Goal: Obtain resource: Download file/media

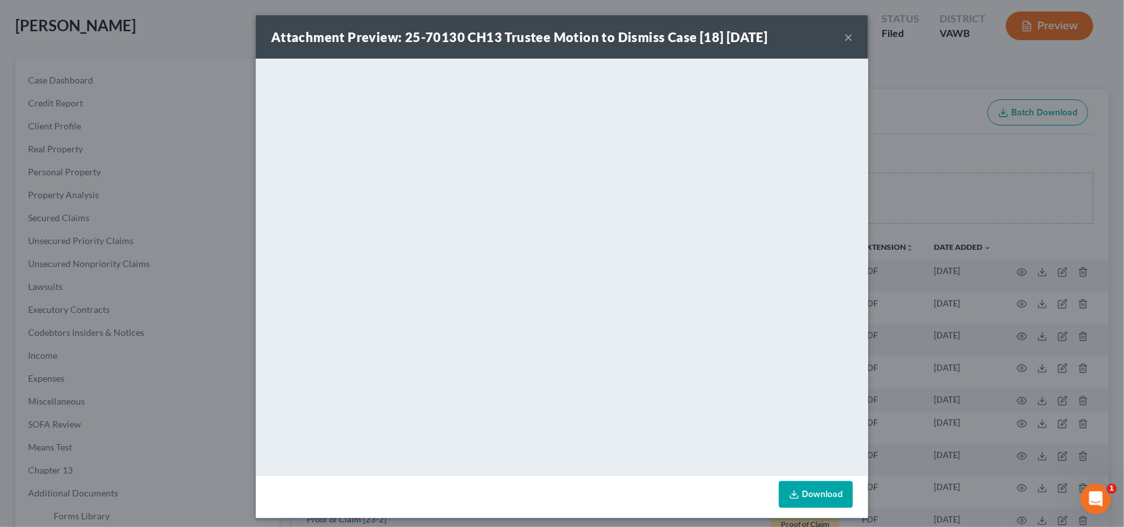
click at [844, 33] on button "×" at bounding box center [848, 36] width 9 height 15
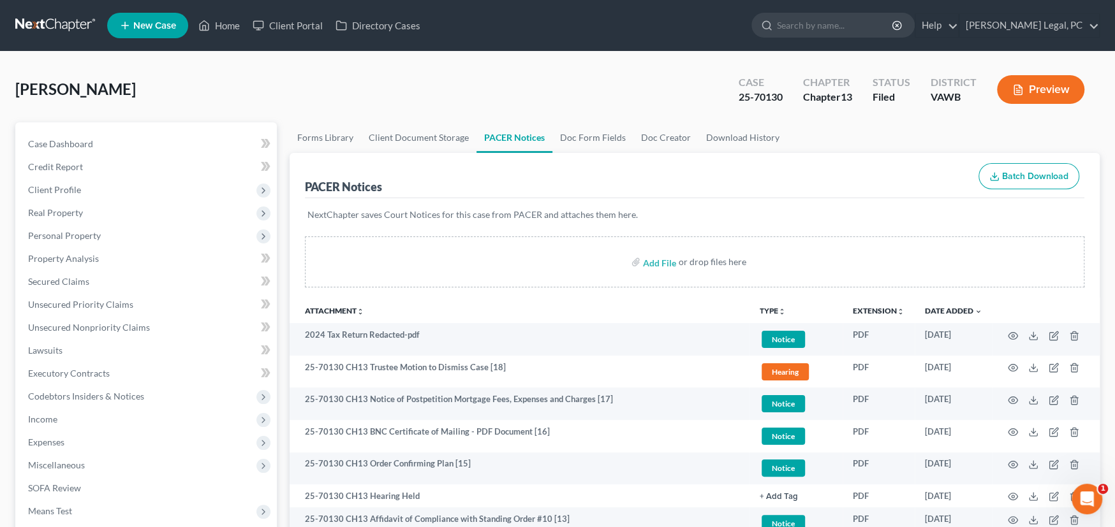
click at [59, 22] on link at bounding box center [56, 25] width 82 height 23
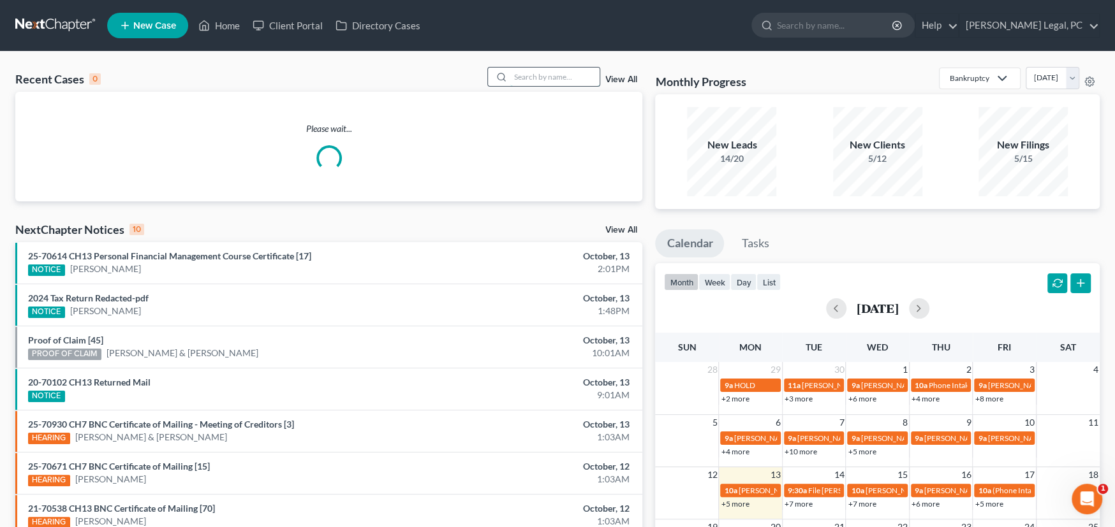
click at [529, 78] on input "search" at bounding box center [554, 77] width 89 height 18
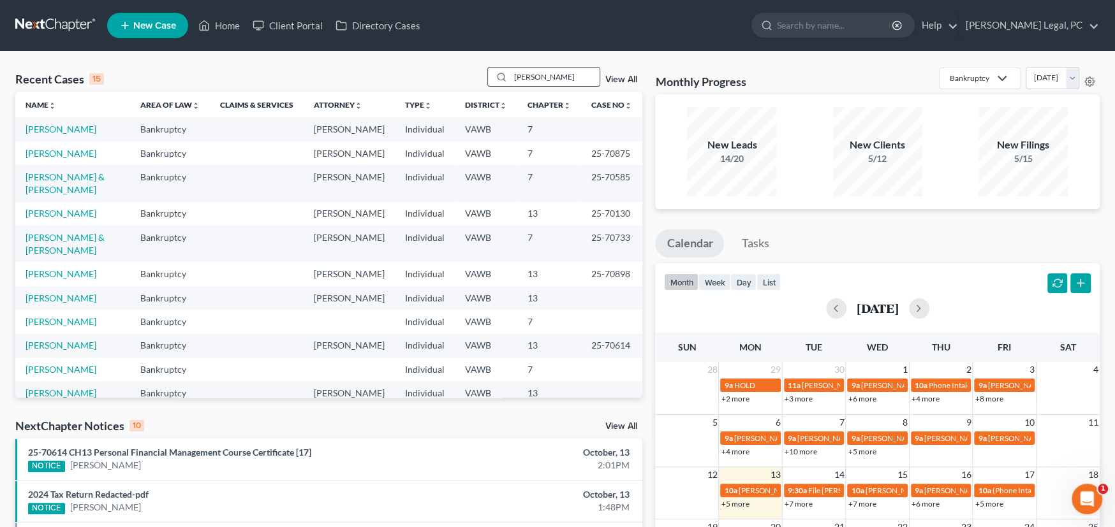
type input "pugh"
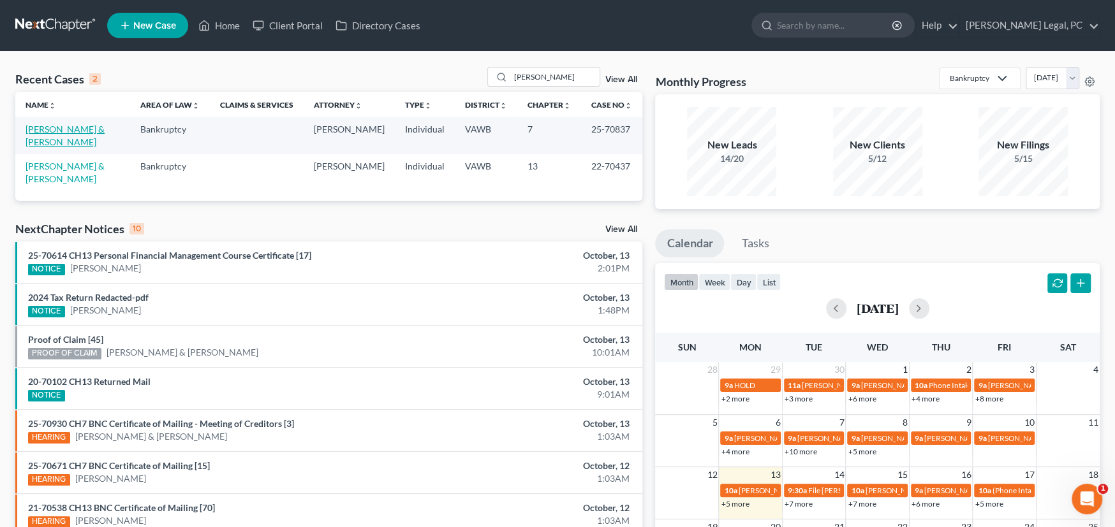
click at [101, 128] on link "[PERSON_NAME] & [PERSON_NAME]" at bounding box center [65, 136] width 79 height 24
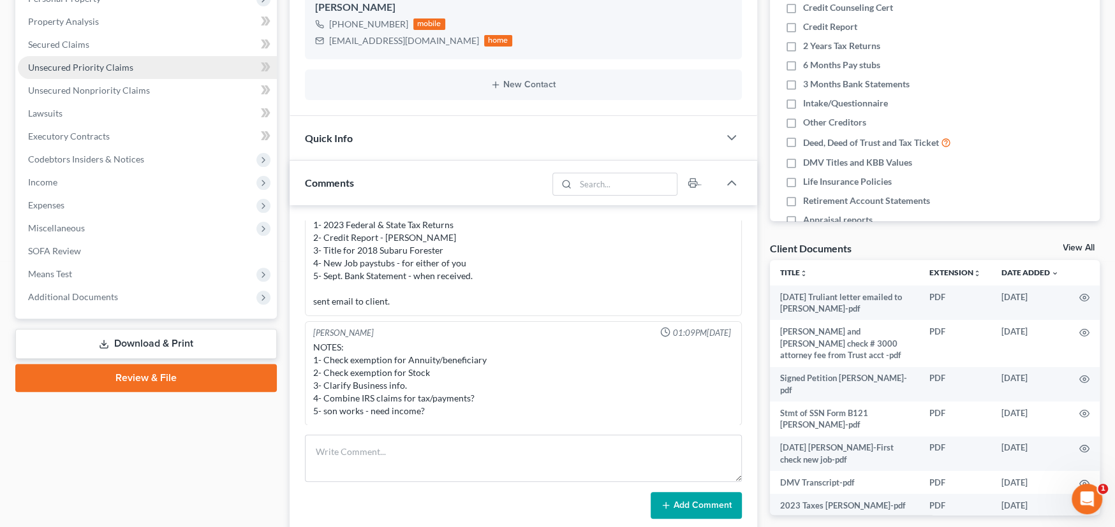
scroll to position [318, 0]
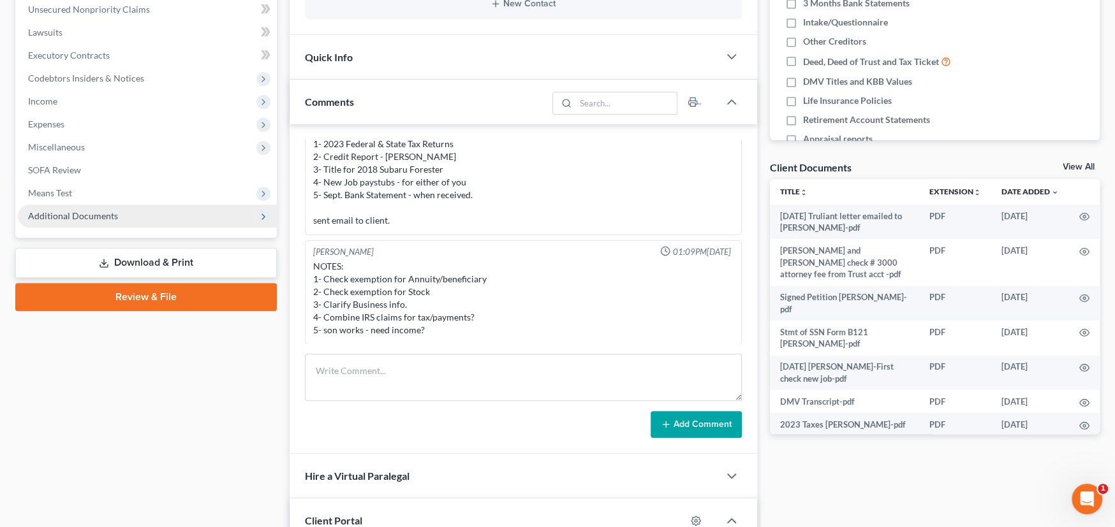
click at [75, 213] on span "Additional Documents" at bounding box center [73, 215] width 90 height 11
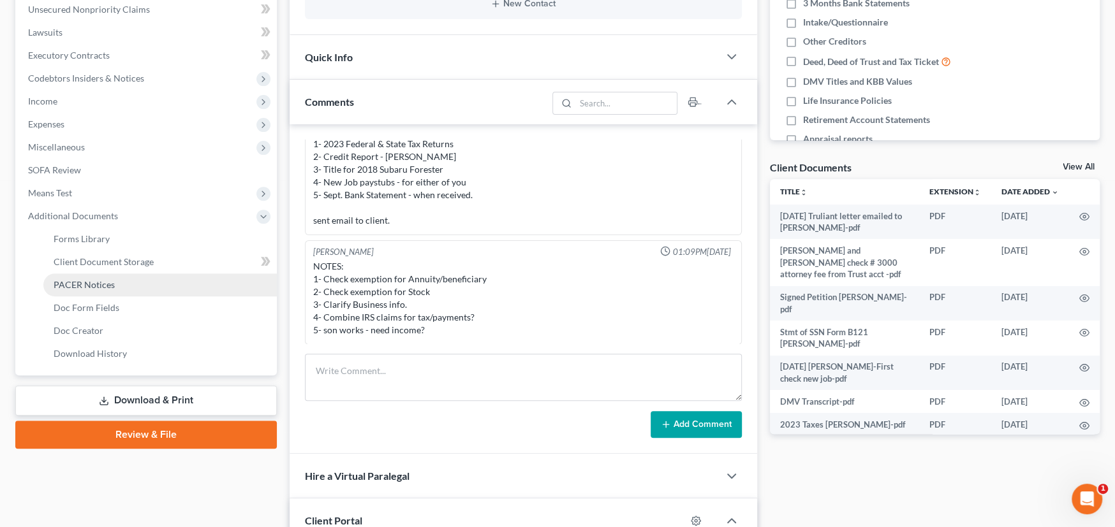
click at [120, 277] on link "PACER Notices" at bounding box center [159, 285] width 233 height 23
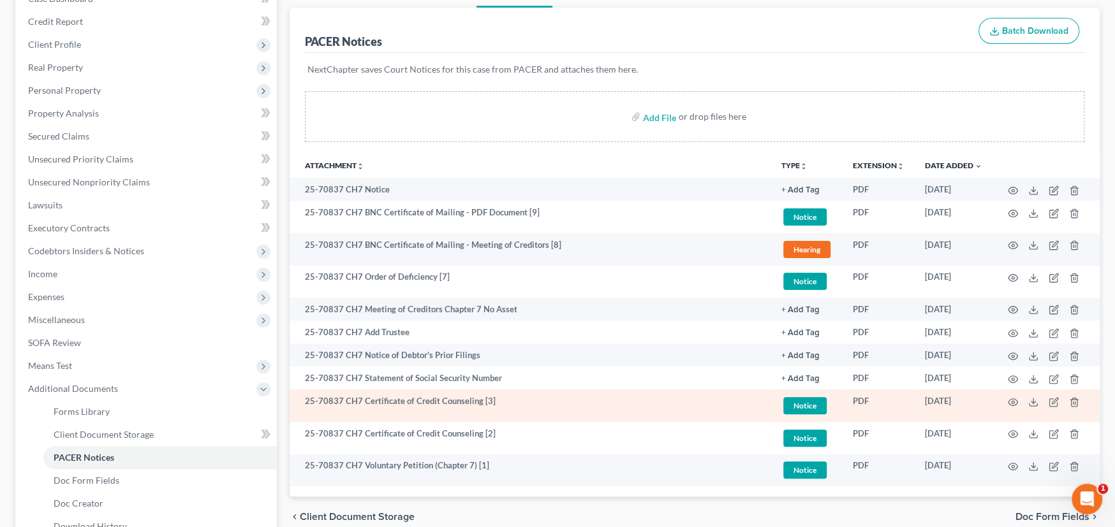
scroll to position [287, 0]
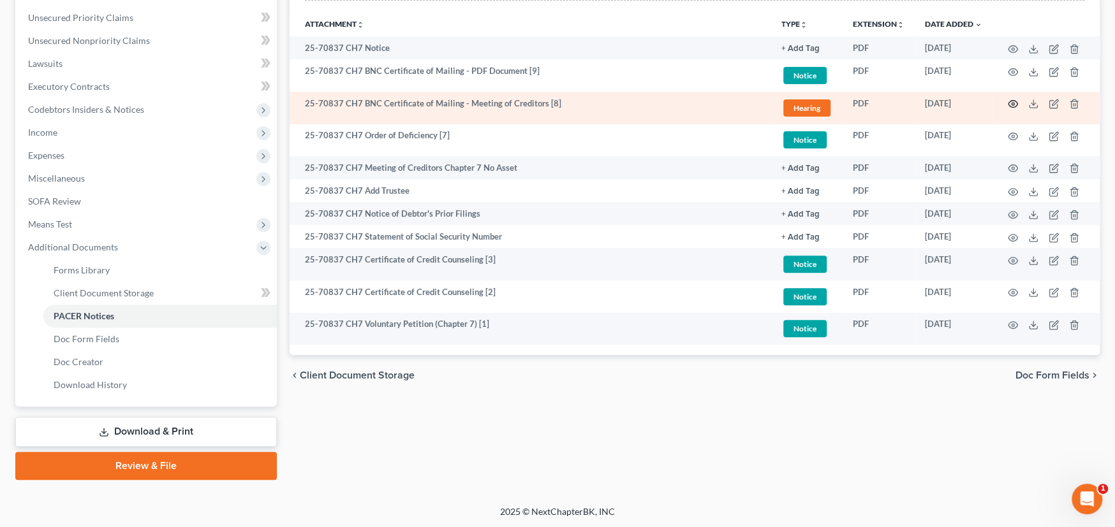
click at [1014, 101] on icon "button" at bounding box center [1013, 104] width 10 height 10
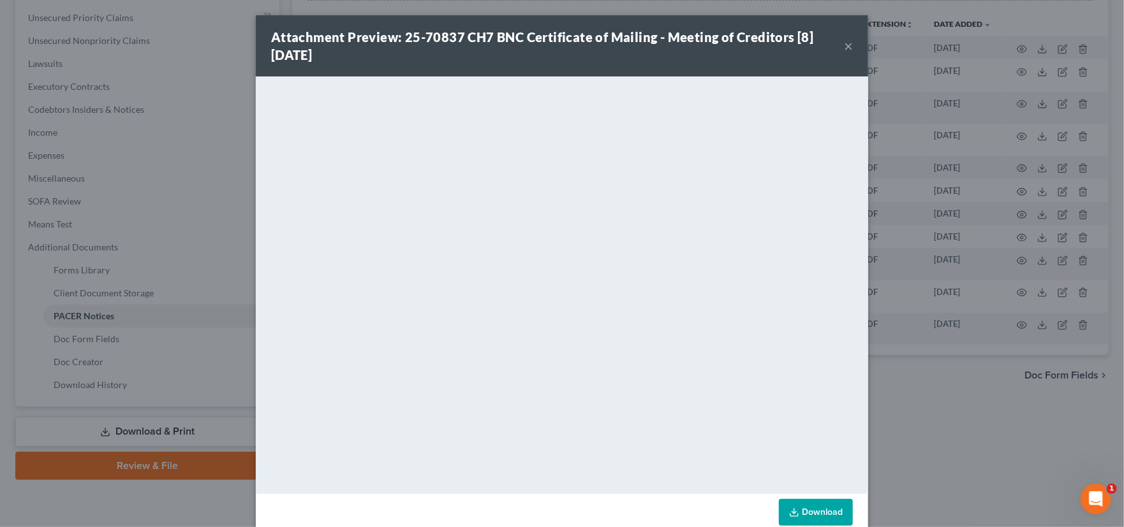
click at [845, 43] on button "×" at bounding box center [848, 45] width 9 height 15
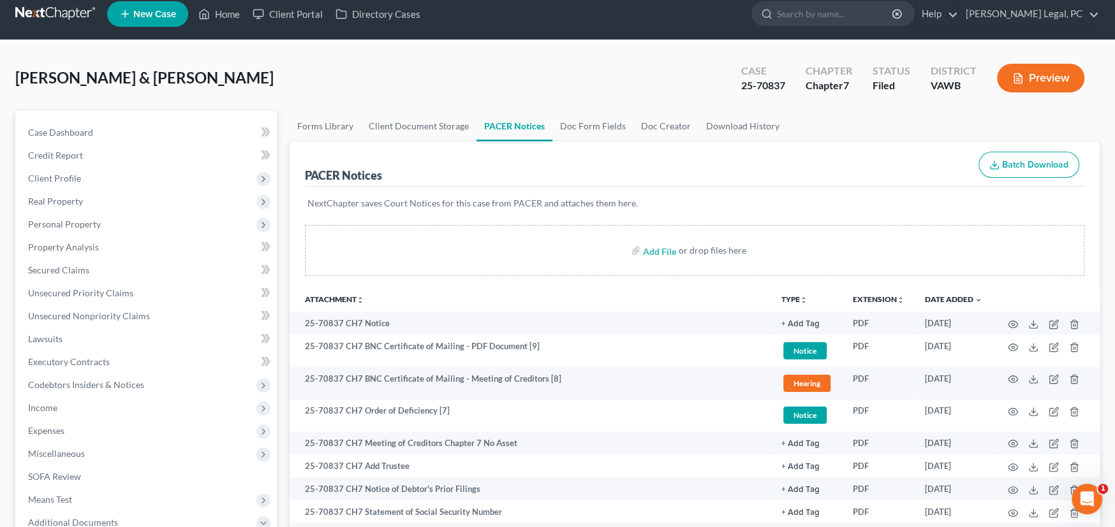
scroll to position [0, 0]
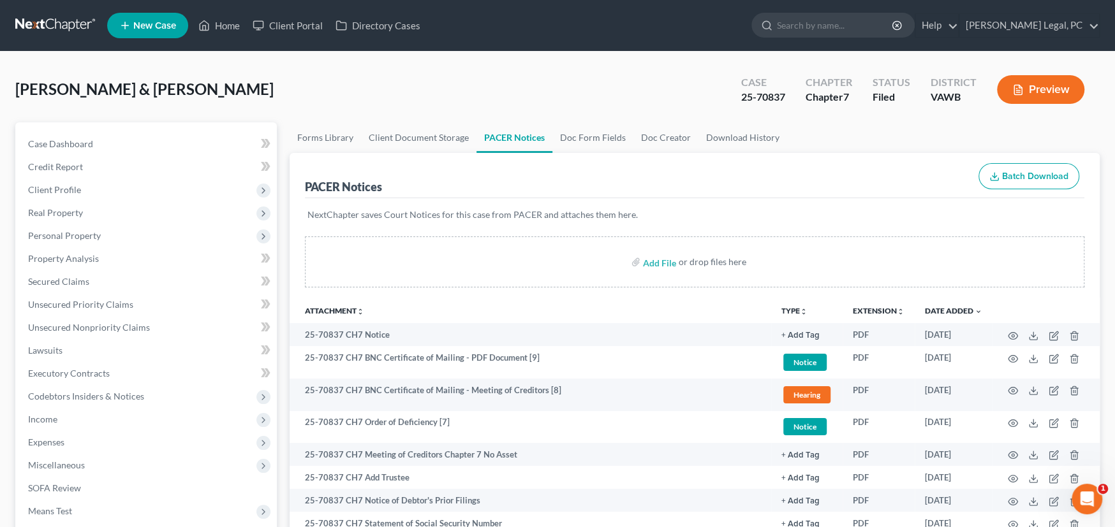
click at [45, 17] on link at bounding box center [56, 25] width 82 height 23
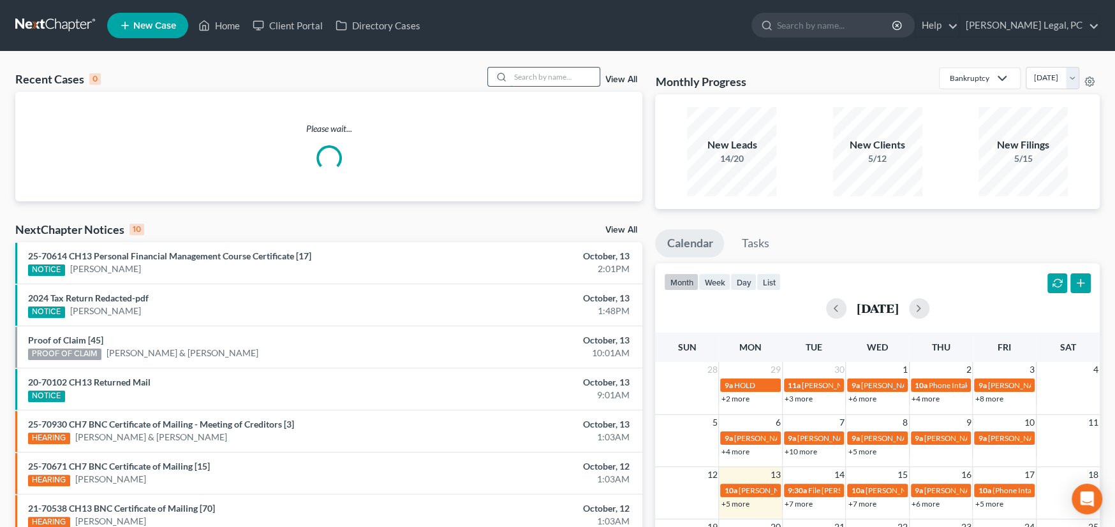
click at [545, 71] on input "search" at bounding box center [554, 77] width 89 height 18
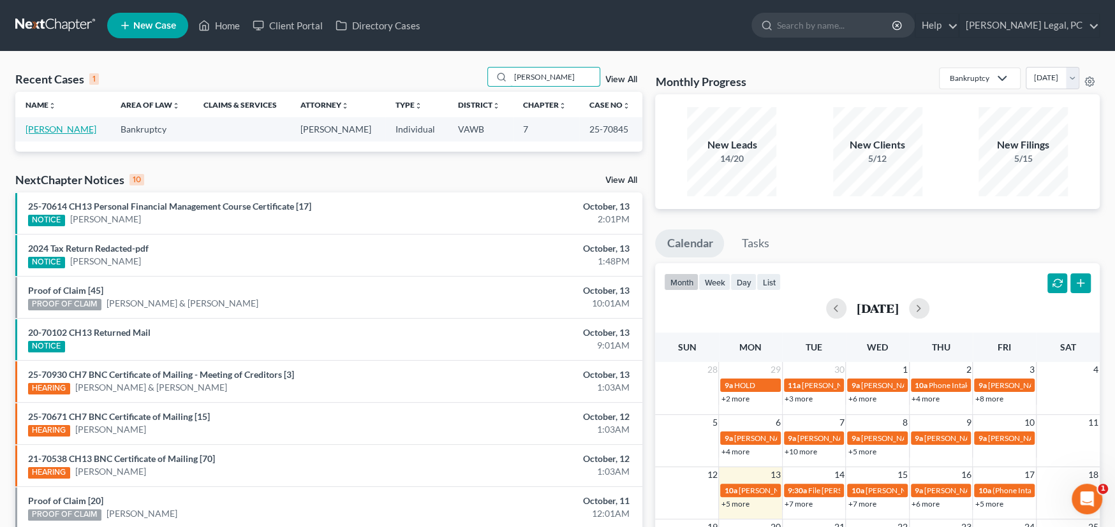
type input "gwen"
click at [61, 130] on link "[PERSON_NAME]" at bounding box center [61, 129] width 71 height 11
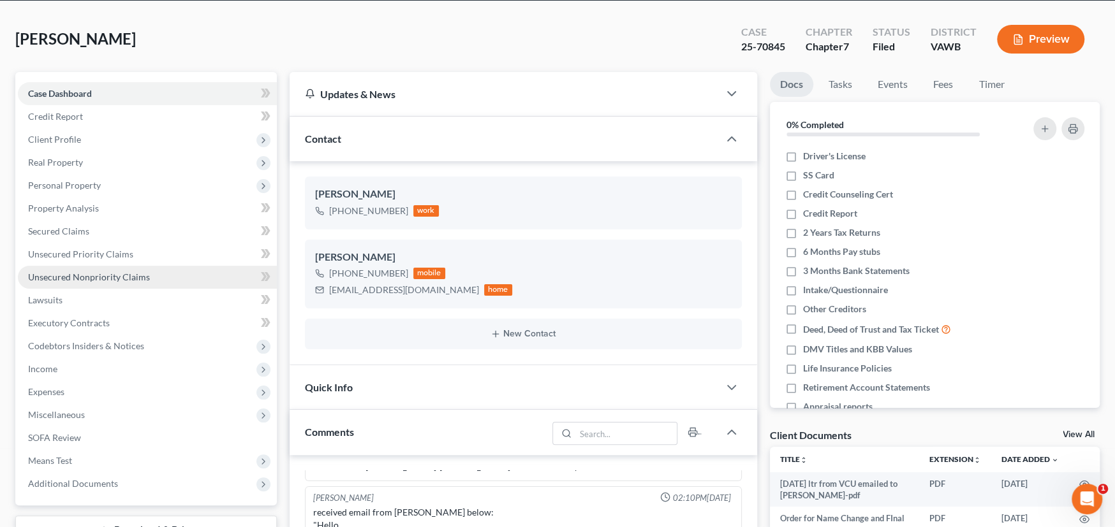
scroll to position [255, 0]
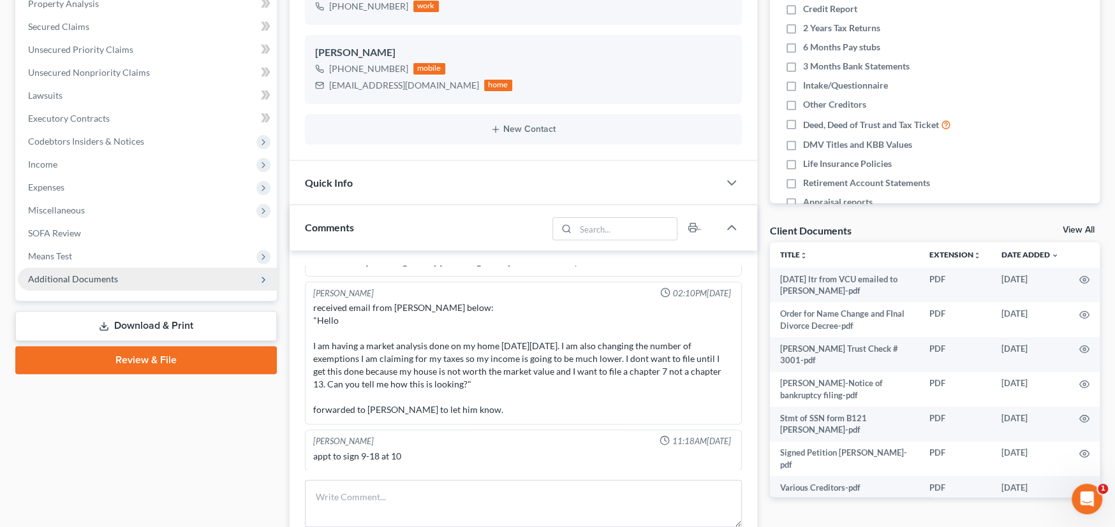
click at [73, 284] on span "Additional Documents" at bounding box center [147, 279] width 259 height 23
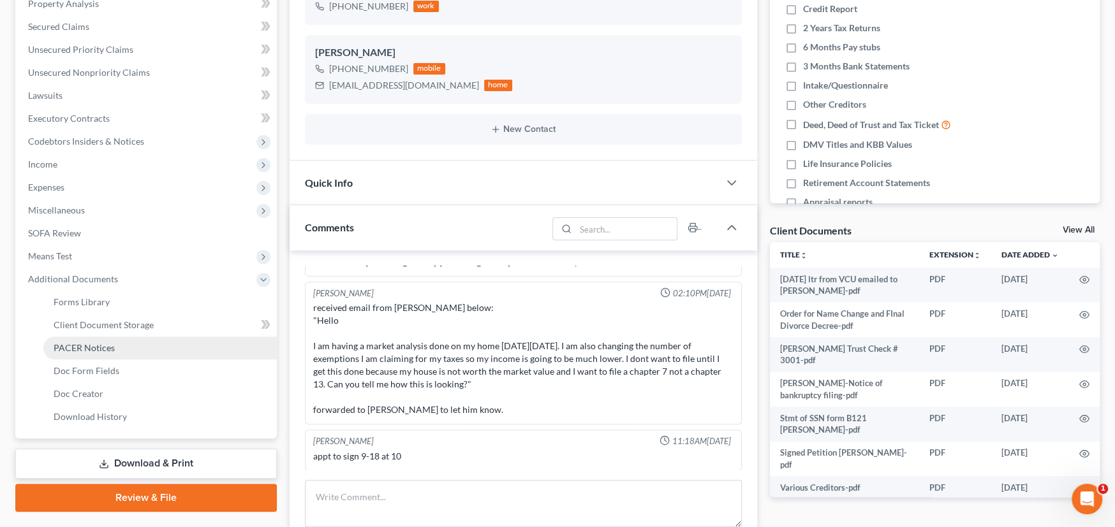
click at [71, 343] on span "PACER Notices" at bounding box center [84, 348] width 61 height 11
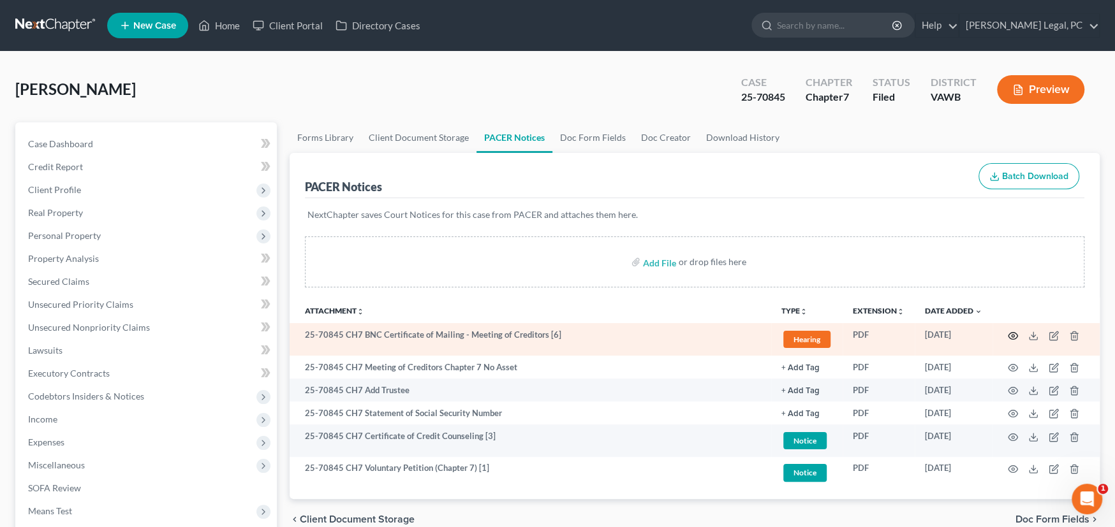
click at [1010, 337] on icon "button" at bounding box center [1013, 336] width 10 height 10
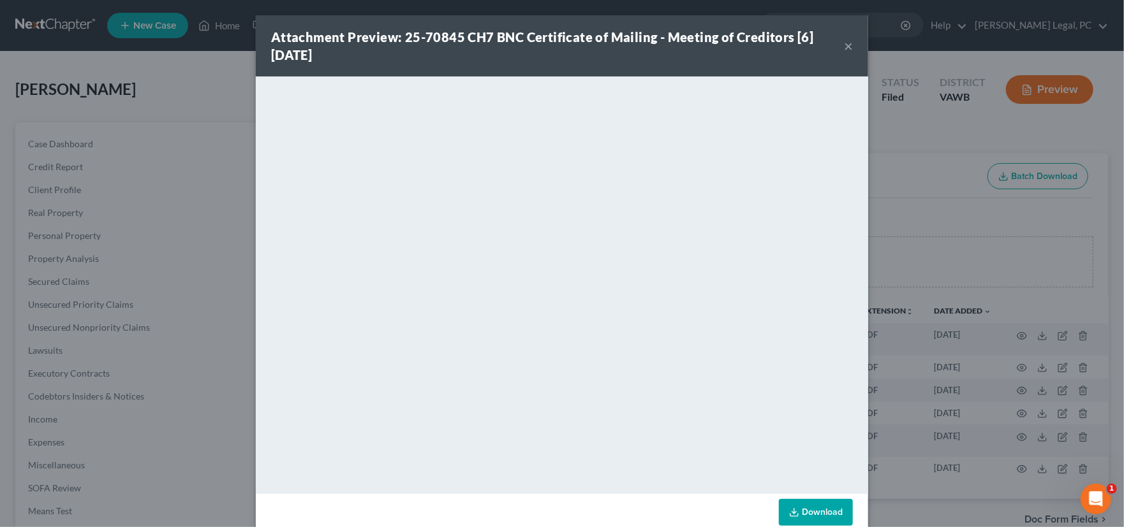
click at [844, 45] on button "×" at bounding box center [848, 45] width 9 height 15
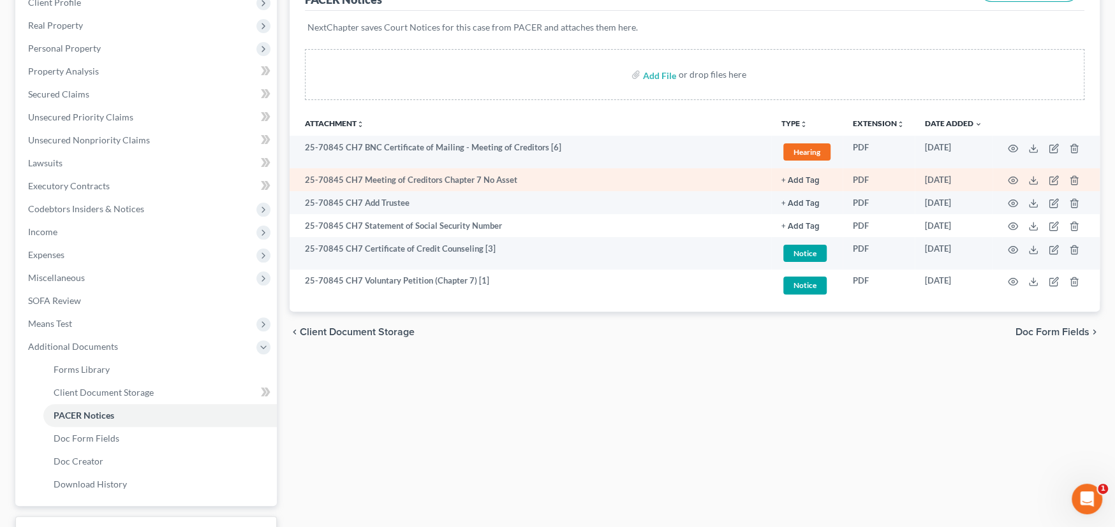
scroll to position [191, 0]
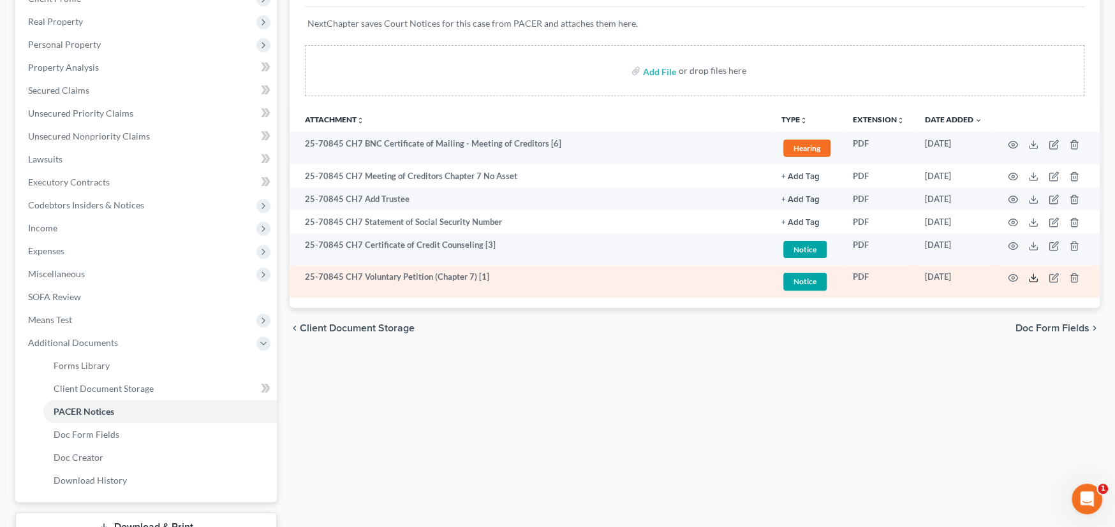
click at [1034, 276] on icon at bounding box center [1033, 278] width 10 height 10
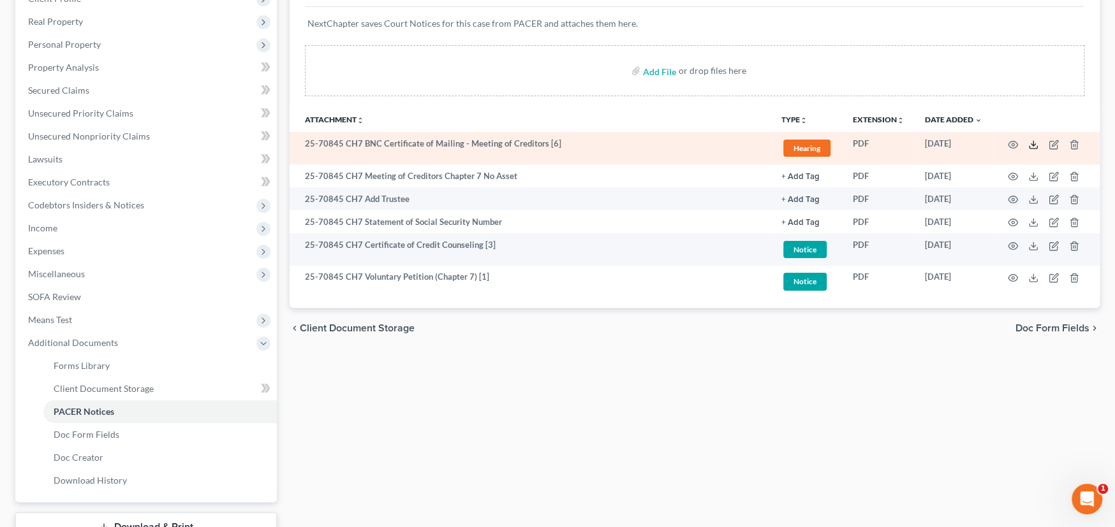
click at [1035, 144] on icon at bounding box center [1033, 145] width 10 height 10
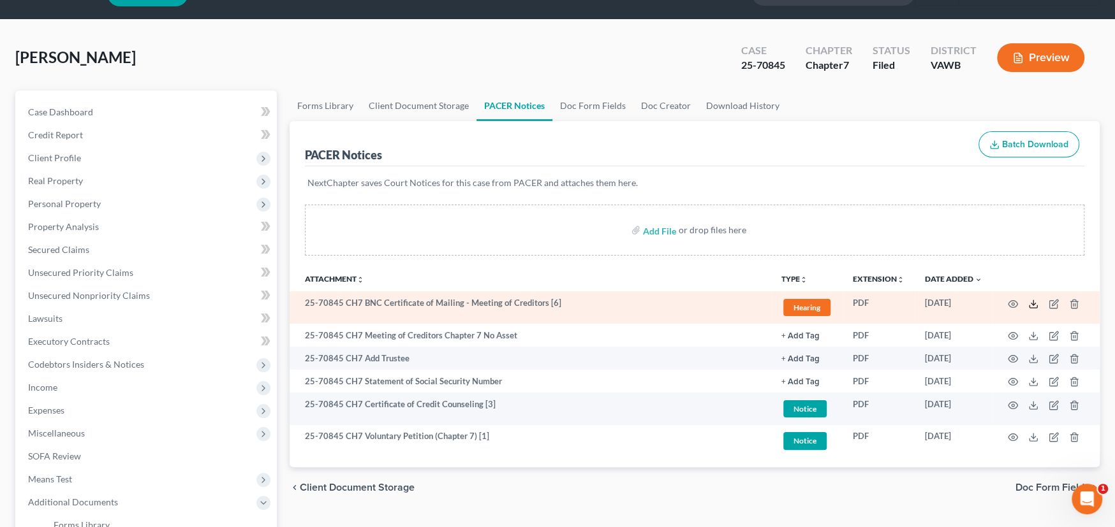
scroll to position [0, 0]
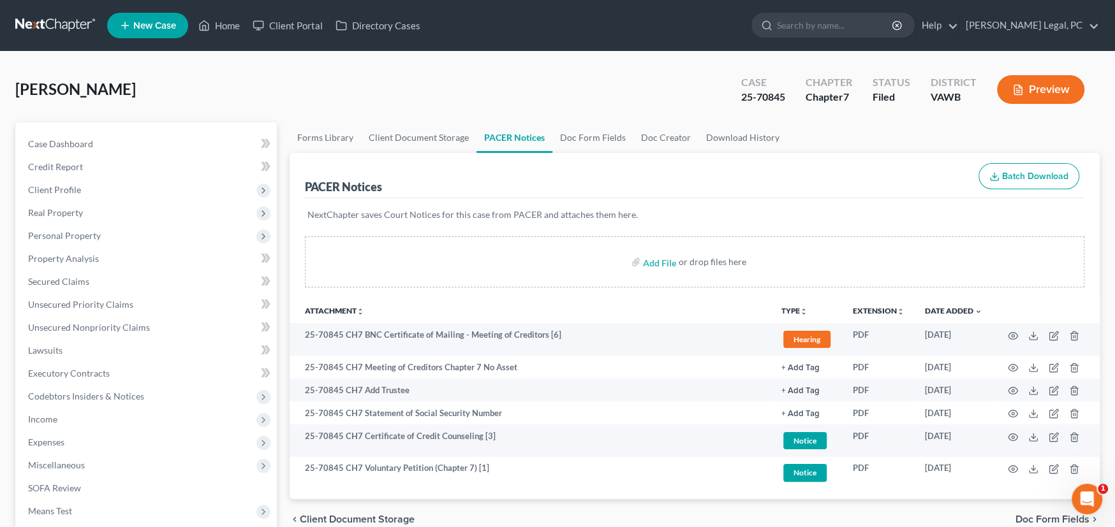
click at [52, 26] on link at bounding box center [56, 25] width 82 height 23
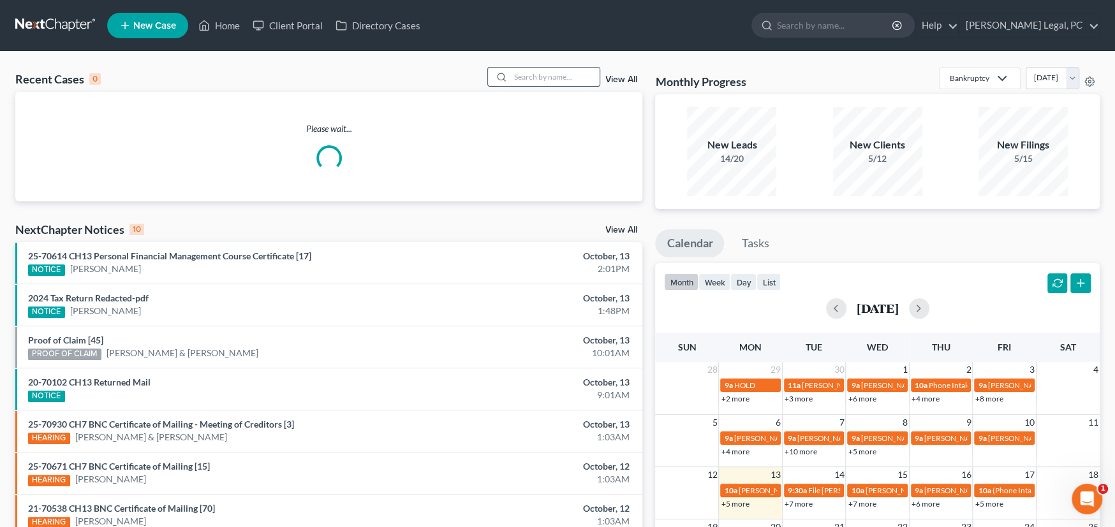
click at [560, 72] on input "search" at bounding box center [554, 77] width 89 height 18
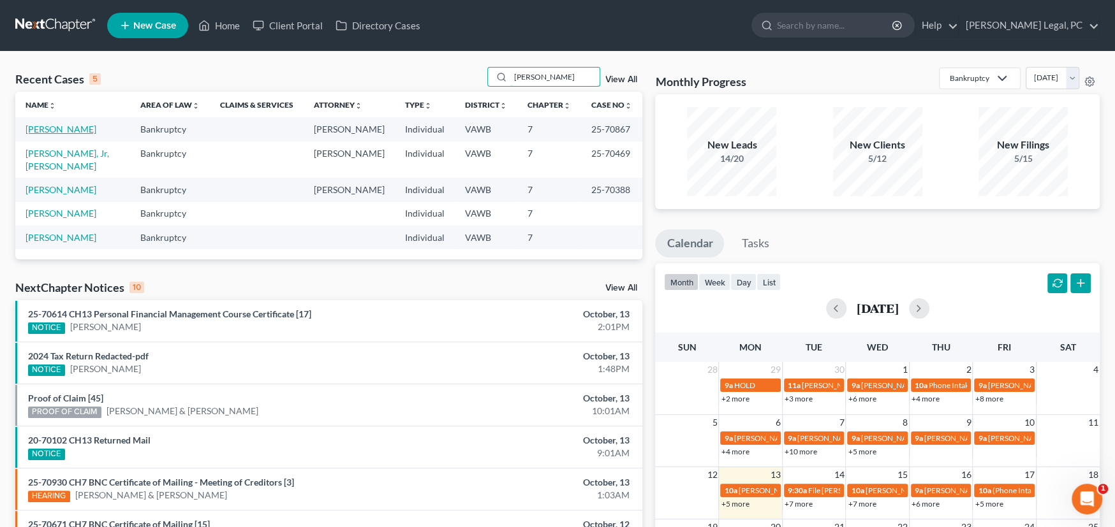
type input "[PERSON_NAME]"
click at [76, 131] on link "[PERSON_NAME]" at bounding box center [61, 129] width 71 height 11
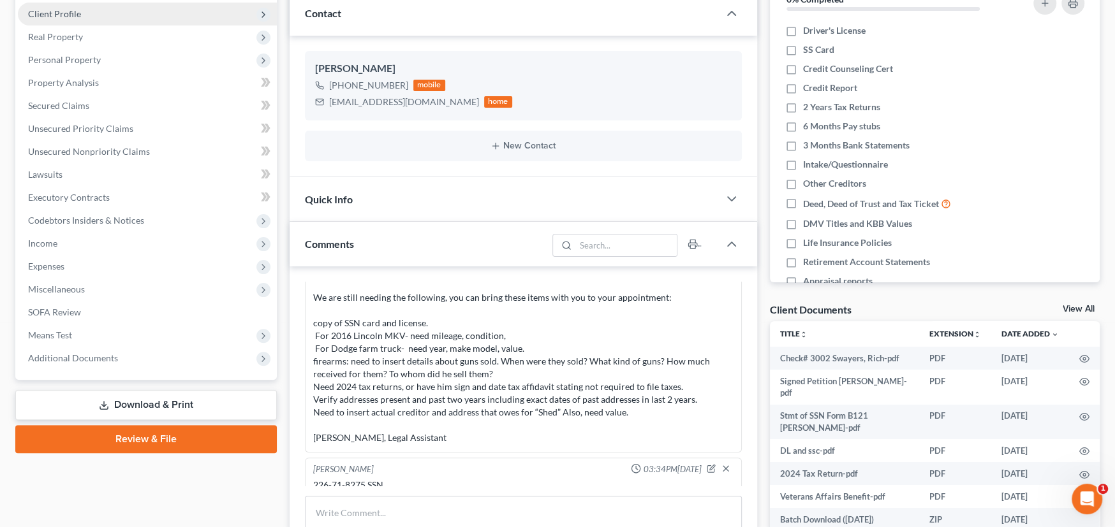
scroll to position [191, 0]
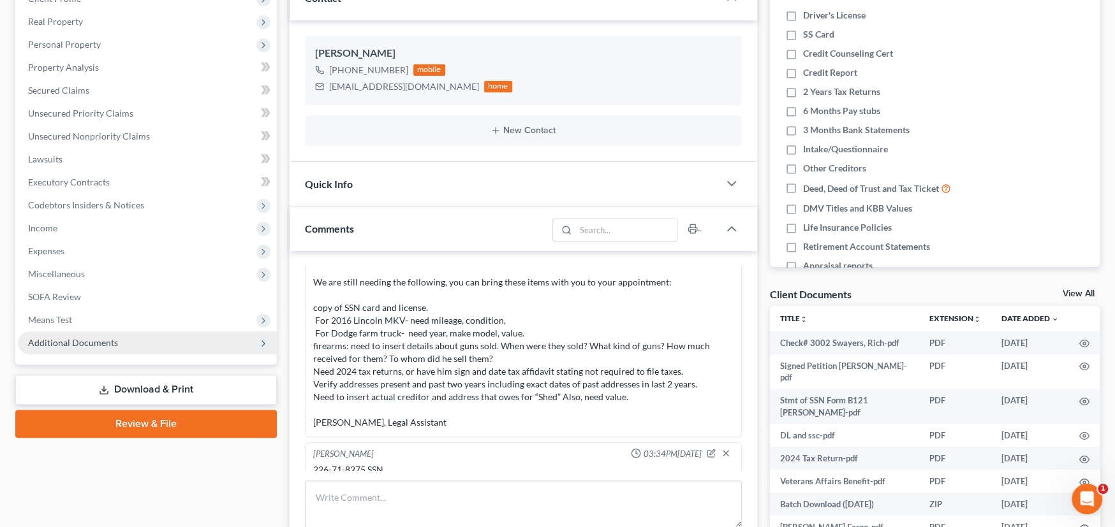
click at [80, 347] on span "Additional Documents" at bounding box center [147, 343] width 259 height 23
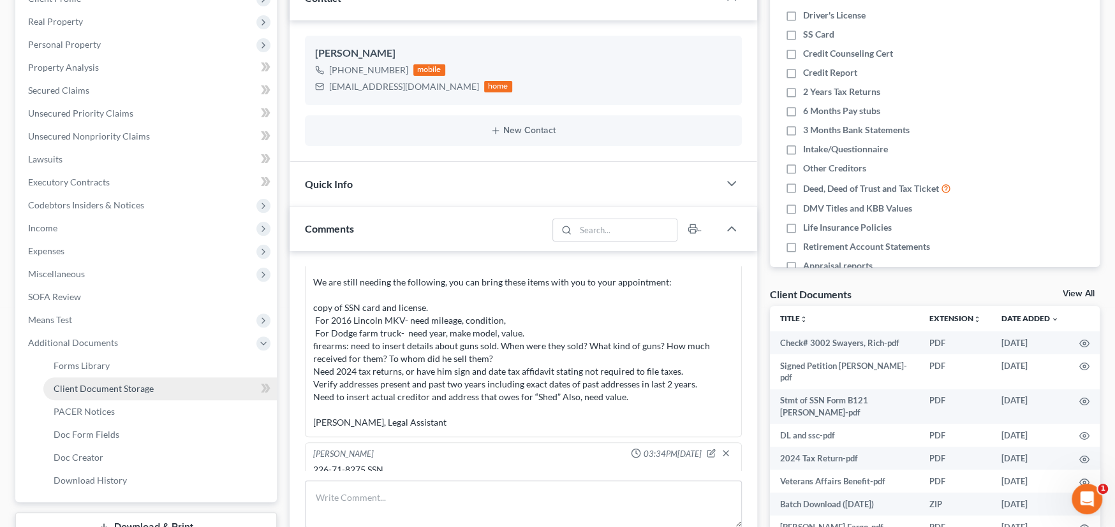
click at [92, 383] on span "Client Document Storage" at bounding box center [104, 388] width 100 height 11
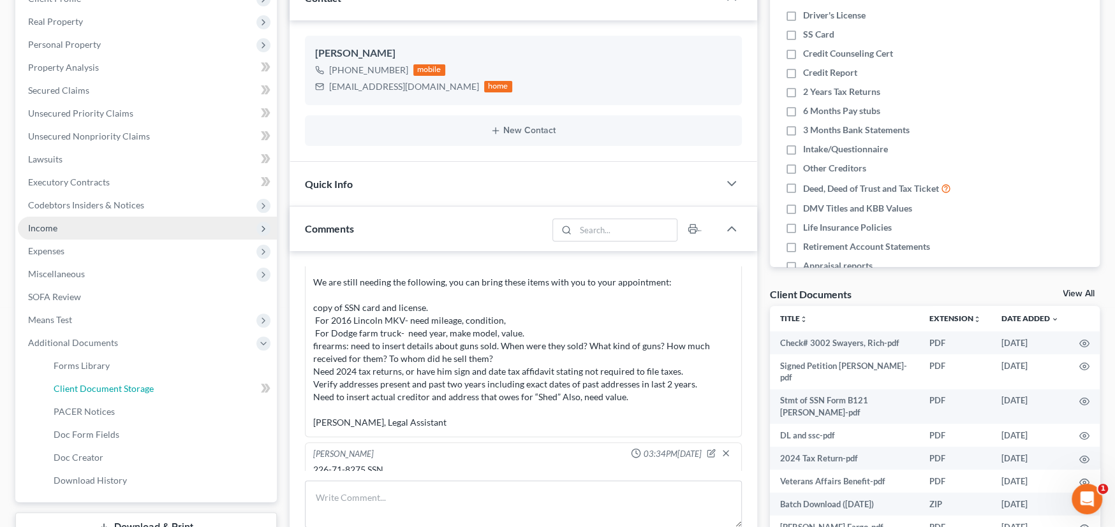
select select "0"
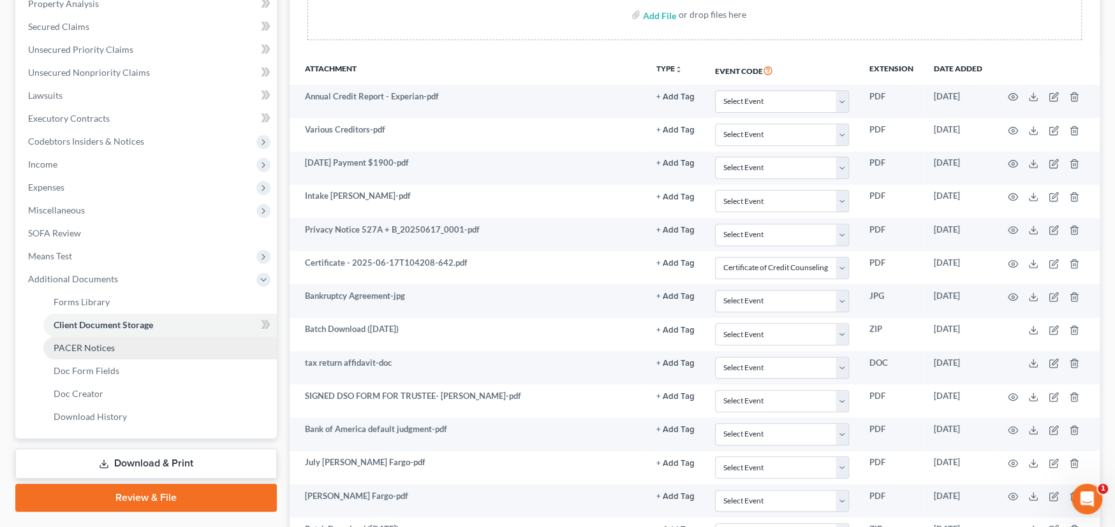
click at [107, 350] on span "PACER Notices" at bounding box center [84, 348] width 61 height 11
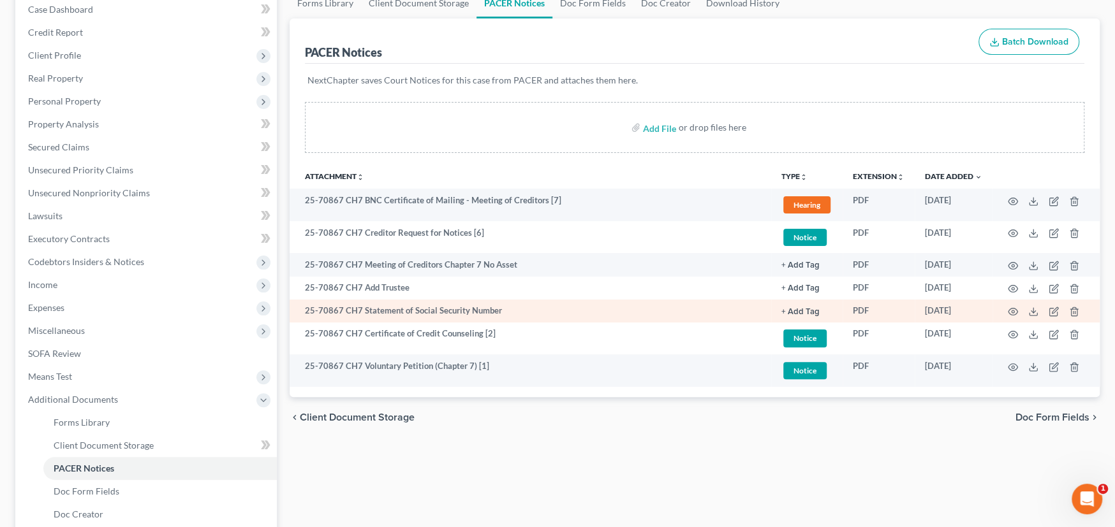
scroll to position [128, 0]
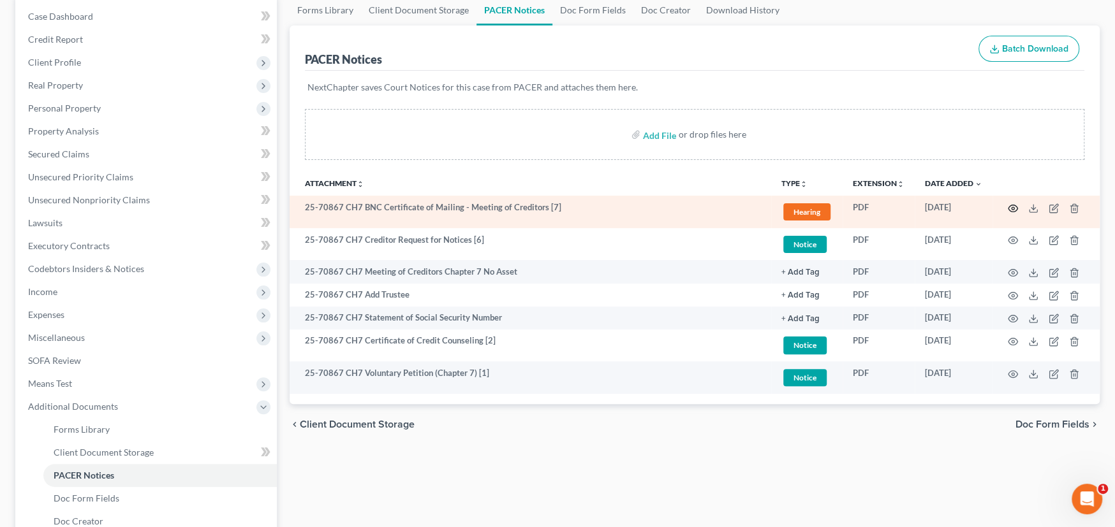
click at [1011, 205] on icon "button" at bounding box center [1013, 208] width 10 height 10
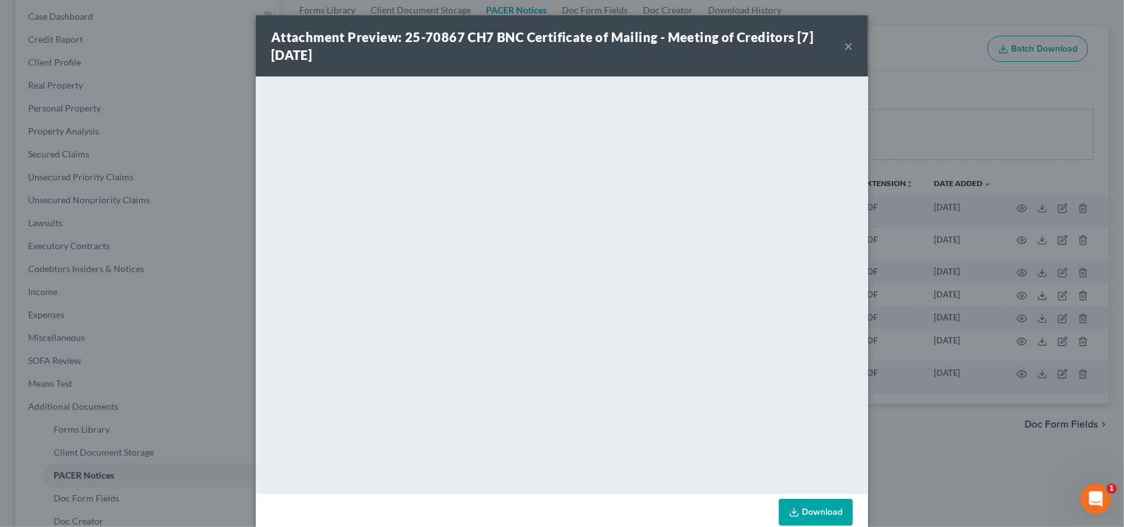
click at [844, 43] on button "×" at bounding box center [848, 45] width 9 height 15
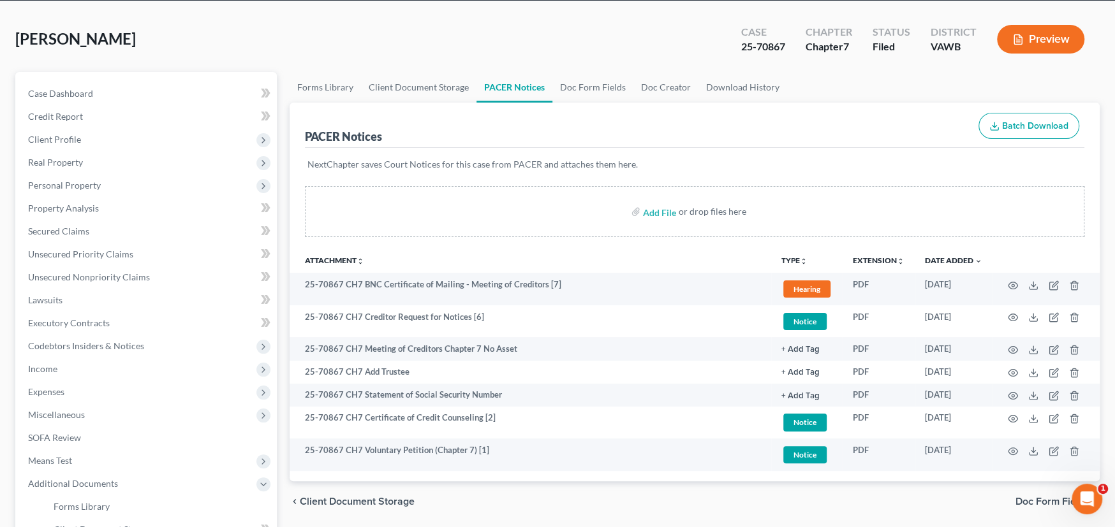
scroll to position [0, 0]
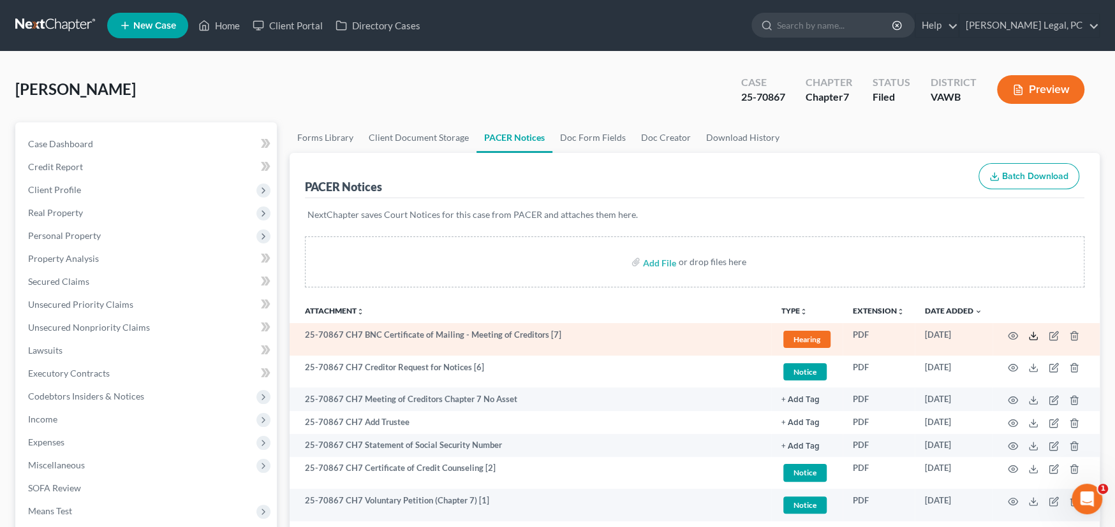
click at [1029, 335] on icon at bounding box center [1033, 336] width 10 height 10
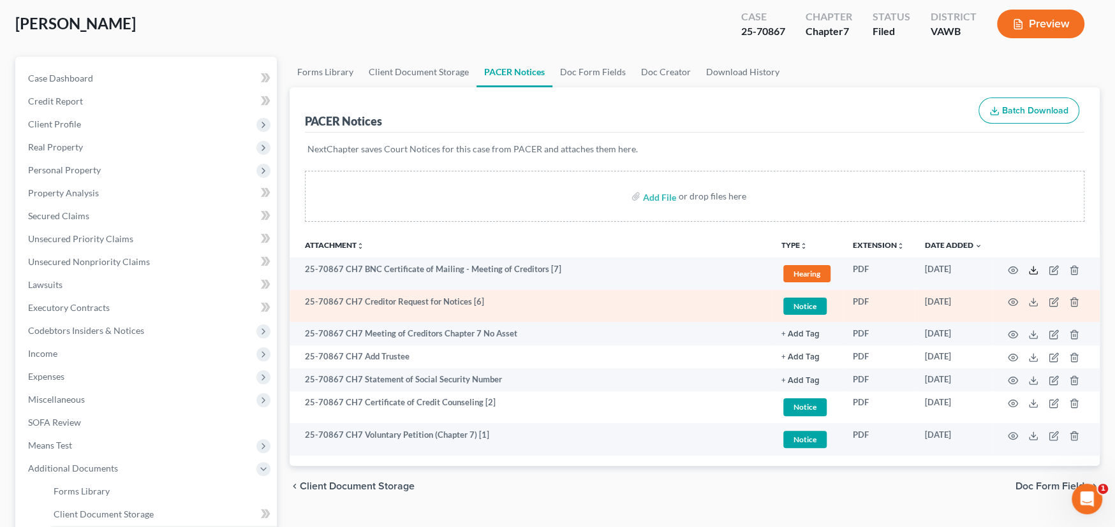
scroll to position [191, 0]
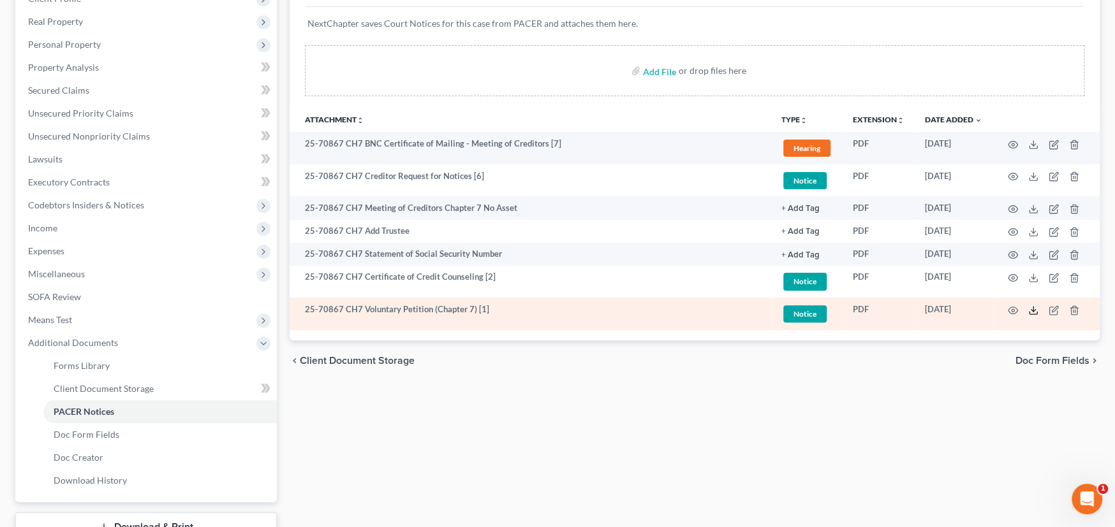
click at [1028, 307] on icon at bounding box center [1033, 311] width 10 height 10
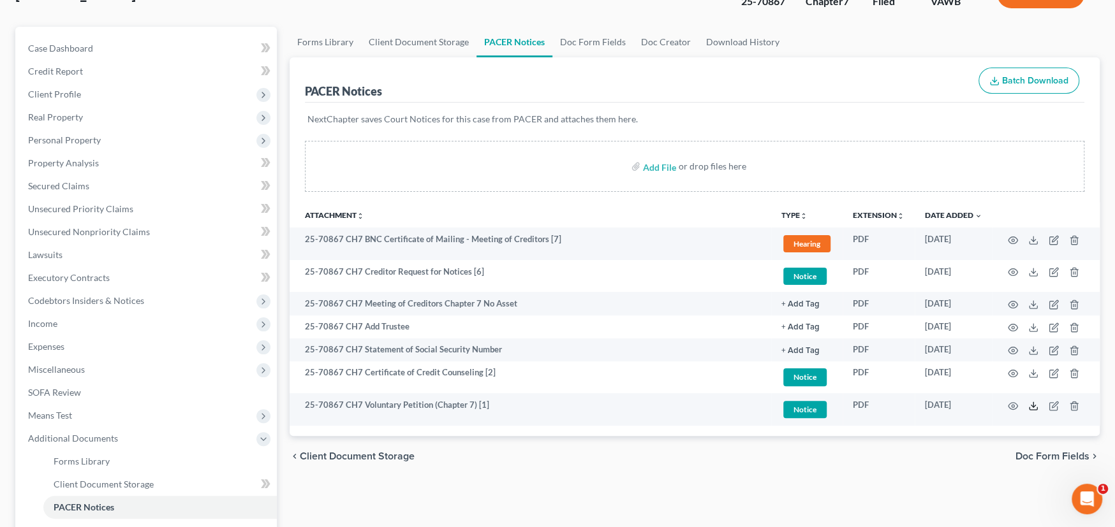
scroll to position [0, 0]
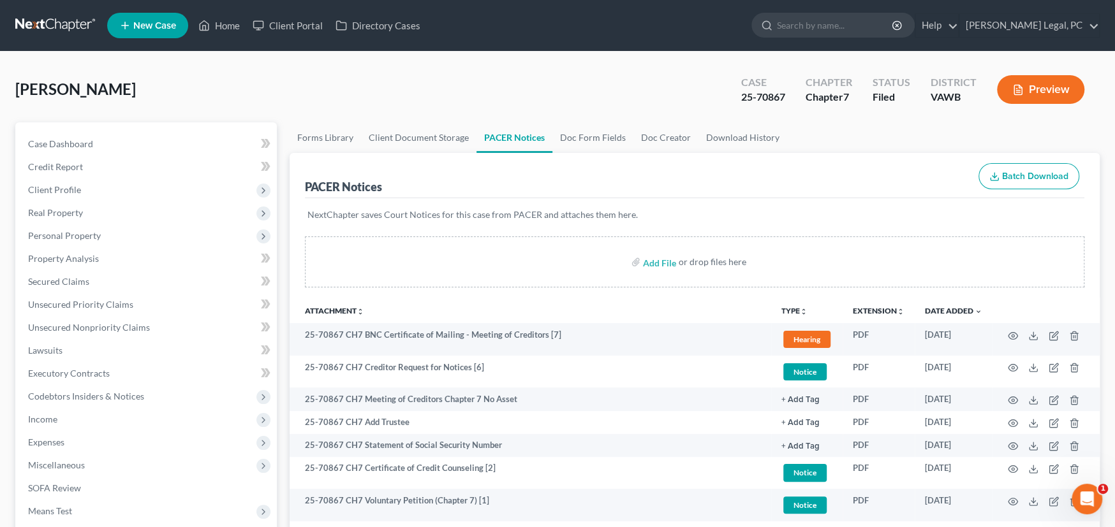
click at [51, 18] on link at bounding box center [56, 25] width 82 height 23
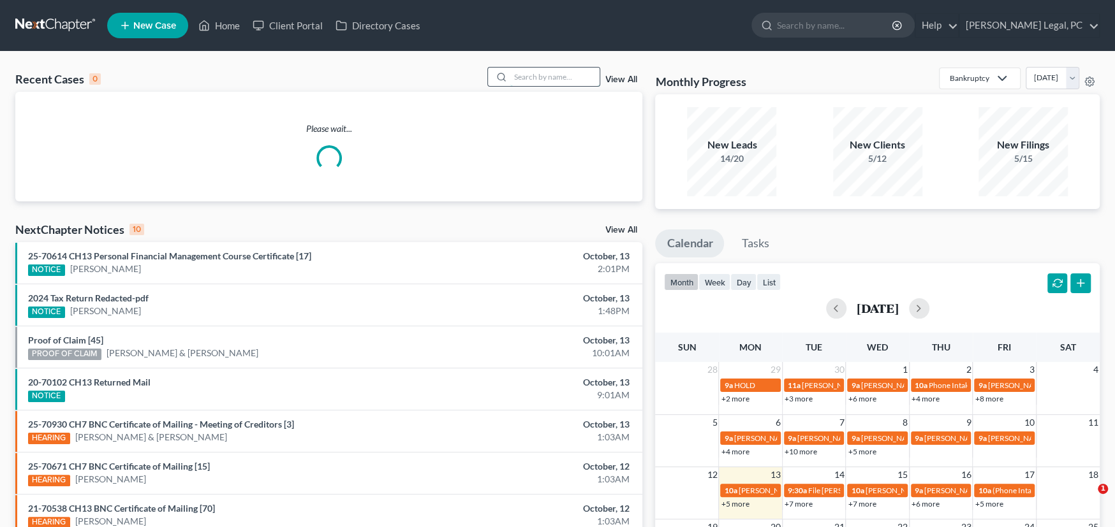
click at [563, 82] on input "search" at bounding box center [554, 77] width 89 height 18
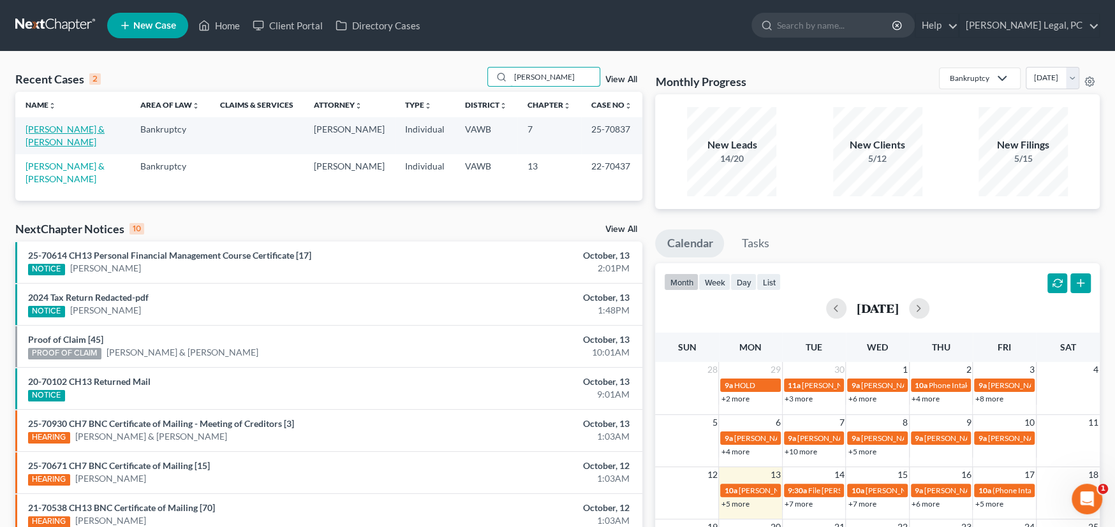
type input "[PERSON_NAME]"
click at [85, 126] on link "[PERSON_NAME] & [PERSON_NAME]" at bounding box center [65, 136] width 79 height 24
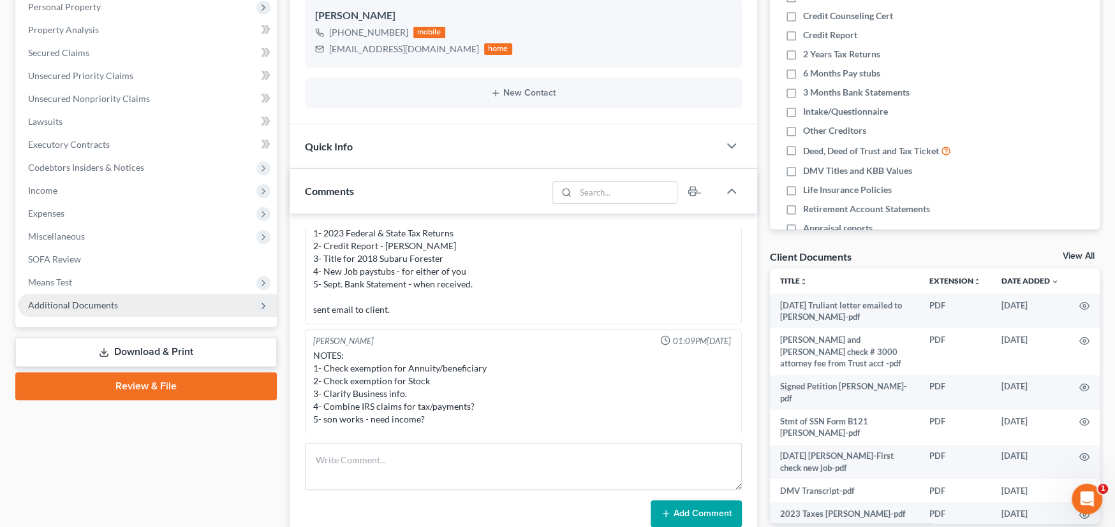
scroll to position [255, 0]
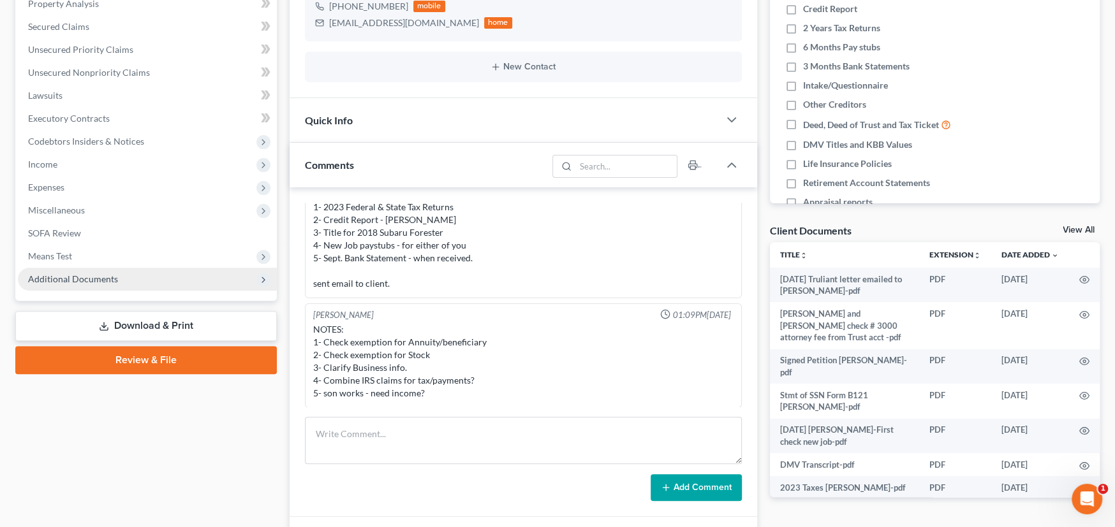
click at [78, 275] on span "Additional Documents" at bounding box center [73, 279] width 90 height 11
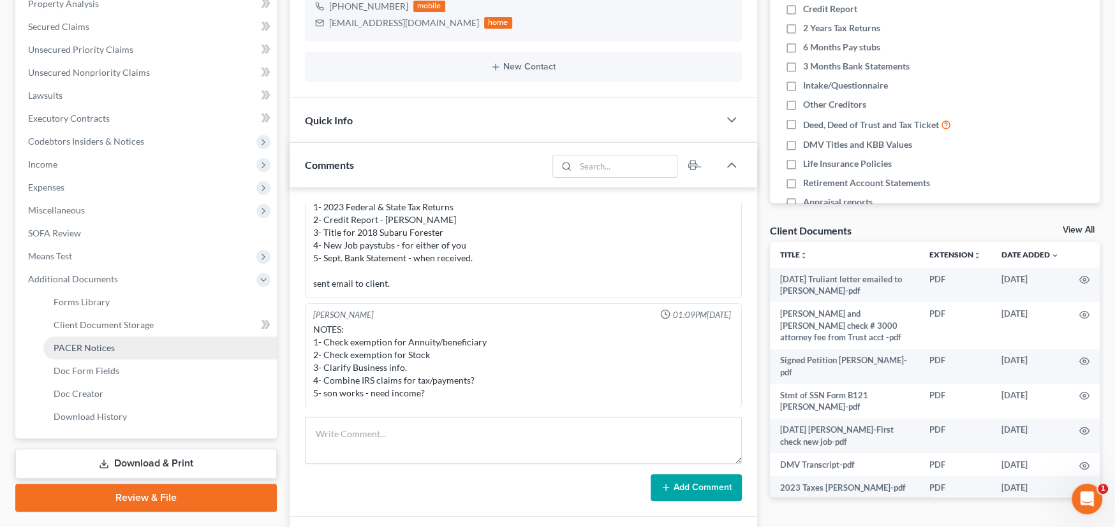
click at [84, 344] on span "PACER Notices" at bounding box center [84, 348] width 61 height 11
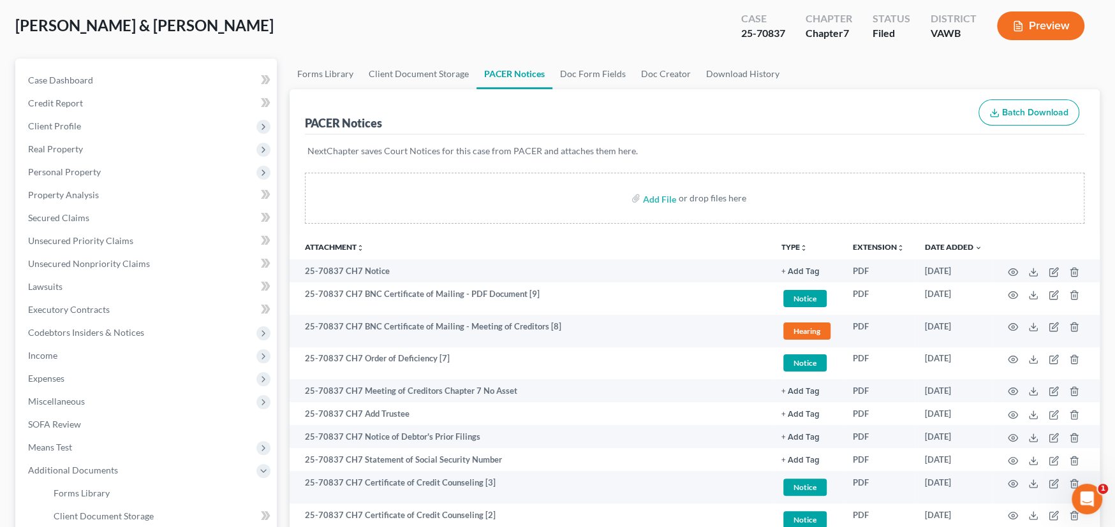
scroll to position [255, 0]
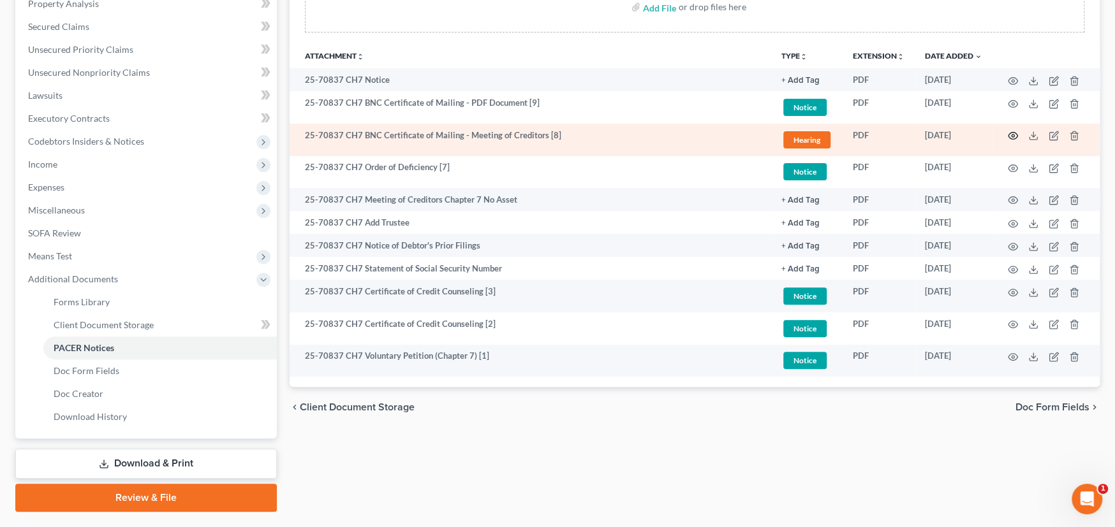
click at [1014, 135] on icon "button" at bounding box center [1013, 136] width 10 height 10
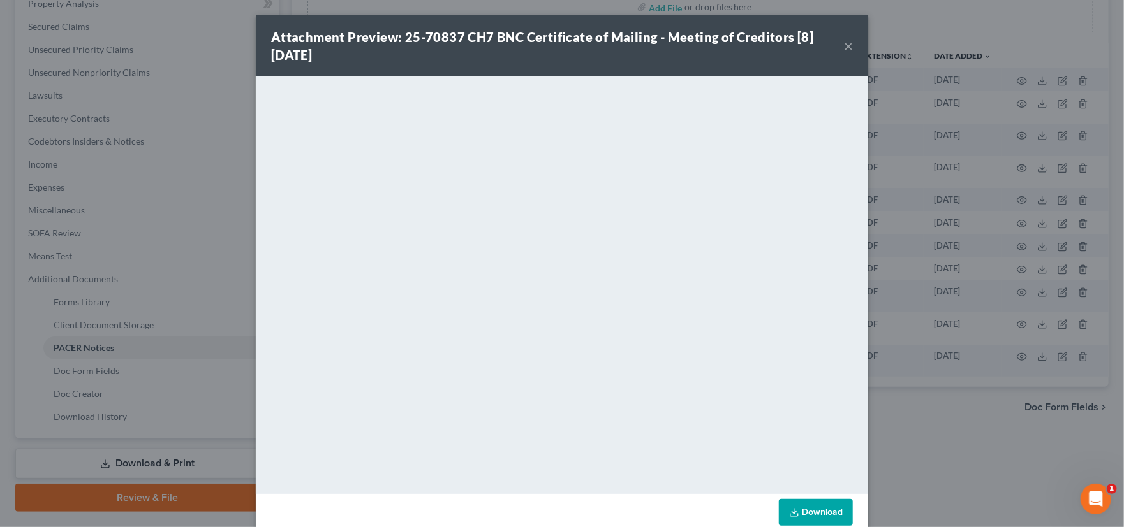
click at [844, 45] on button "×" at bounding box center [848, 45] width 9 height 15
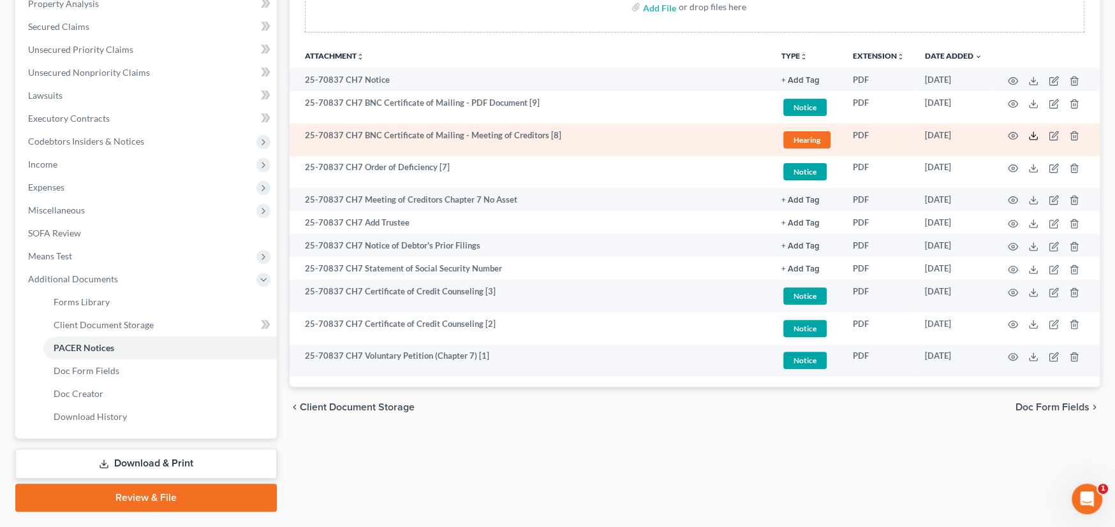
click at [1035, 135] on polyline at bounding box center [1033, 136] width 4 height 2
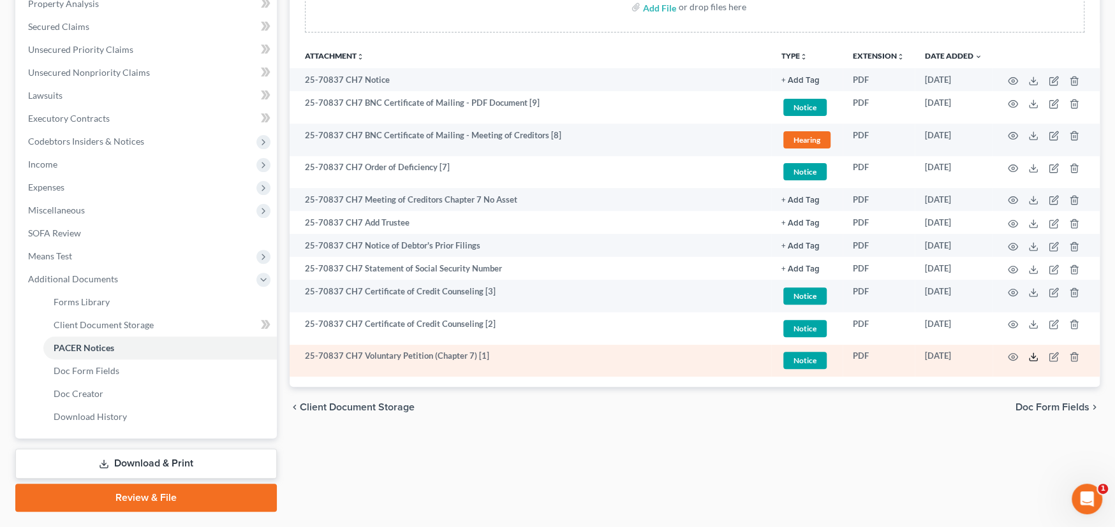
click at [1030, 357] on icon at bounding box center [1033, 357] width 10 height 10
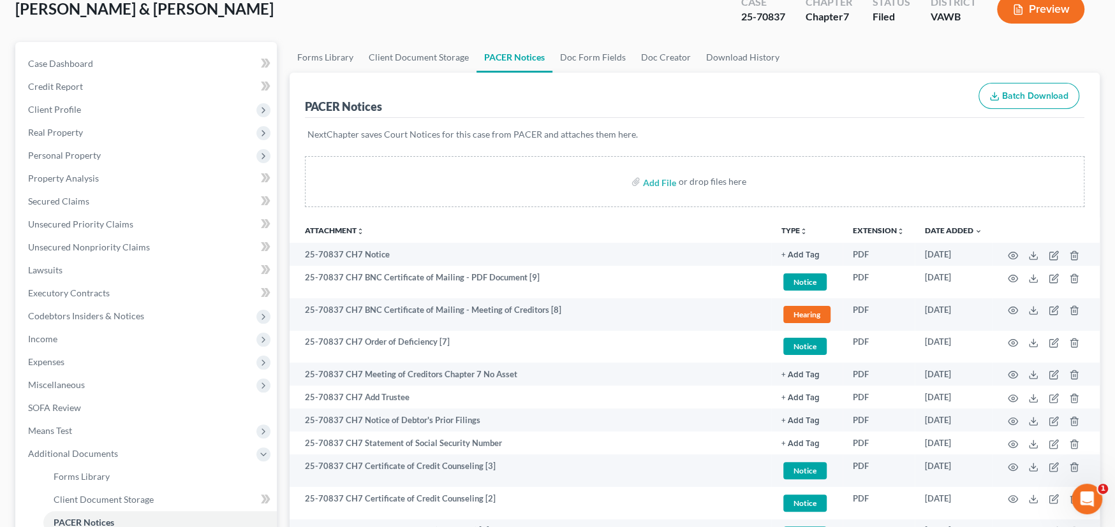
scroll to position [0, 0]
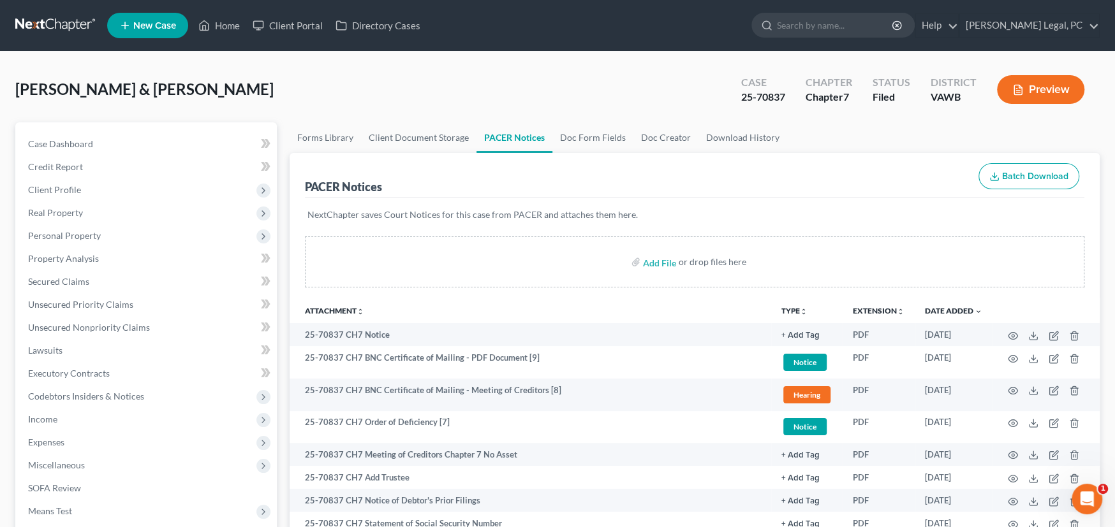
click at [53, 16] on link at bounding box center [56, 25] width 82 height 23
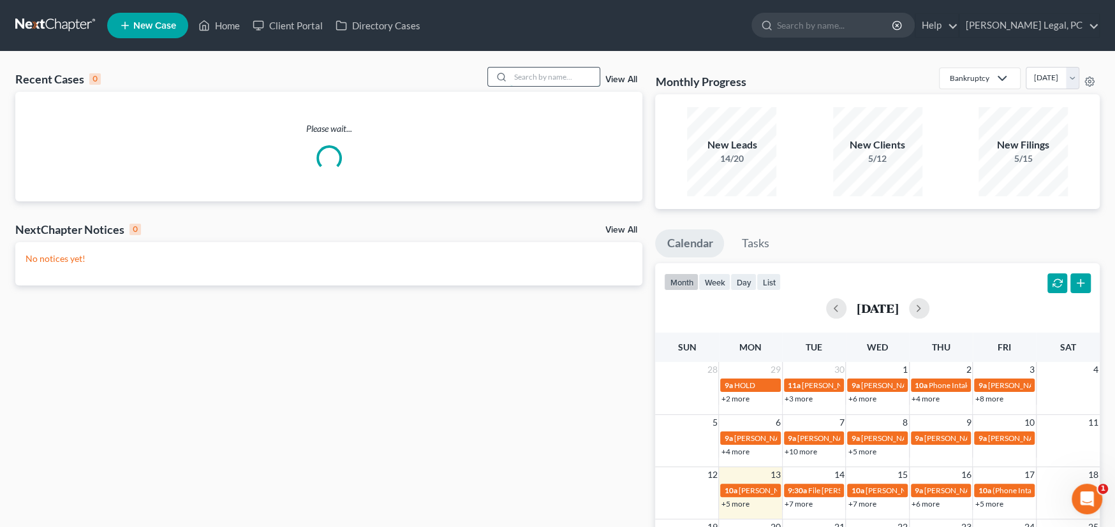
click at [564, 80] on input "search" at bounding box center [554, 77] width 89 height 18
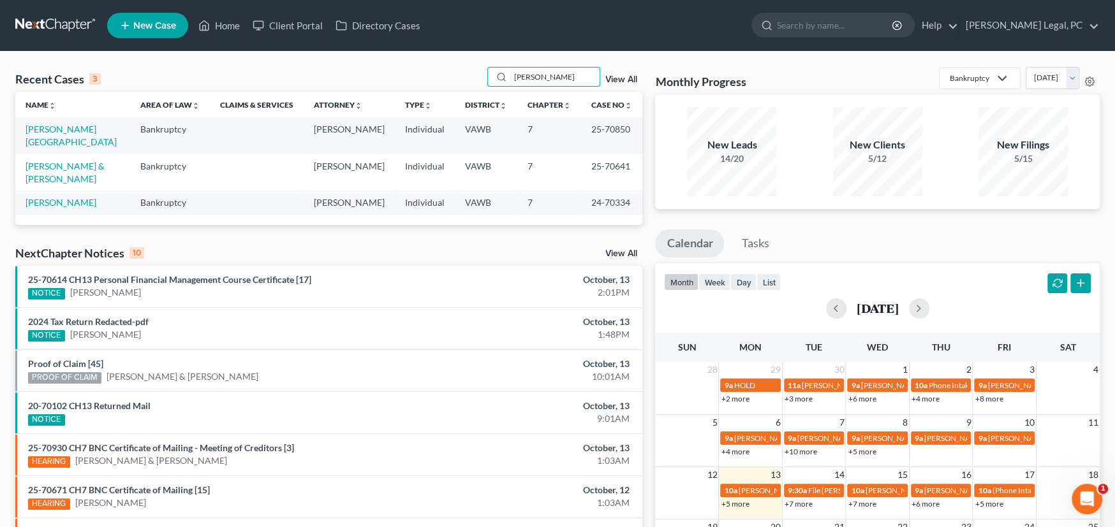
type input "[PERSON_NAME]"
click at [64, 135] on td "[PERSON_NAME][GEOGRAPHIC_DATA]" at bounding box center [72, 135] width 115 height 36
click at [64, 130] on link "[PERSON_NAME][GEOGRAPHIC_DATA]" at bounding box center [71, 136] width 91 height 24
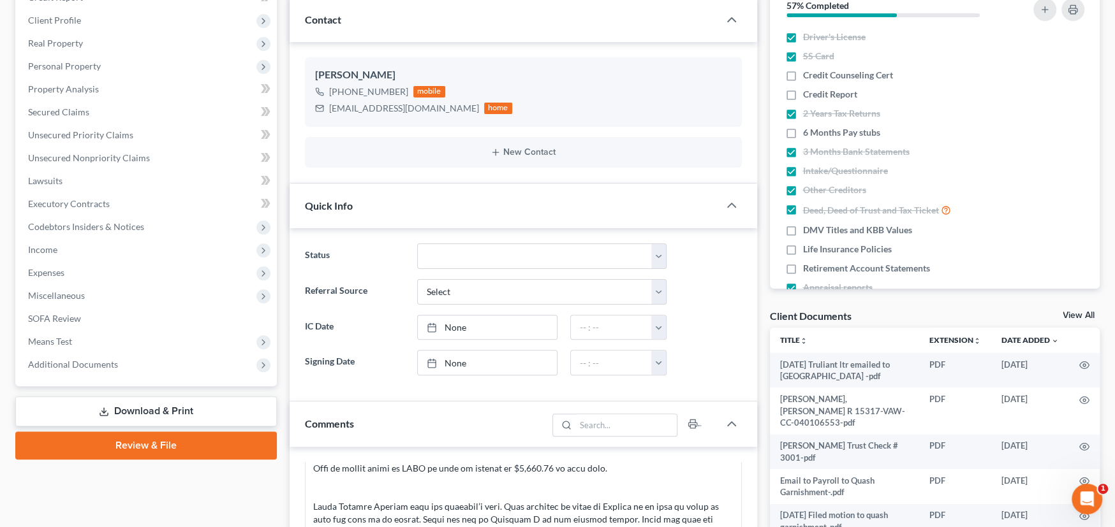
scroll to position [255, 0]
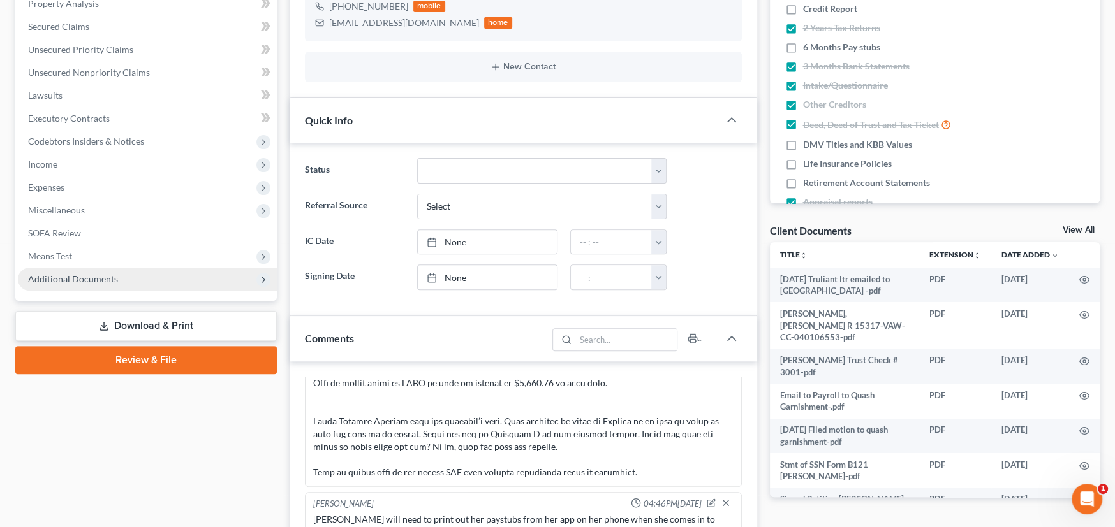
click at [100, 284] on span "Additional Documents" at bounding box center [147, 279] width 259 height 23
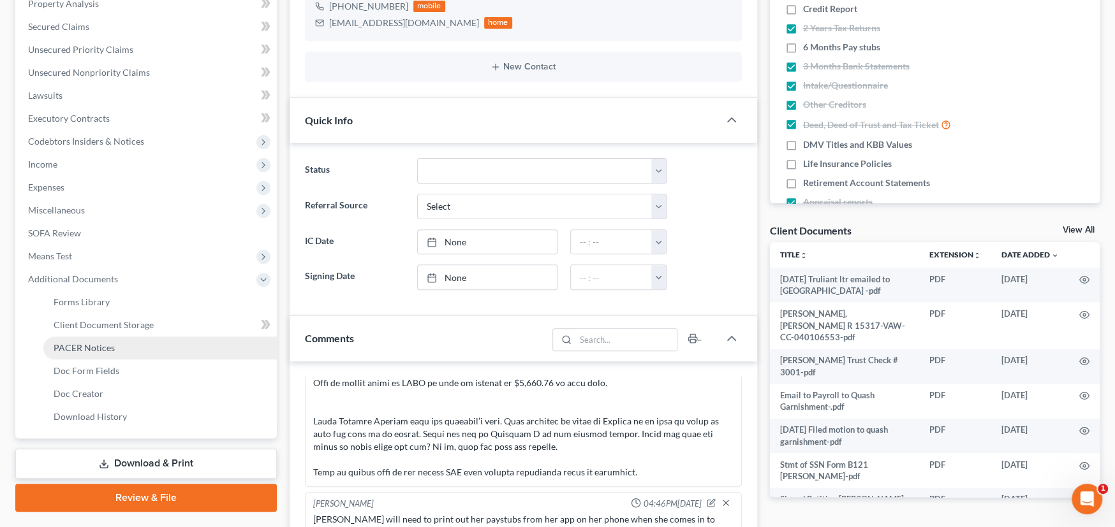
click at [103, 343] on span "PACER Notices" at bounding box center [84, 348] width 61 height 11
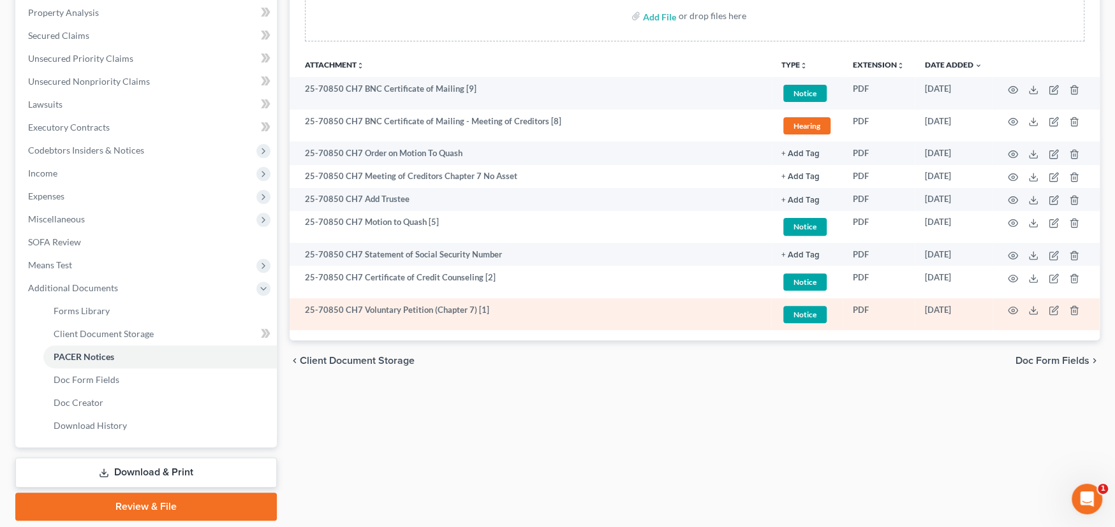
scroll to position [223, 0]
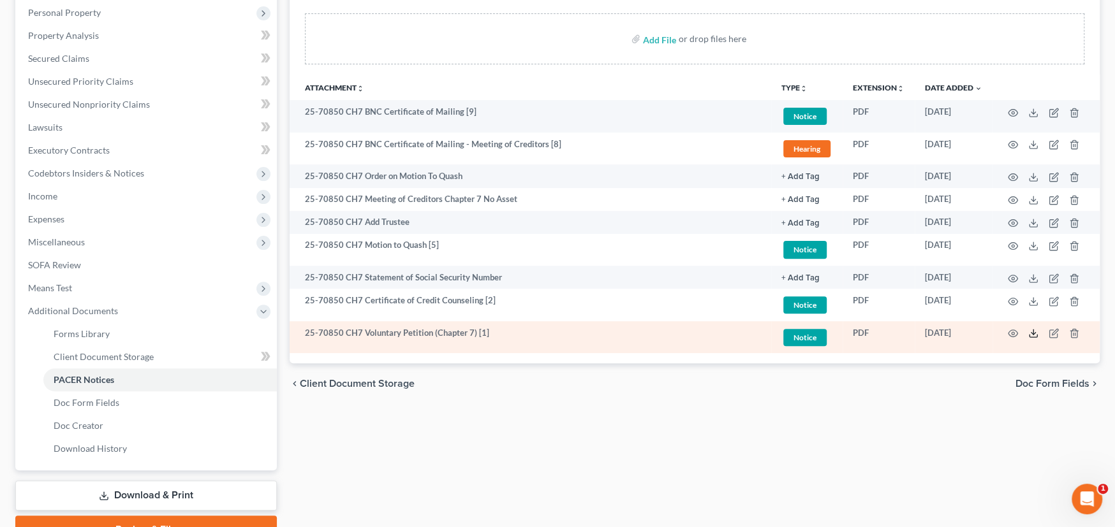
click at [1033, 335] on icon at bounding box center [1033, 336] width 8 height 3
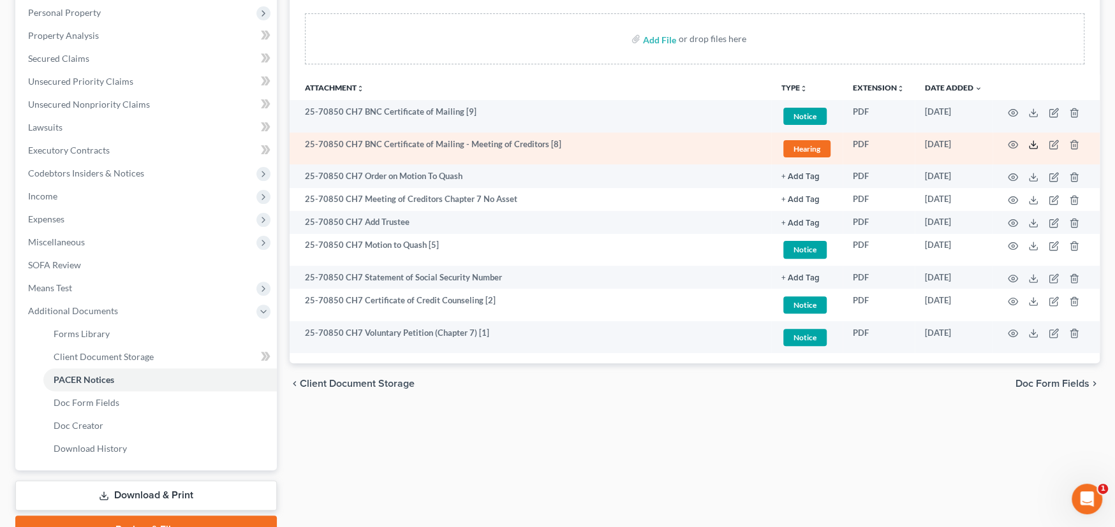
click at [1036, 142] on icon at bounding box center [1033, 145] width 10 height 10
click at [1009, 144] on icon "button" at bounding box center [1013, 145] width 10 height 10
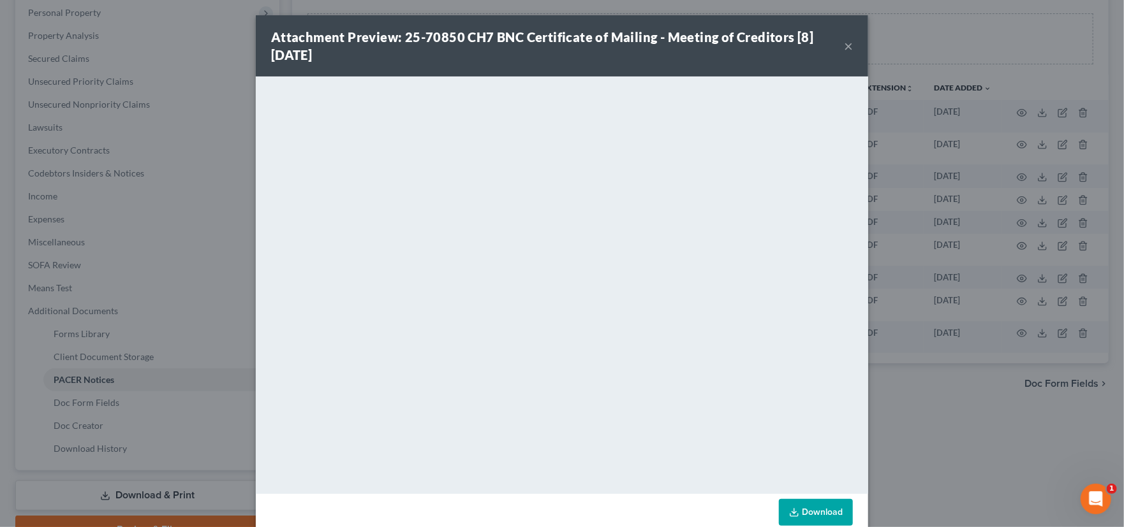
click at [846, 46] on button "×" at bounding box center [848, 45] width 9 height 15
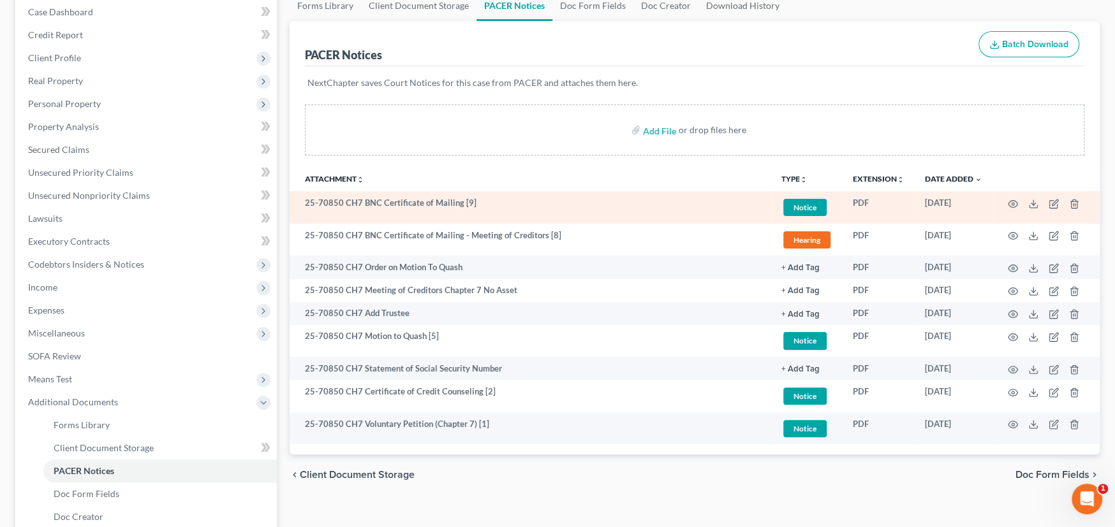
scroll to position [0, 0]
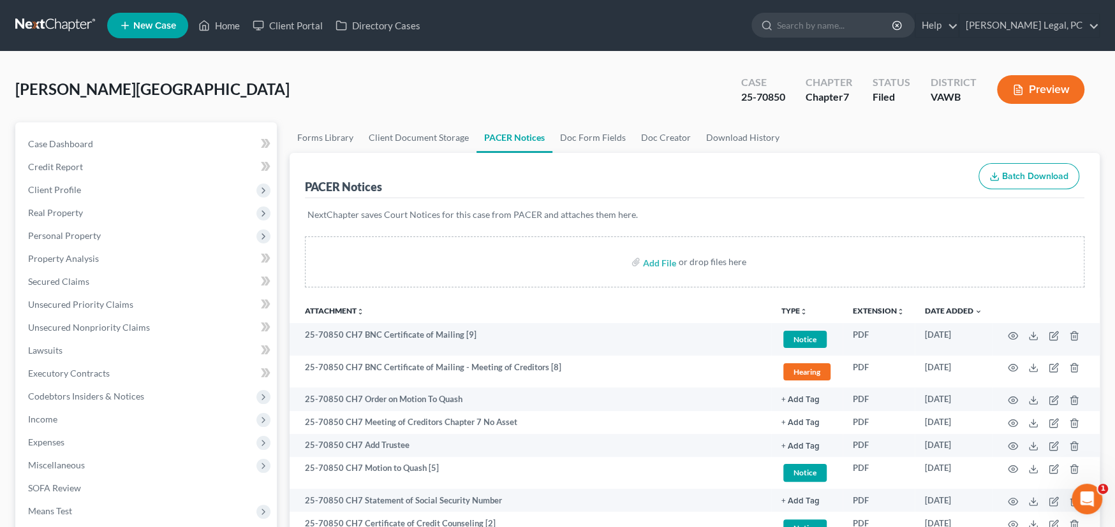
click at [61, 17] on link at bounding box center [56, 25] width 82 height 23
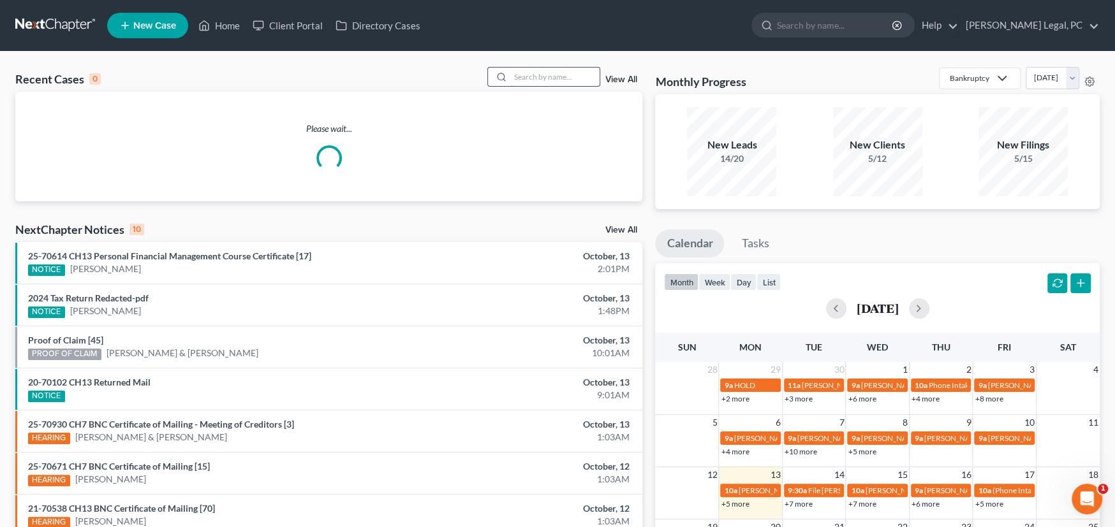
click at [554, 77] on input "search" at bounding box center [554, 77] width 89 height 18
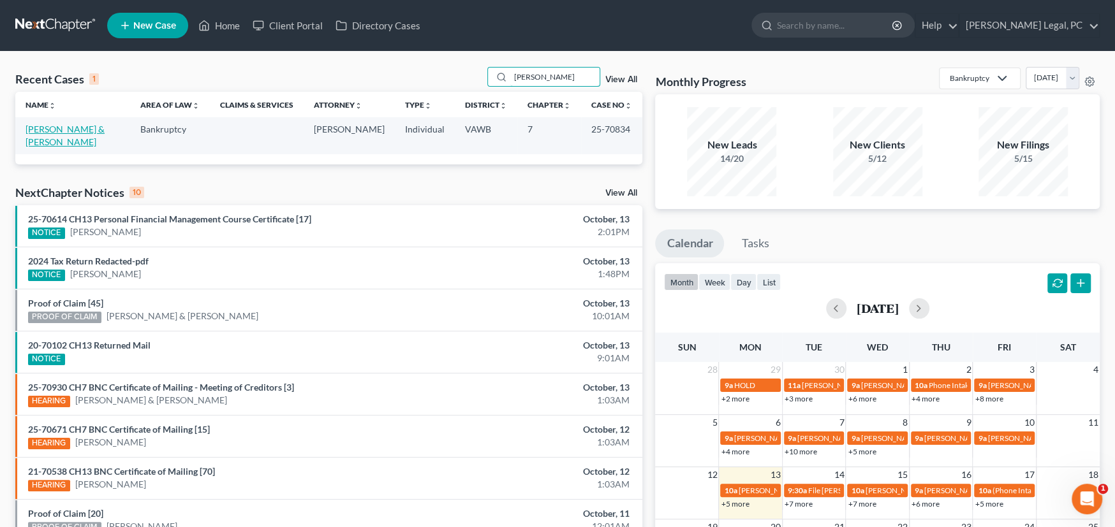
type input "[PERSON_NAME]"
click at [66, 129] on link "[PERSON_NAME] & [PERSON_NAME]" at bounding box center [65, 136] width 79 height 24
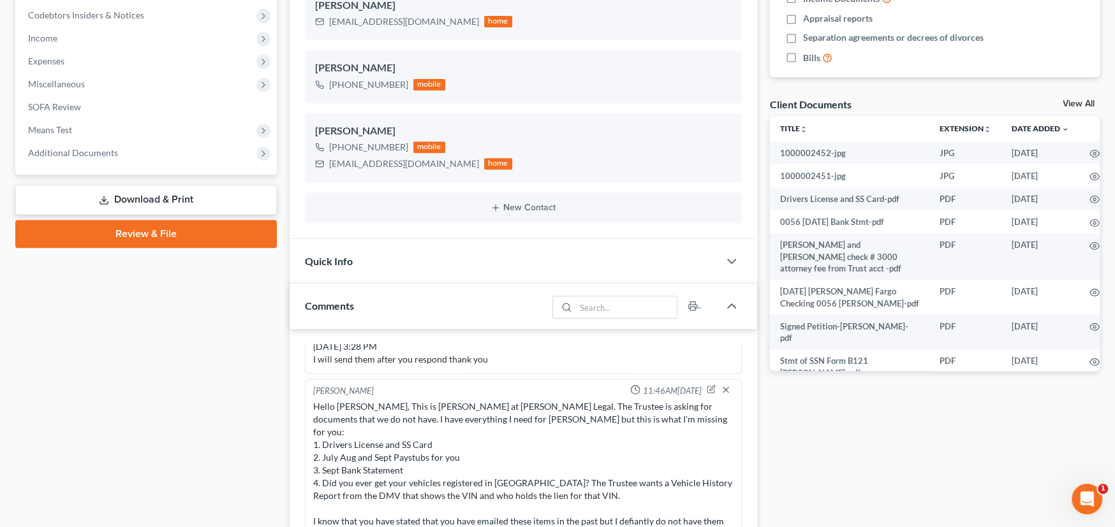
scroll to position [383, 0]
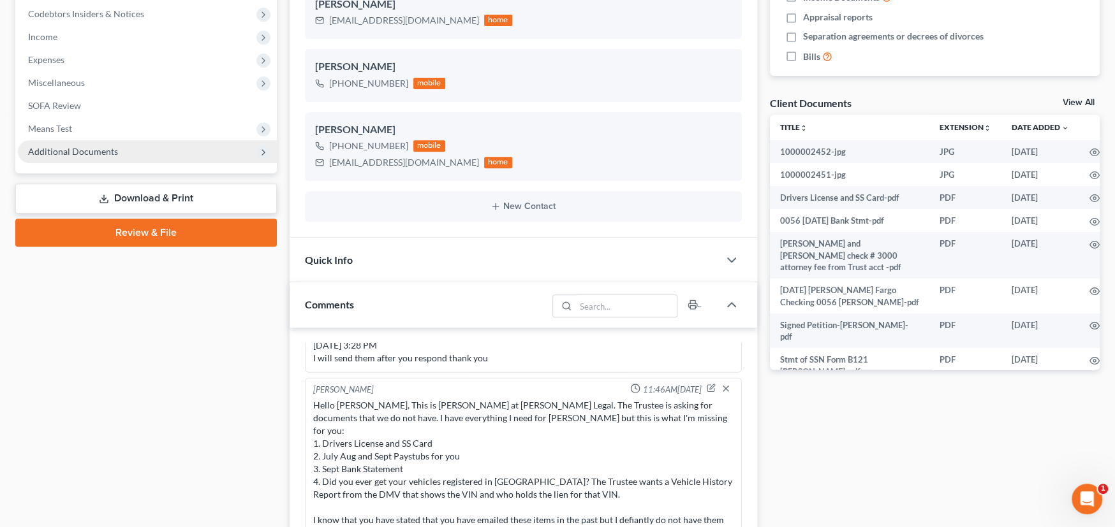
click at [86, 152] on span "Additional Documents" at bounding box center [73, 151] width 90 height 11
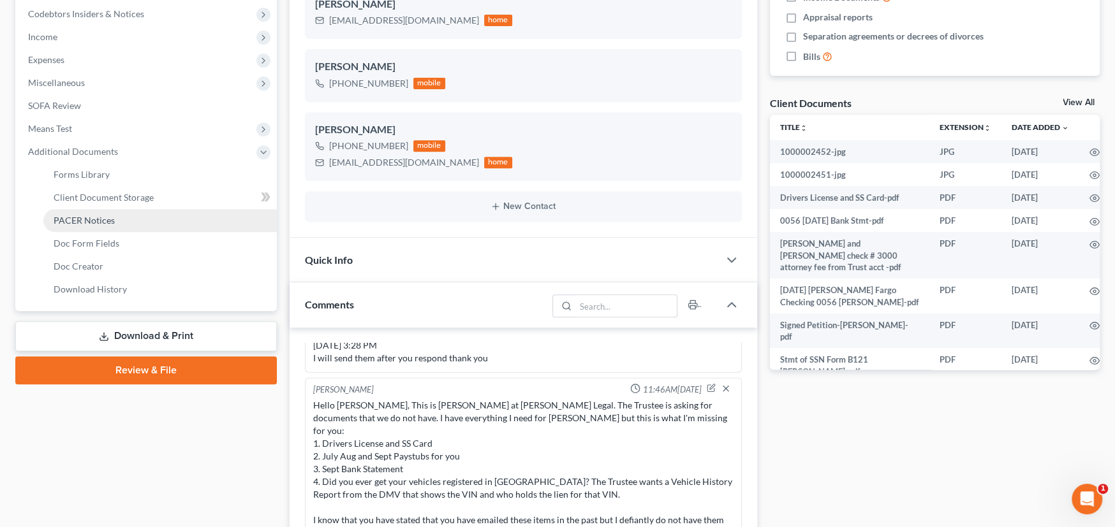
click at [91, 218] on span "PACER Notices" at bounding box center [84, 220] width 61 height 11
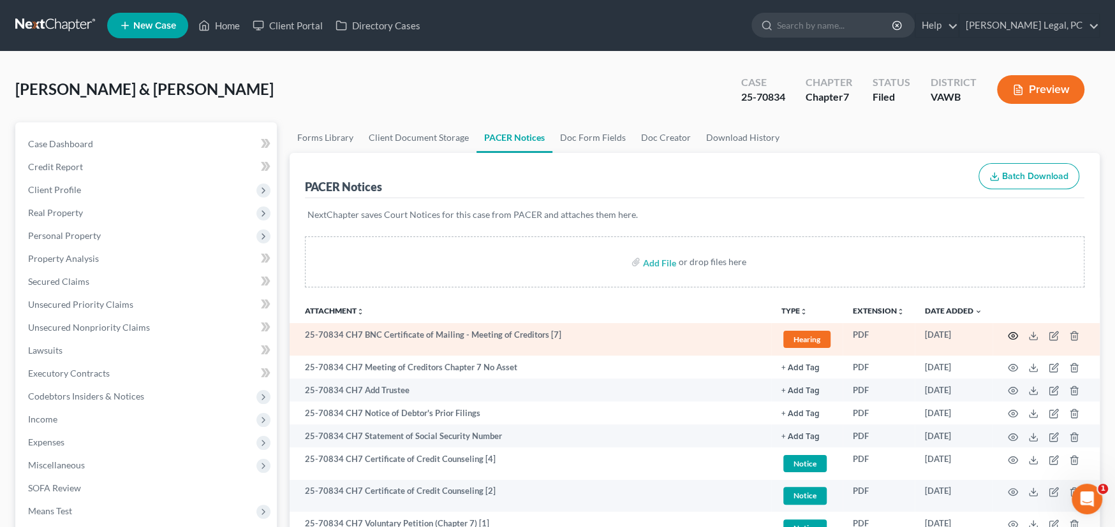
click at [1012, 332] on icon "button" at bounding box center [1013, 336] width 10 height 10
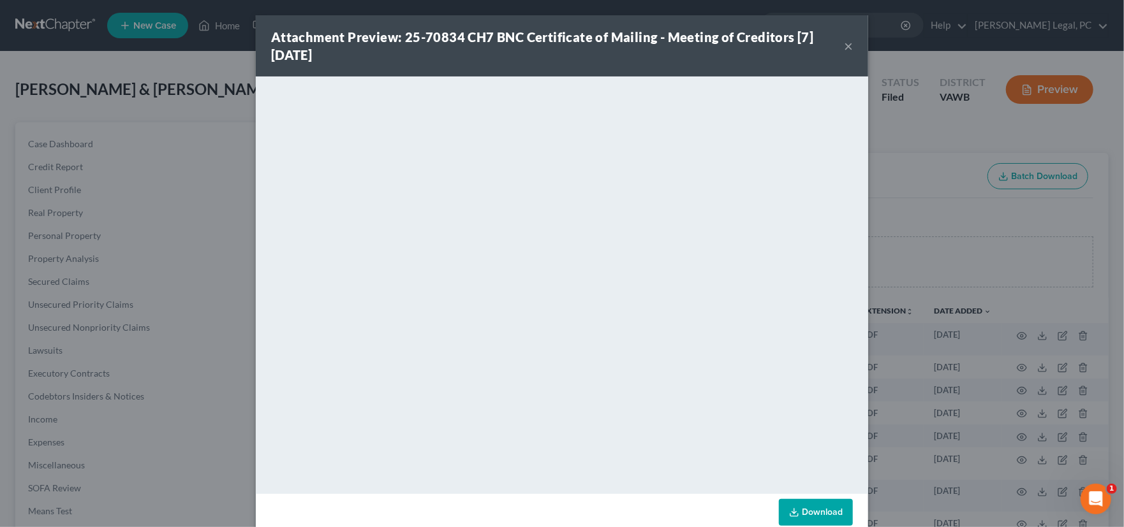
click at [844, 43] on button "×" at bounding box center [848, 45] width 9 height 15
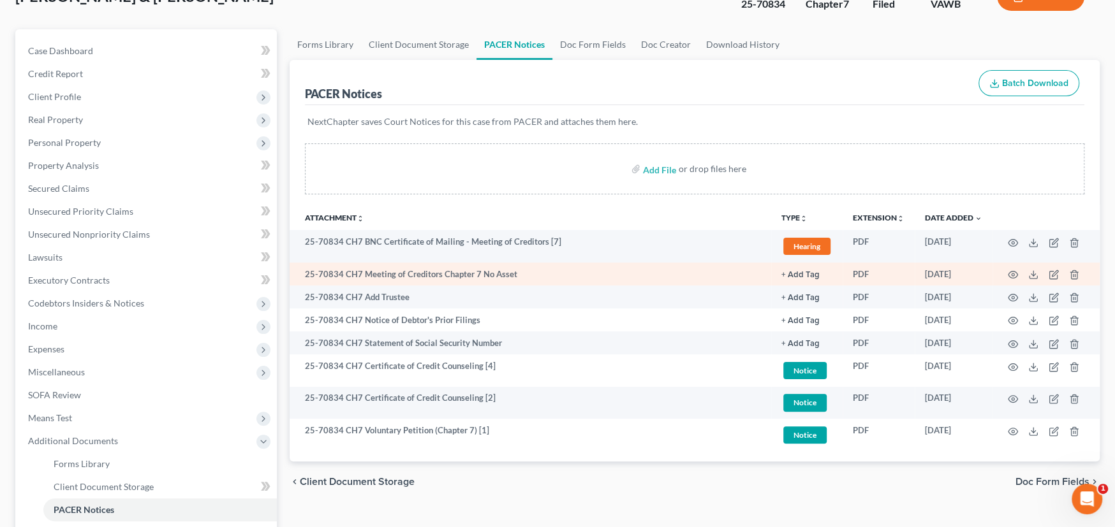
scroll to position [191, 0]
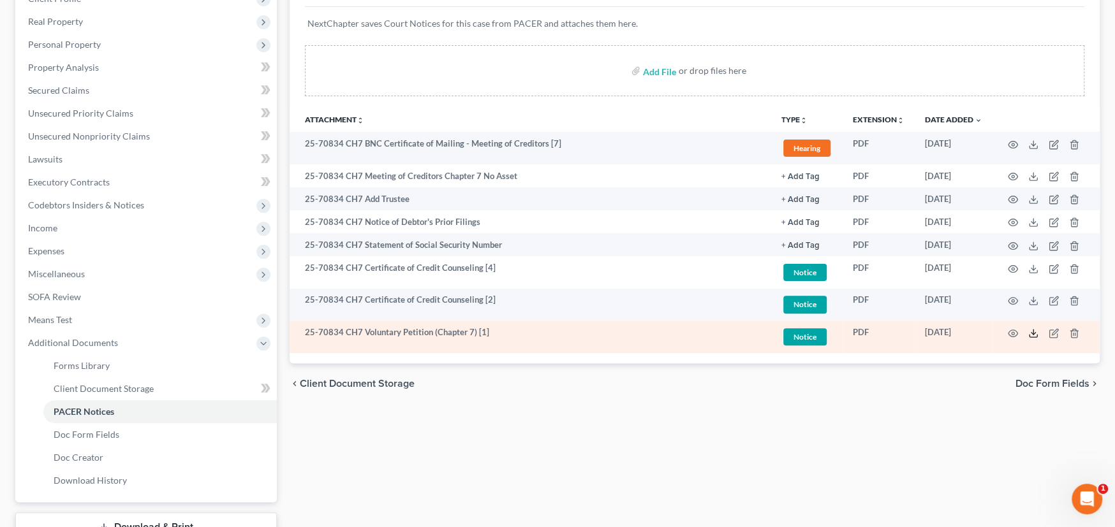
click at [1033, 332] on line at bounding box center [1033, 332] width 0 height 5
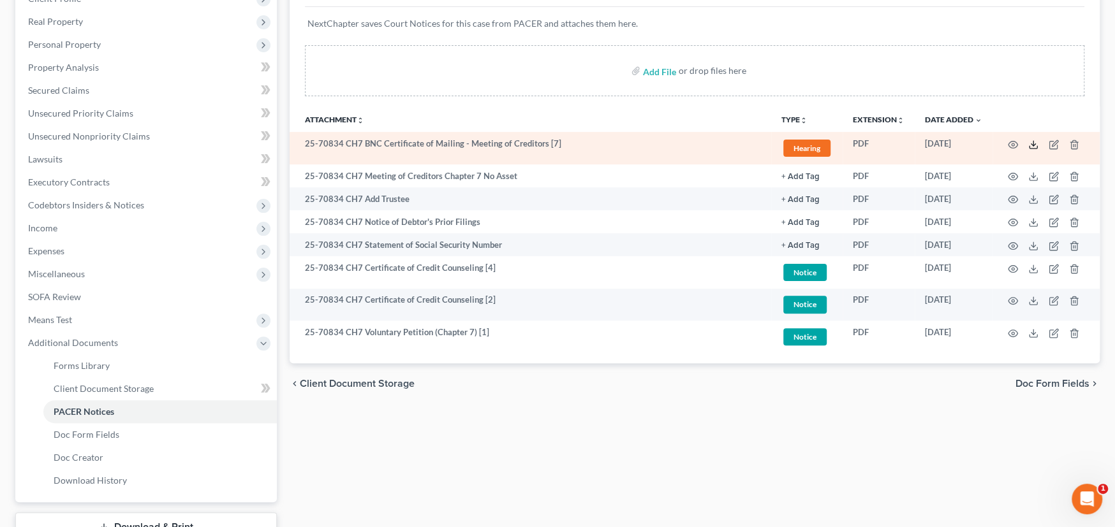
click at [1033, 142] on line at bounding box center [1033, 143] width 0 height 5
click at [1012, 144] on icon "button" at bounding box center [1013, 145] width 10 height 10
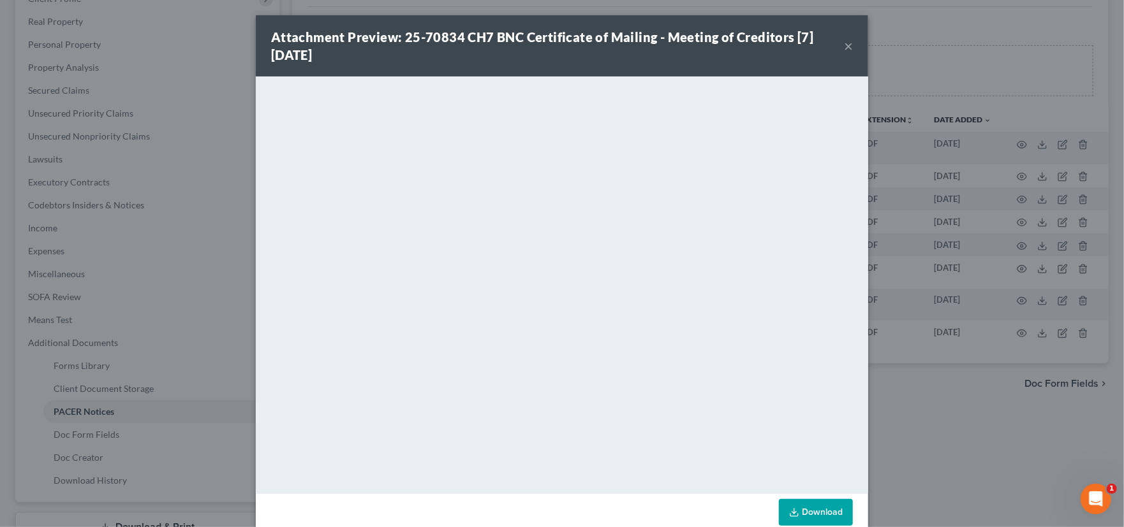
click at [844, 45] on button "×" at bounding box center [848, 45] width 9 height 15
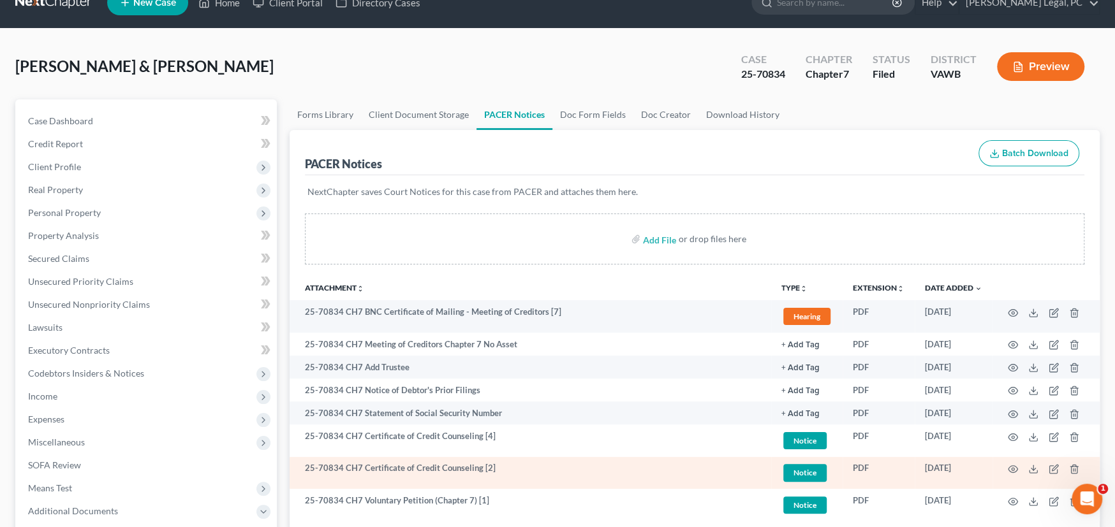
scroll to position [0, 0]
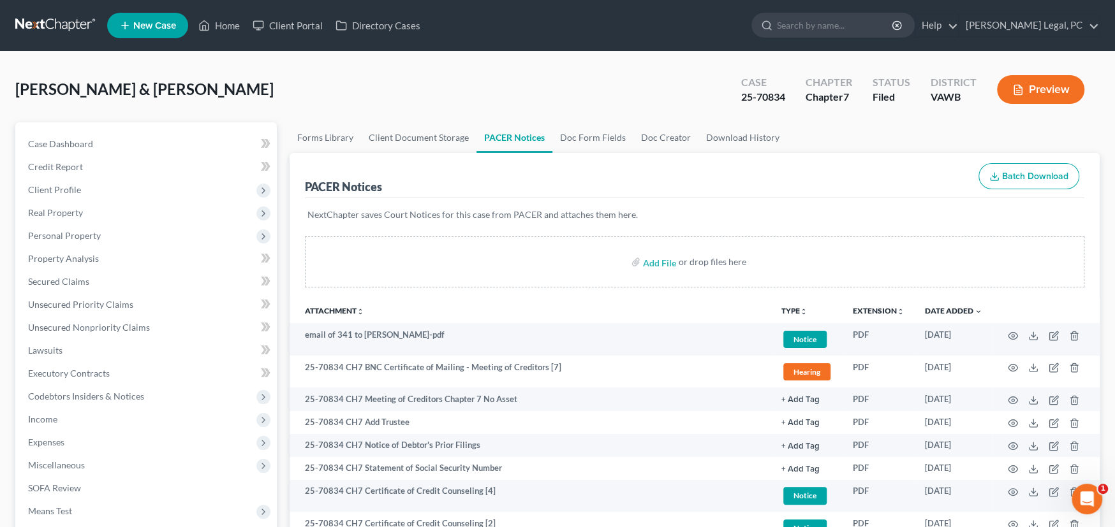
click at [54, 22] on link at bounding box center [56, 25] width 82 height 23
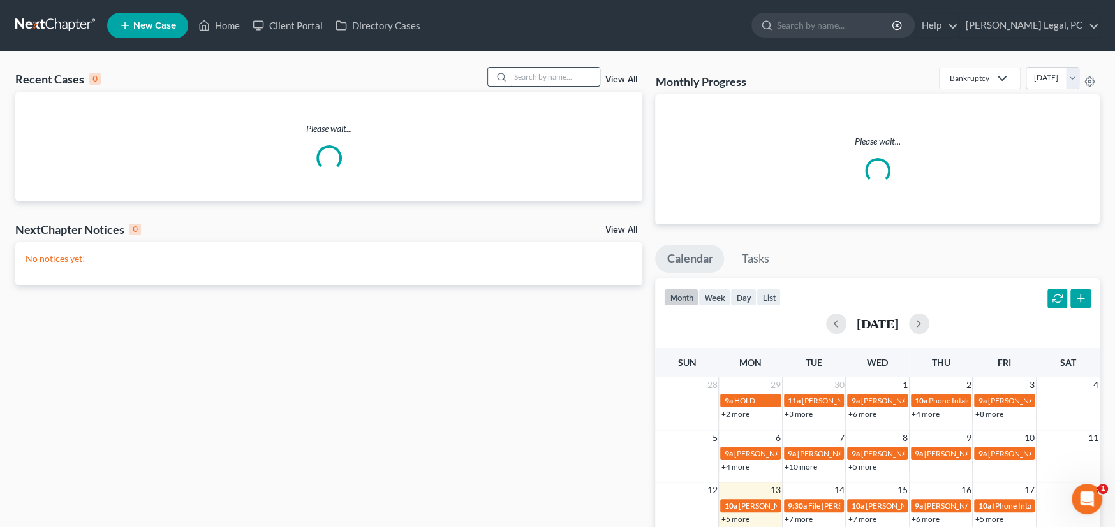
click at [543, 78] on input "search" at bounding box center [554, 77] width 89 height 18
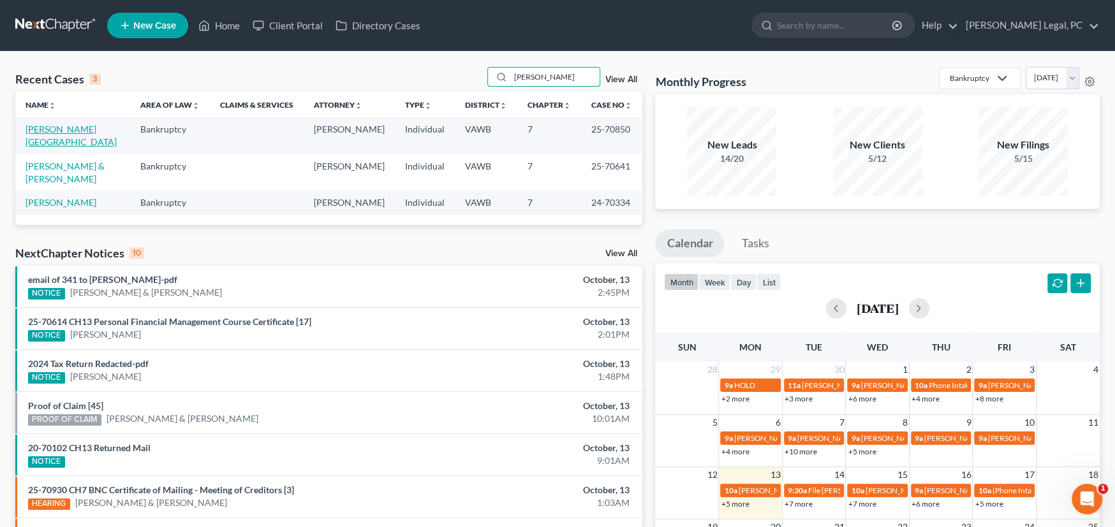
type input "[PERSON_NAME]"
click at [54, 124] on link "[PERSON_NAME][GEOGRAPHIC_DATA]" at bounding box center [71, 136] width 91 height 24
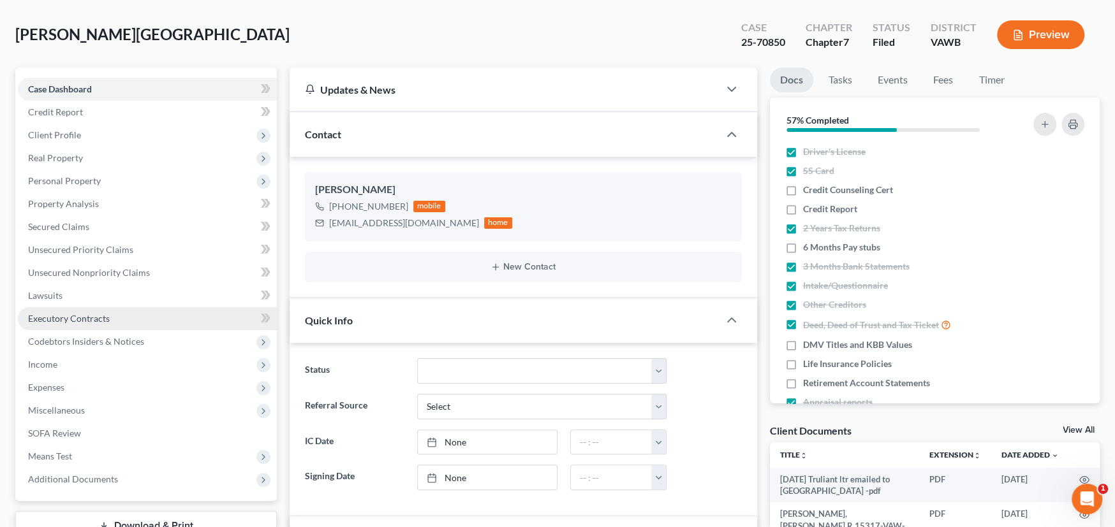
scroll to position [701, 0]
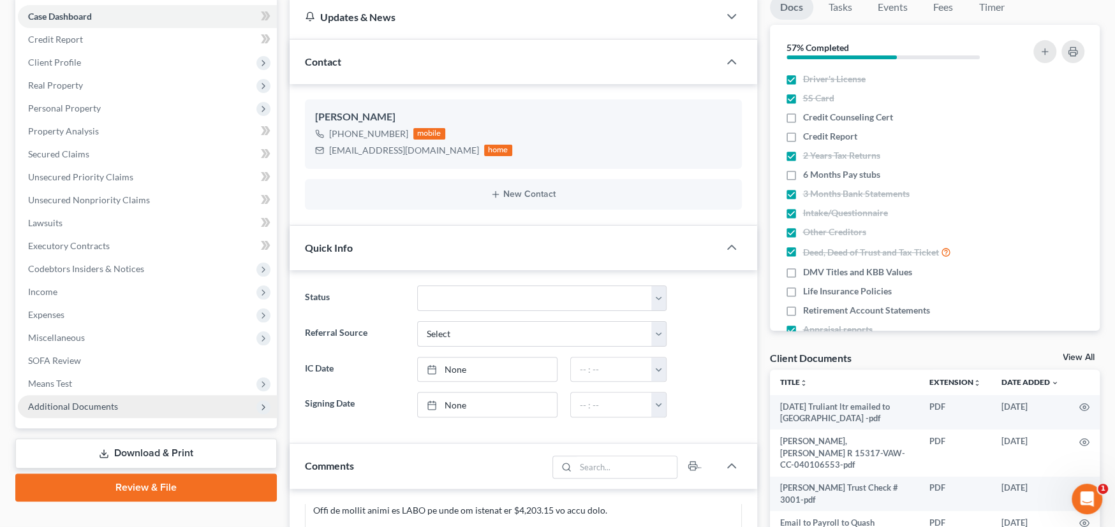
click at [107, 402] on span "Additional Documents" at bounding box center [73, 406] width 90 height 11
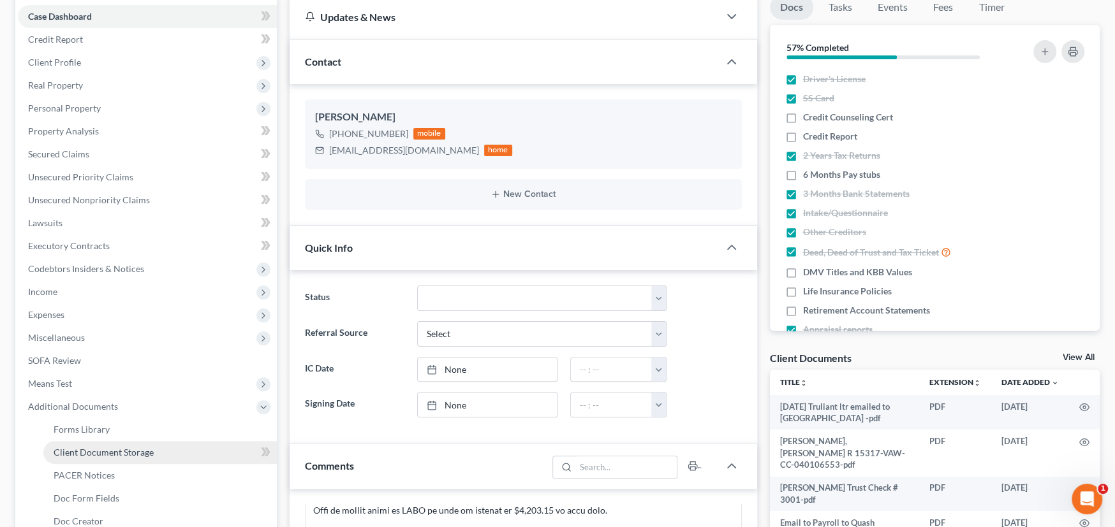
click at [121, 447] on span "Client Document Storage" at bounding box center [104, 452] width 100 height 11
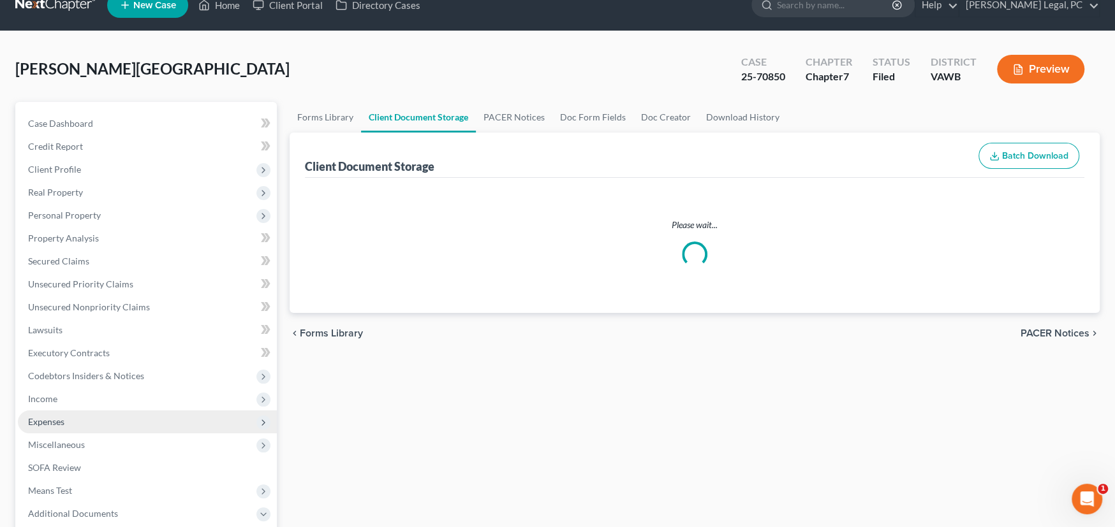
scroll to position [6, 0]
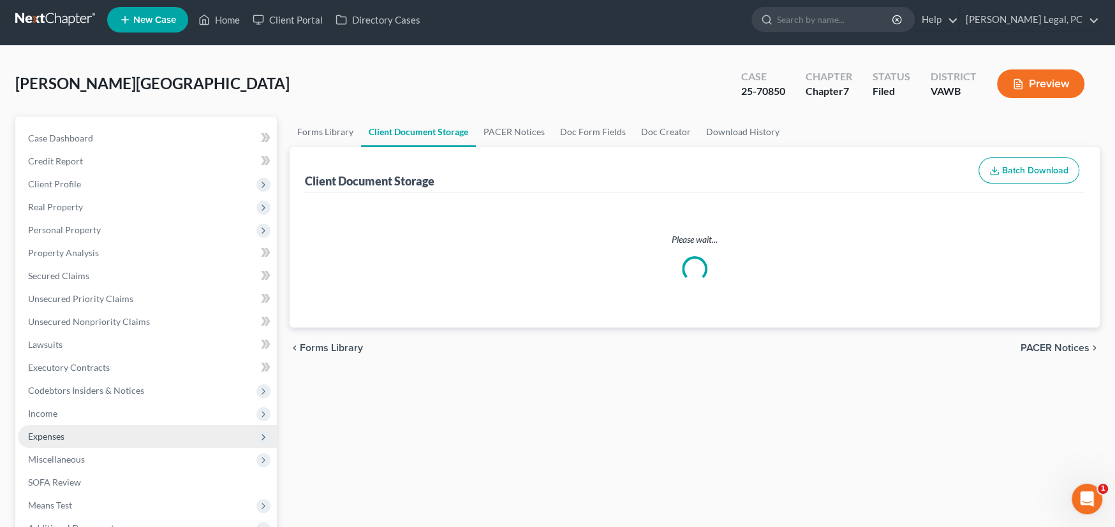
select select "0"
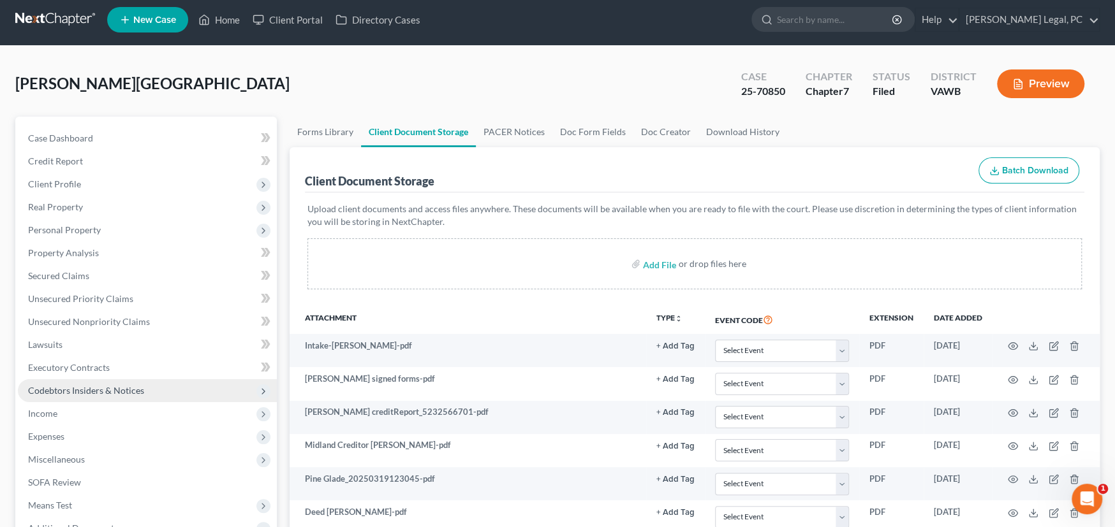
scroll to position [0, 0]
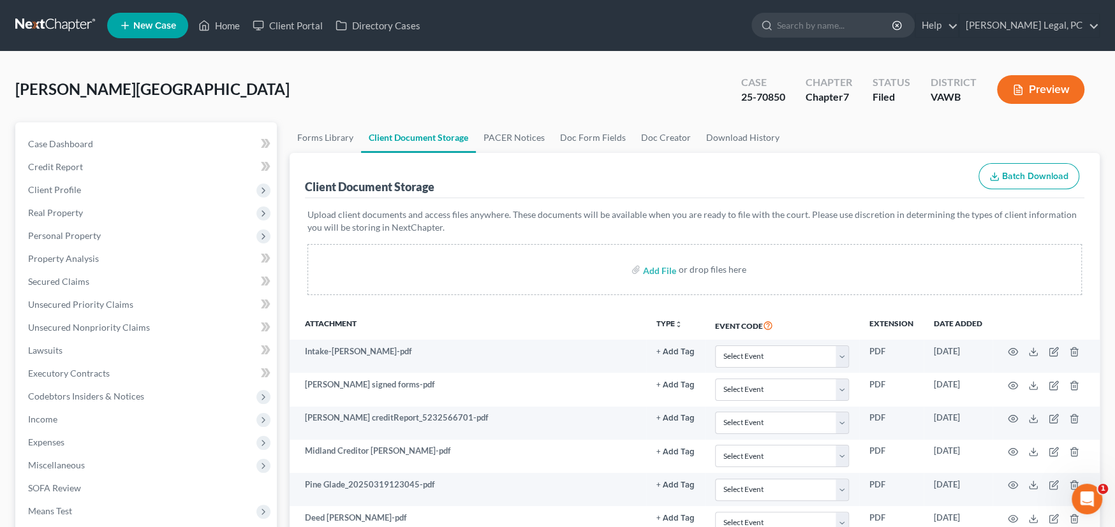
select select "0"
click at [56, 25] on link at bounding box center [56, 25] width 82 height 23
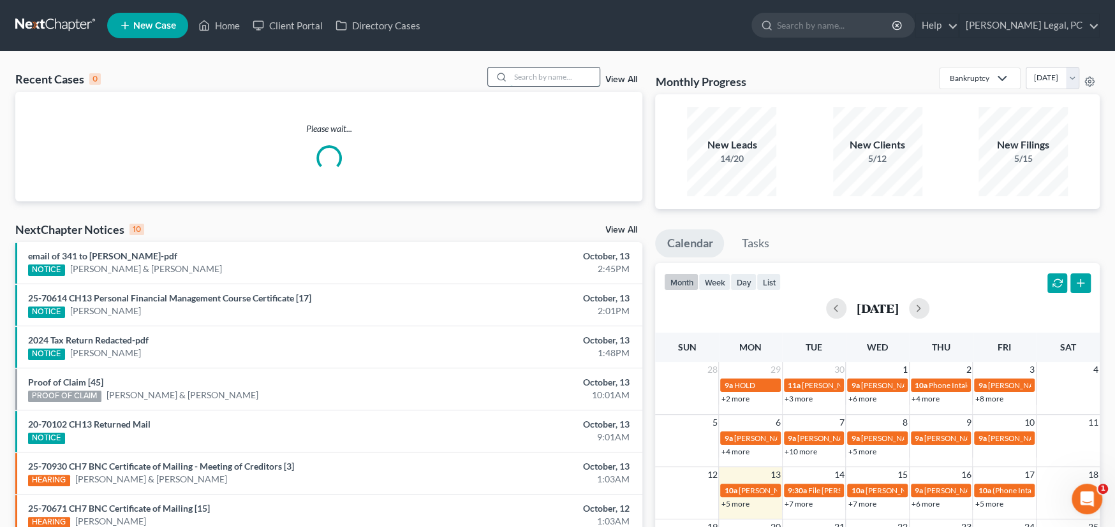
click at [564, 80] on input "search" at bounding box center [554, 77] width 89 height 18
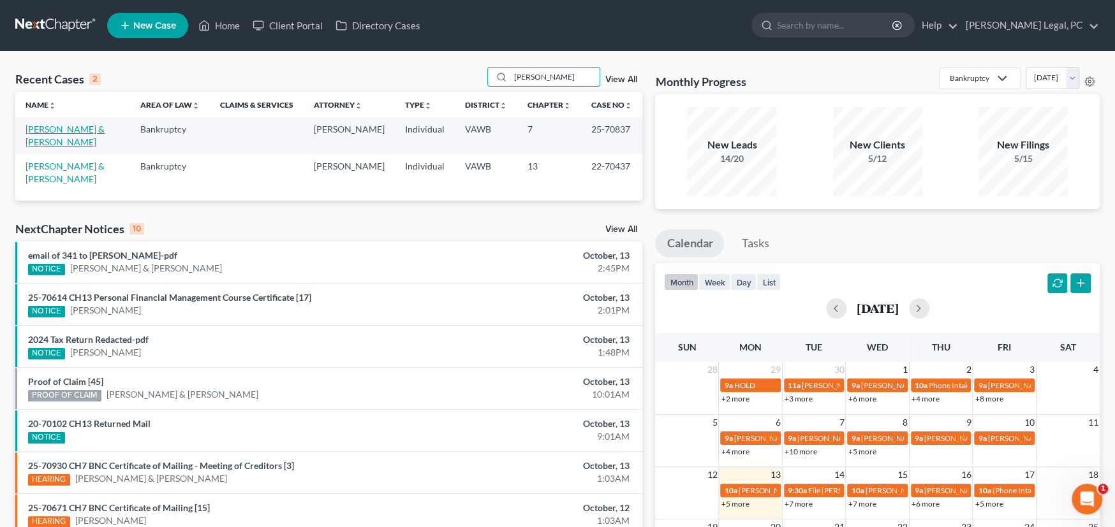
type input "[PERSON_NAME]"
click at [77, 129] on link "[PERSON_NAME] & [PERSON_NAME]" at bounding box center [65, 136] width 79 height 24
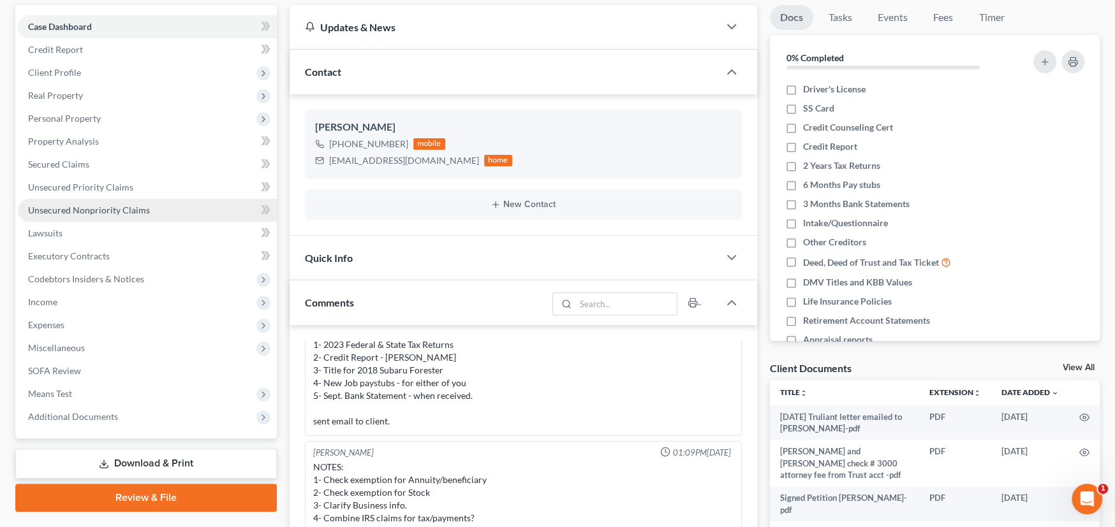
scroll to position [128, 0]
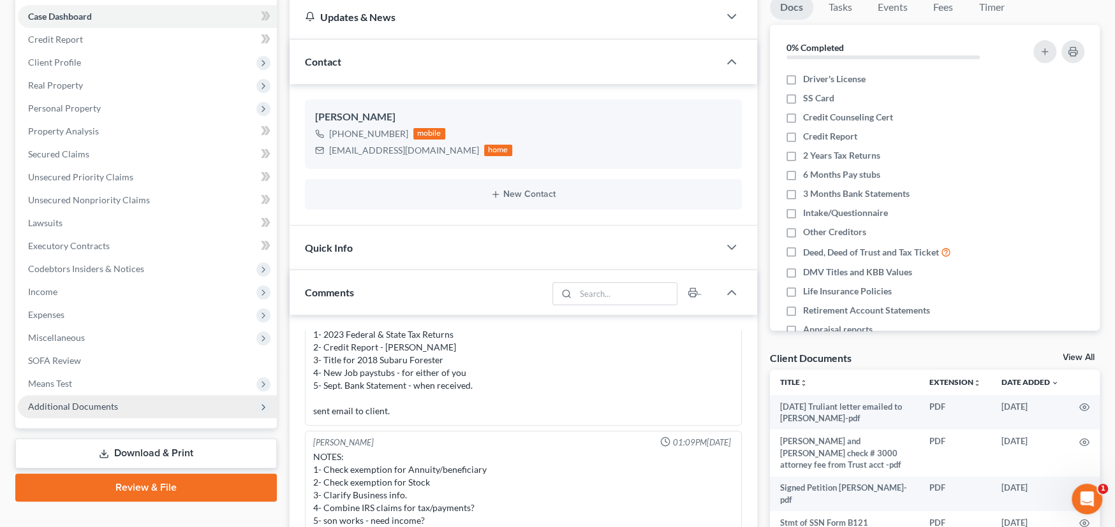
click at [115, 406] on span "Additional Documents" at bounding box center [73, 406] width 90 height 11
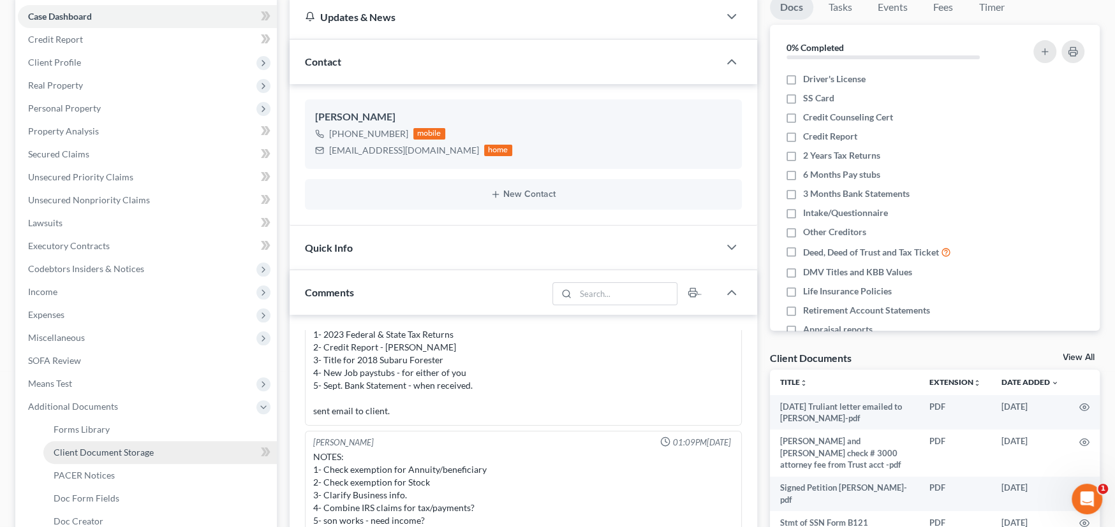
click at [121, 447] on span "Client Document Storage" at bounding box center [104, 452] width 100 height 11
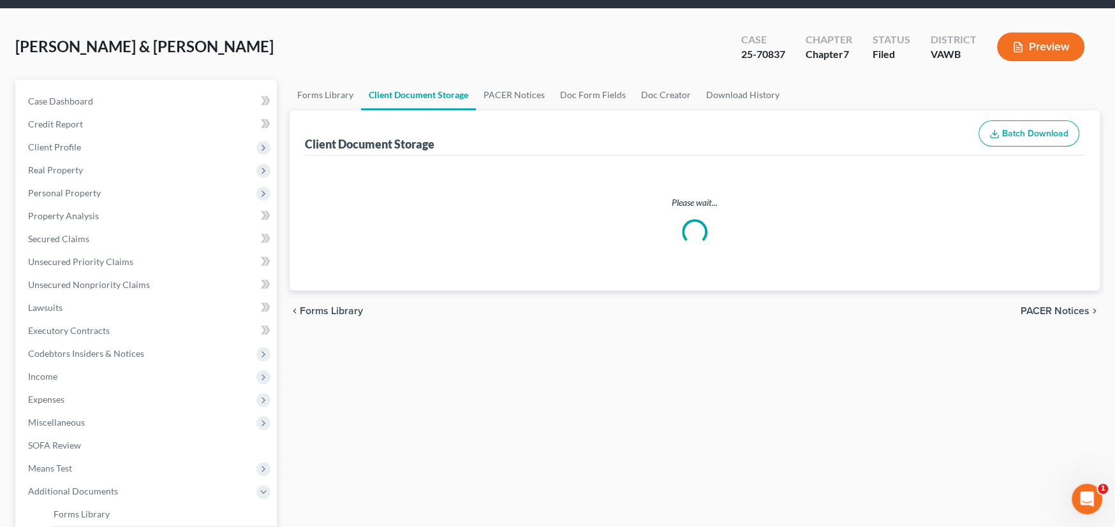
select select "0"
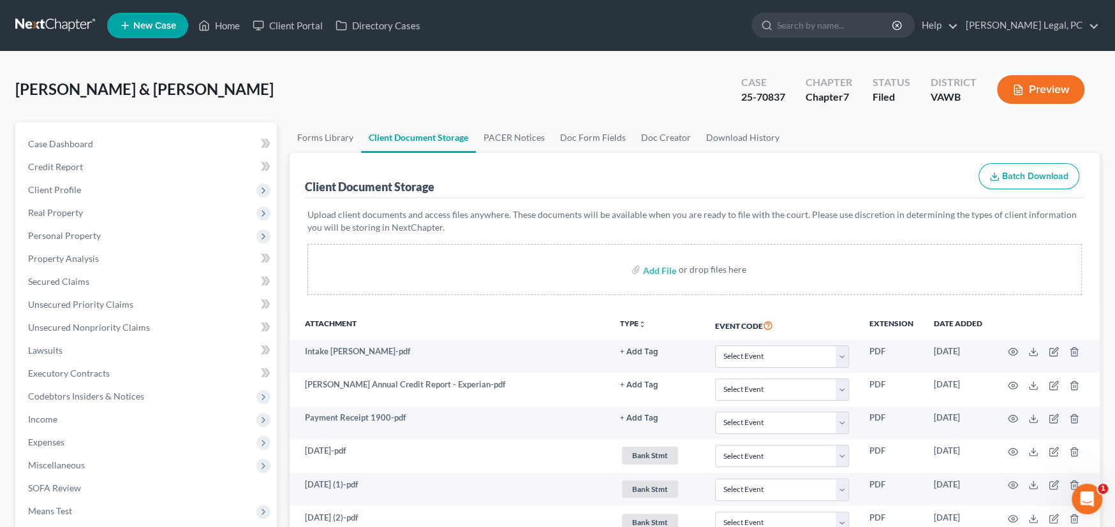
select select "0"
click at [28, 24] on link at bounding box center [56, 25] width 82 height 23
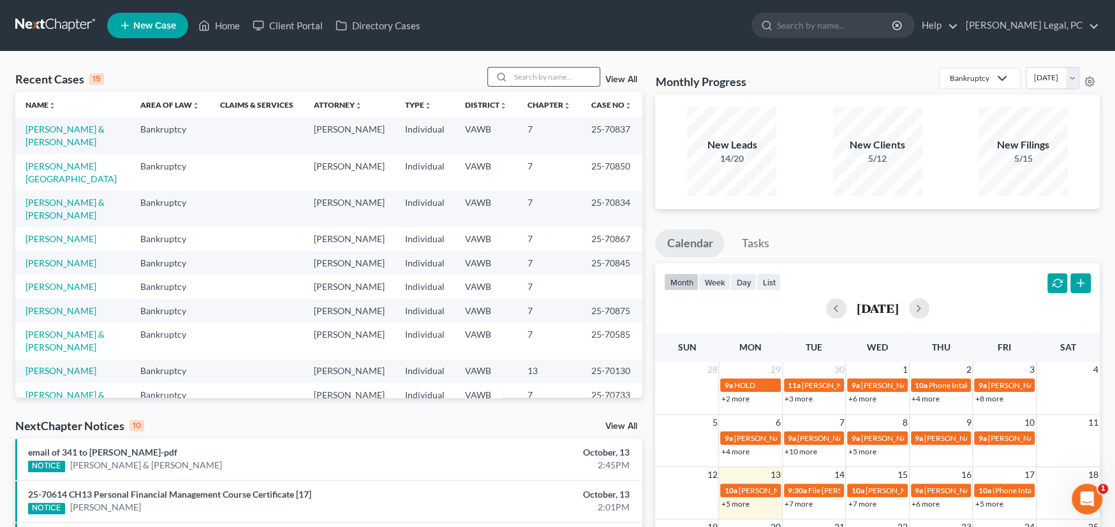
click at [531, 78] on input "search" at bounding box center [554, 77] width 89 height 18
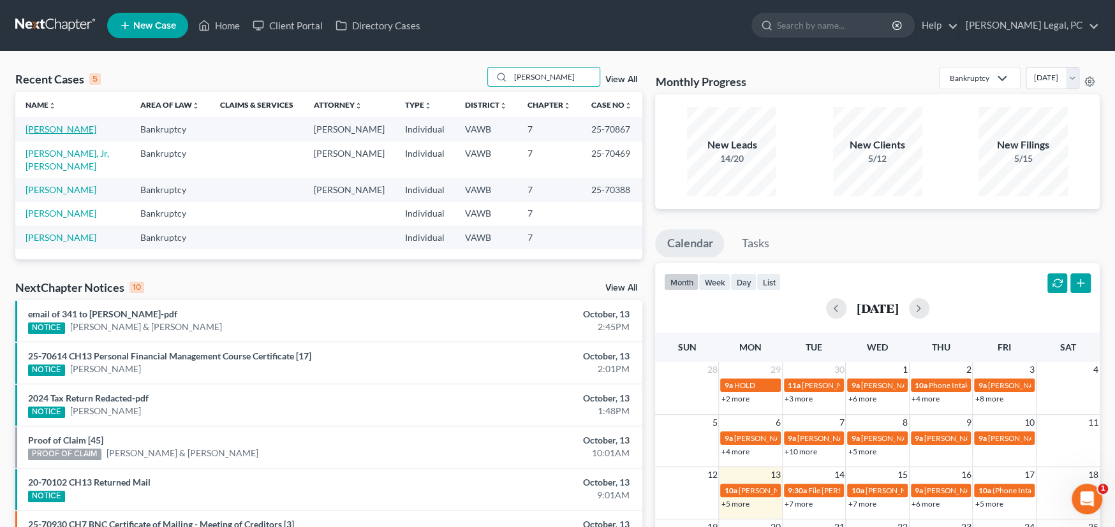
type input "[PERSON_NAME]"
click at [49, 128] on link "[PERSON_NAME]" at bounding box center [61, 129] width 71 height 11
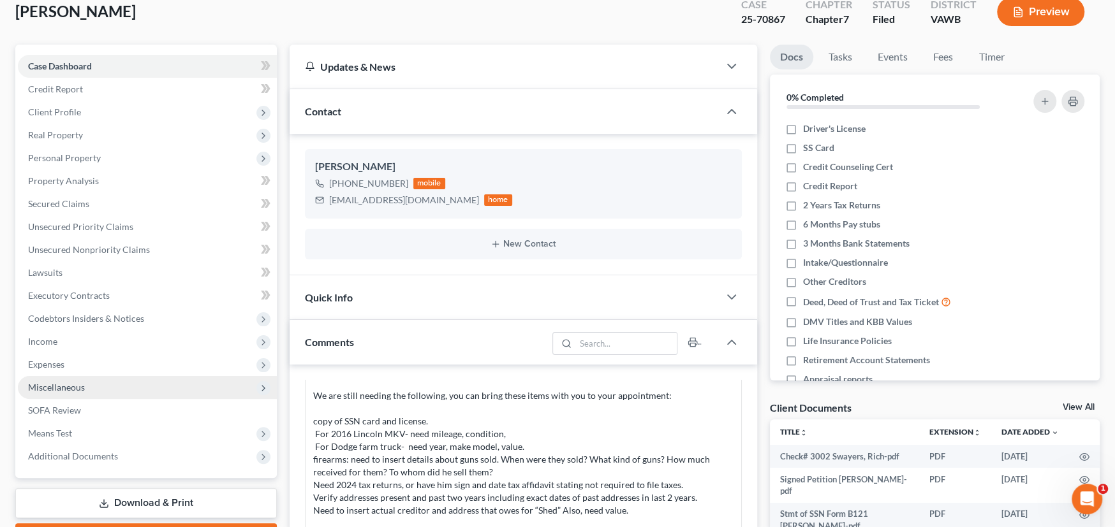
scroll to position [191, 0]
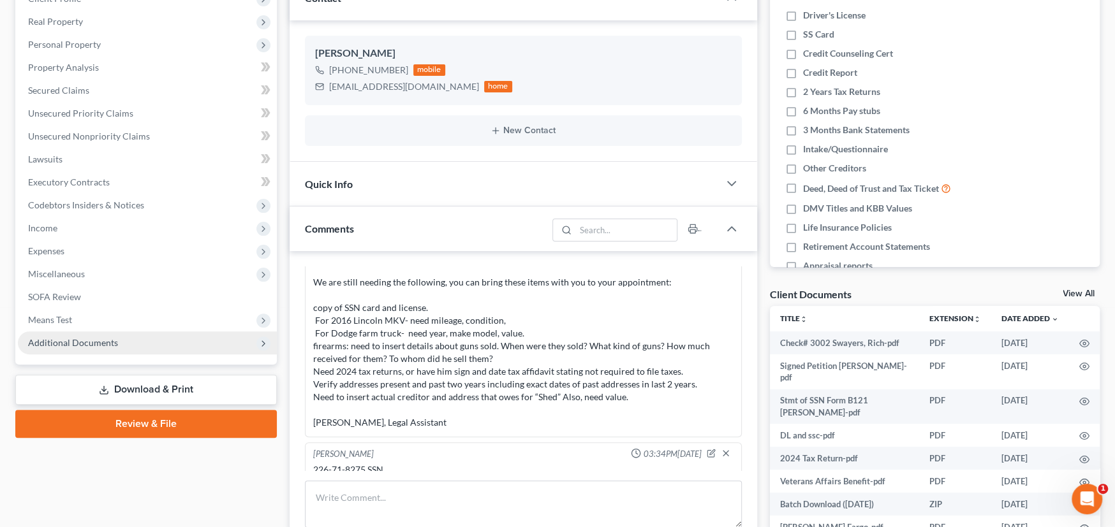
click at [73, 341] on span "Additional Documents" at bounding box center [73, 342] width 90 height 11
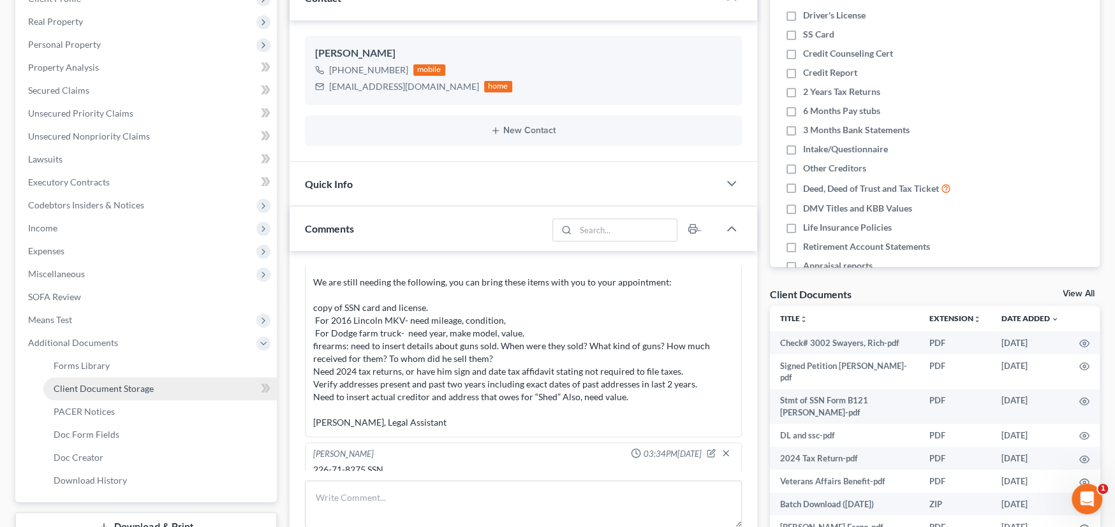
click at [90, 388] on span "Client Document Storage" at bounding box center [104, 388] width 100 height 11
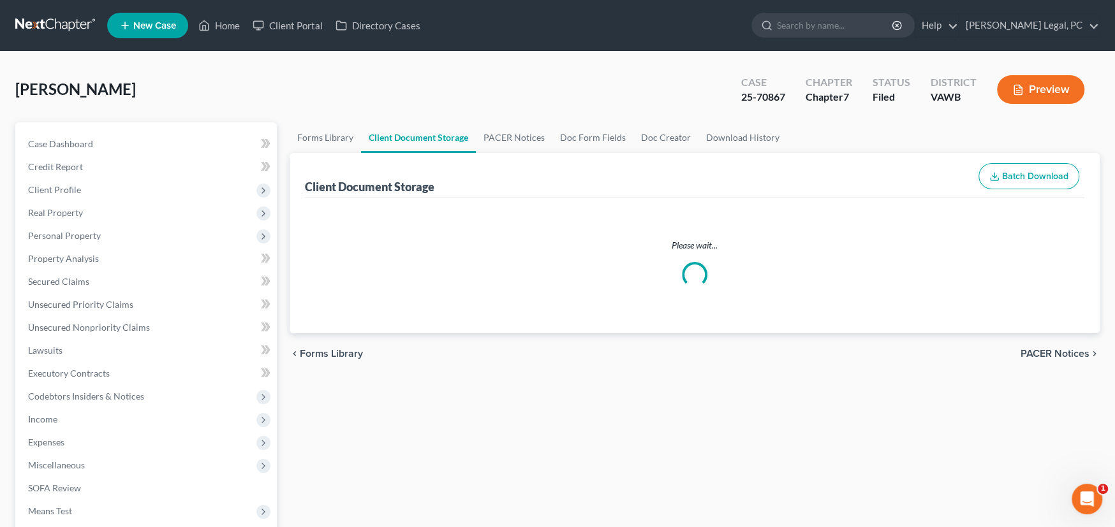
select select "0"
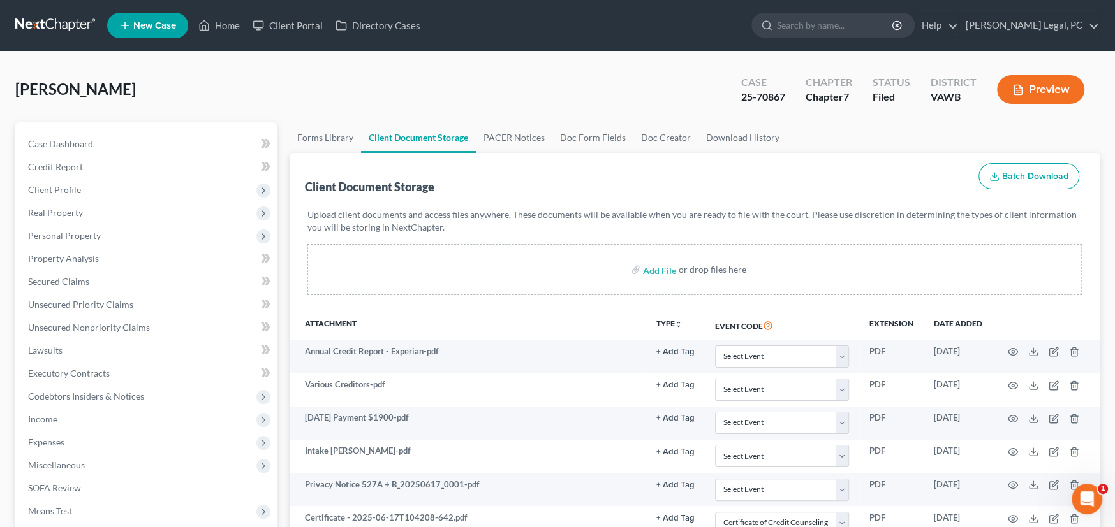
select select "0"
click at [59, 24] on link at bounding box center [56, 25] width 82 height 23
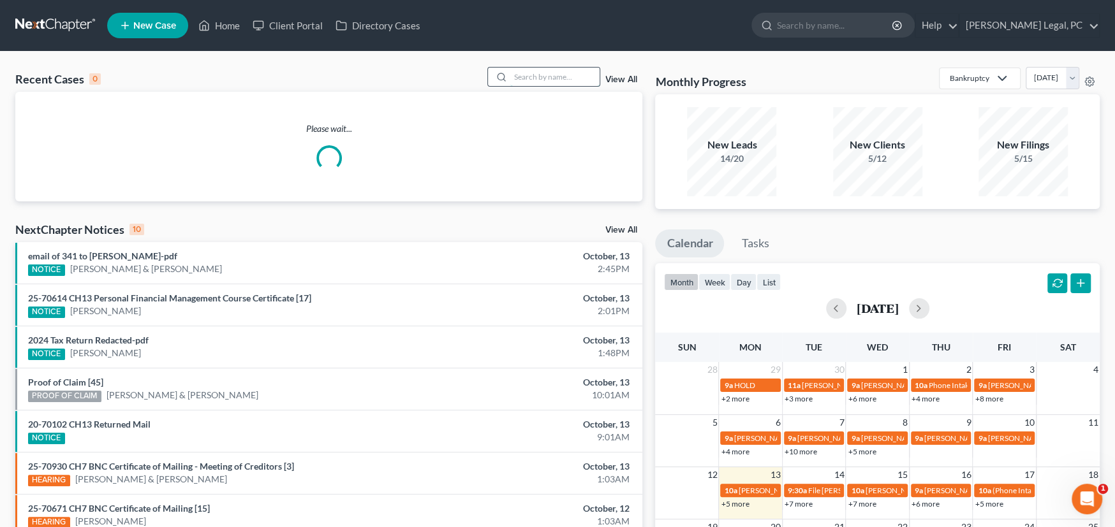
click at [520, 80] on input "search" at bounding box center [554, 77] width 89 height 18
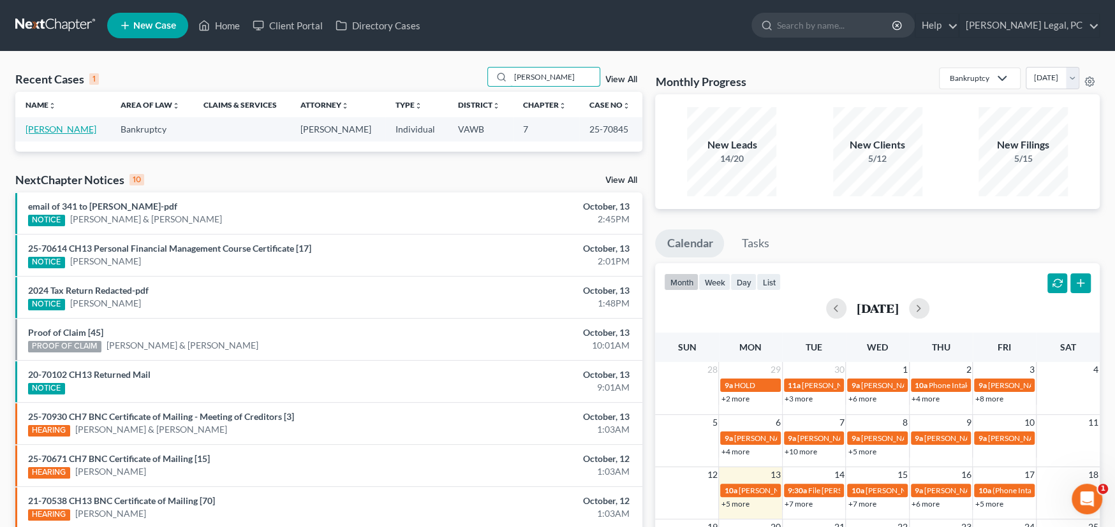
type input "[PERSON_NAME]"
click at [72, 129] on link "[PERSON_NAME]" at bounding box center [61, 129] width 71 height 11
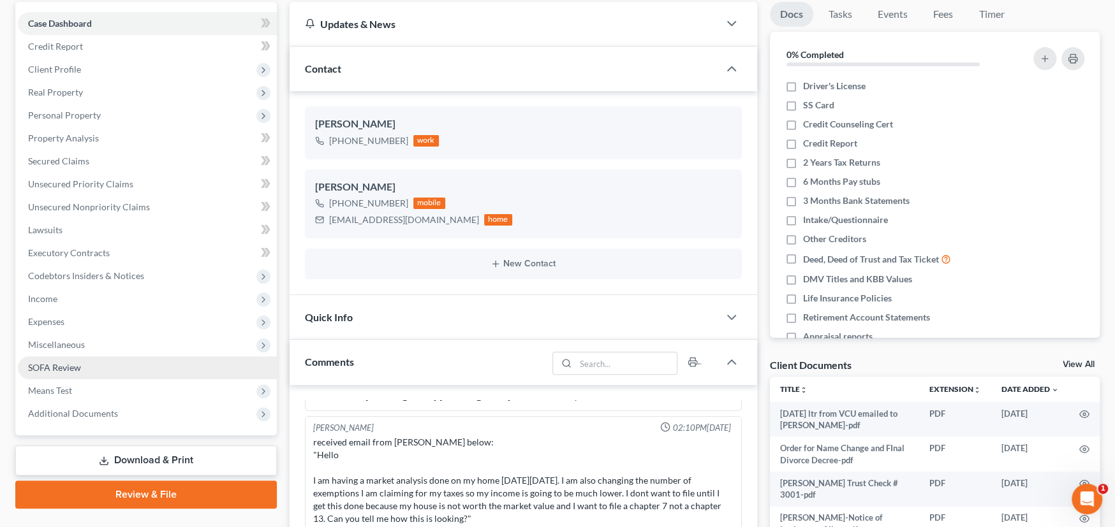
scroll to position [128, 0]
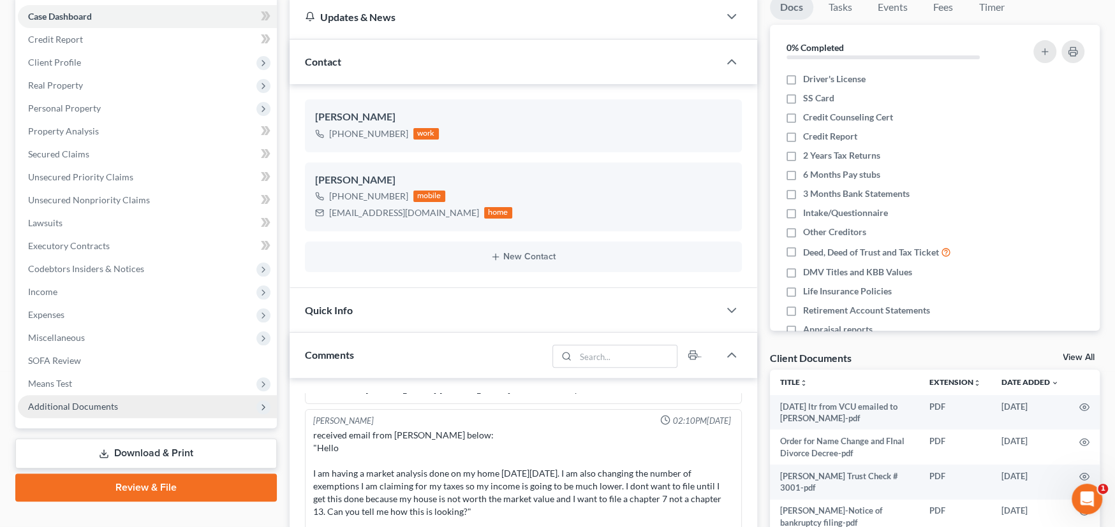
click at [80, 401] on span "Additional Documents" at bounding box center [73, 406] width 90 height 11
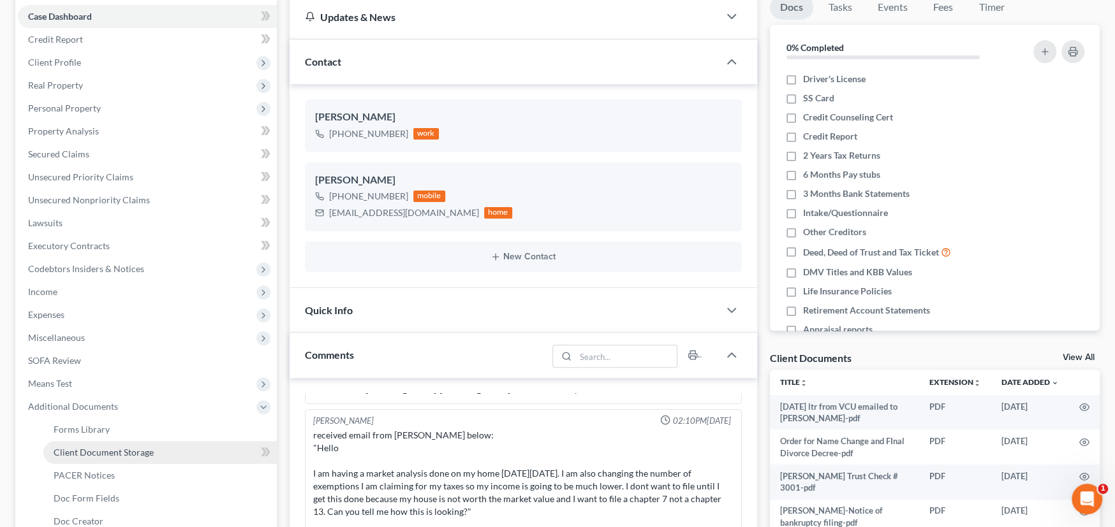
click at [92, 453] on span "Client Document Storage" at bounding box center [104, 452] width 100 height 11
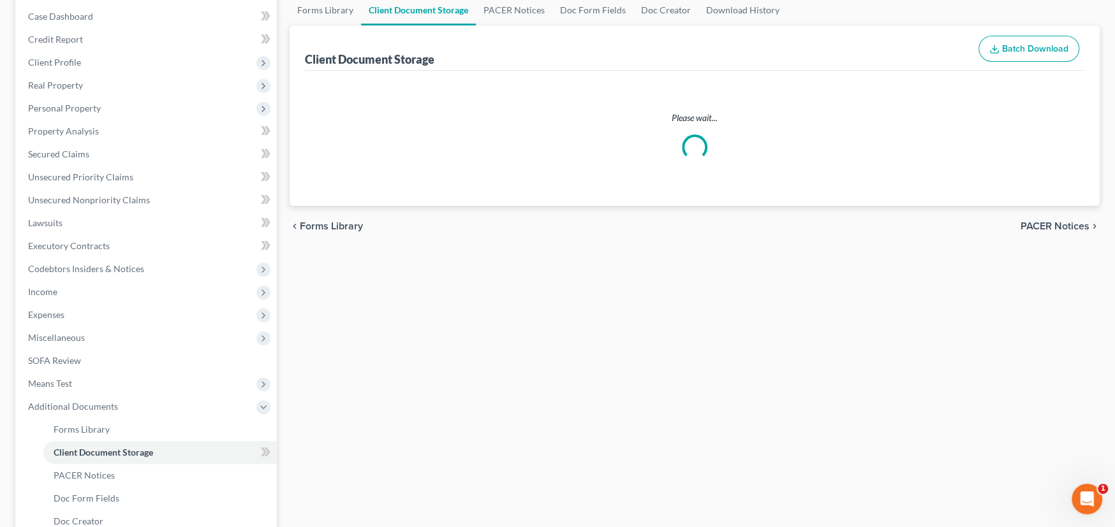
scroll to position [20, 0]
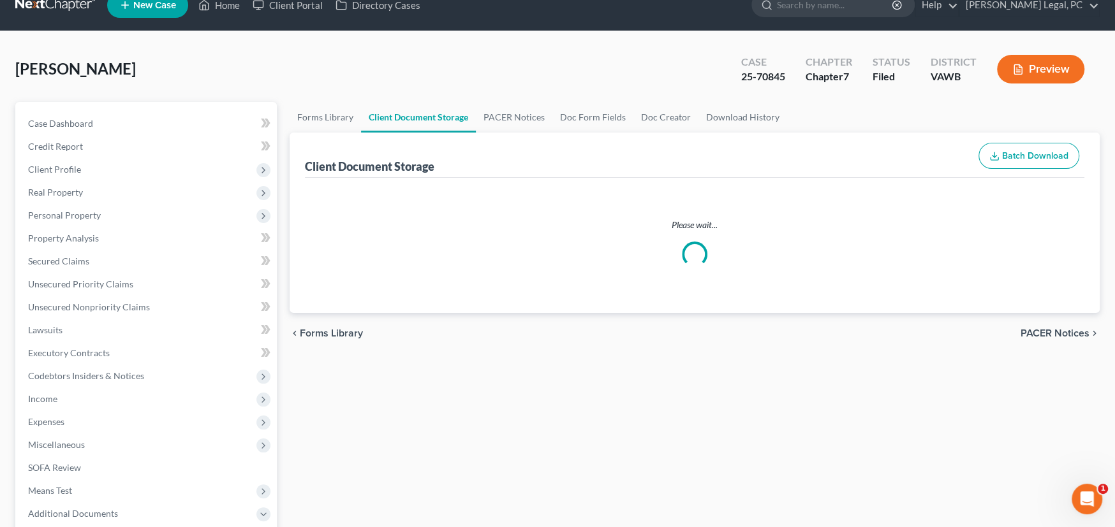
select select "0"
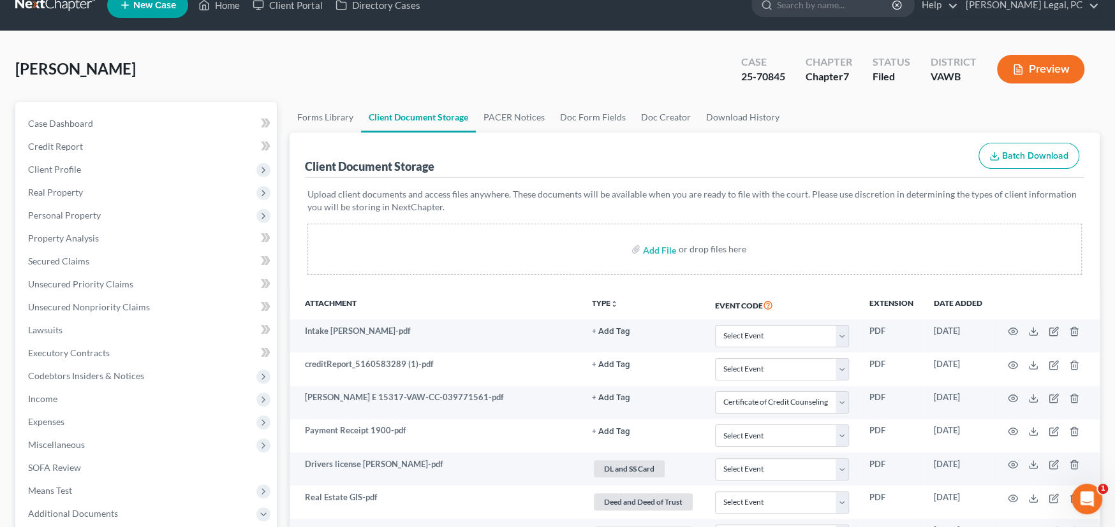
scroll to position [0, 0]
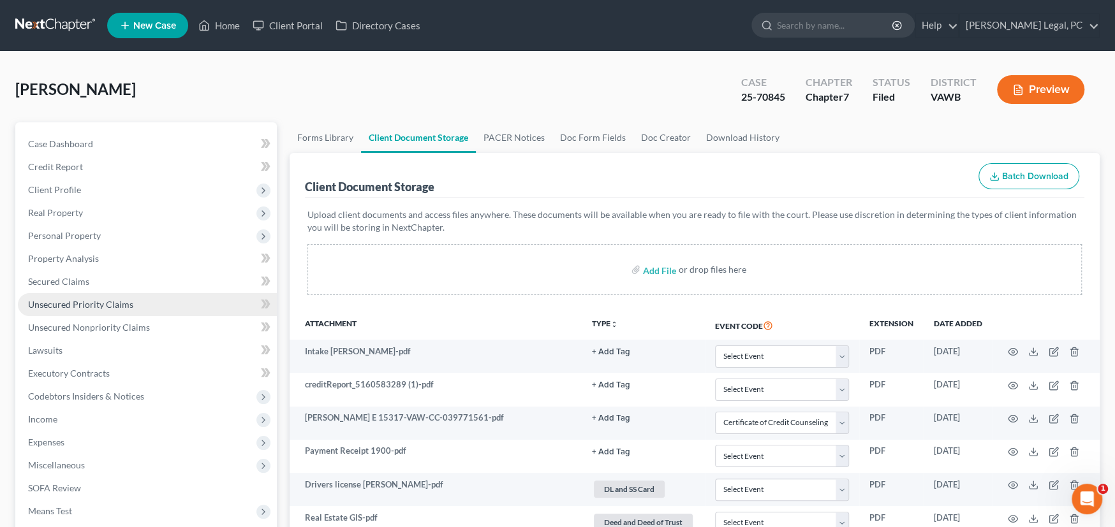
select select "0"
click at [56, 21] on link at bounding box center [56, 25] width 82 height 23
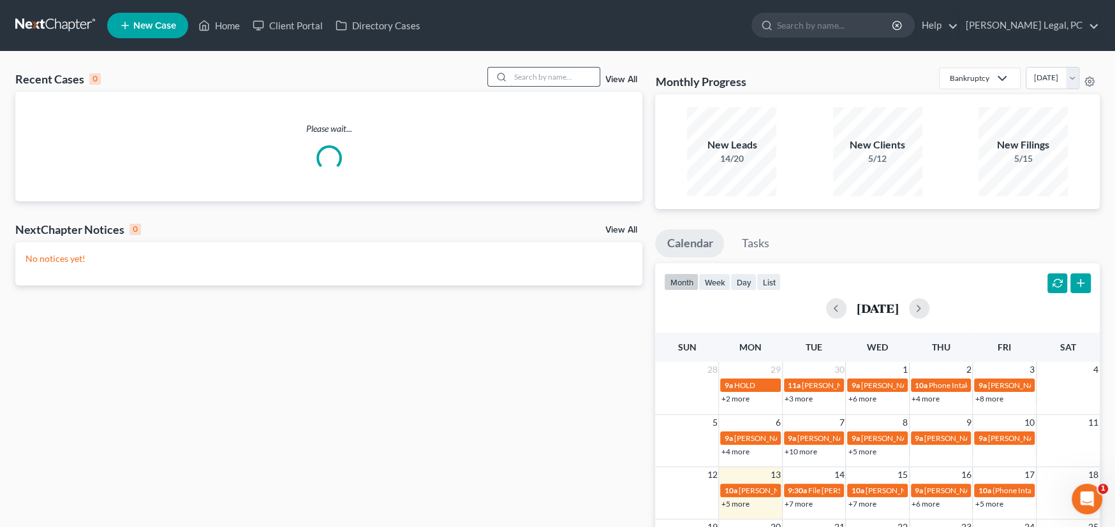
click at [517, 74] on input "search" at bounding box center [554, 77] width 89 height 18
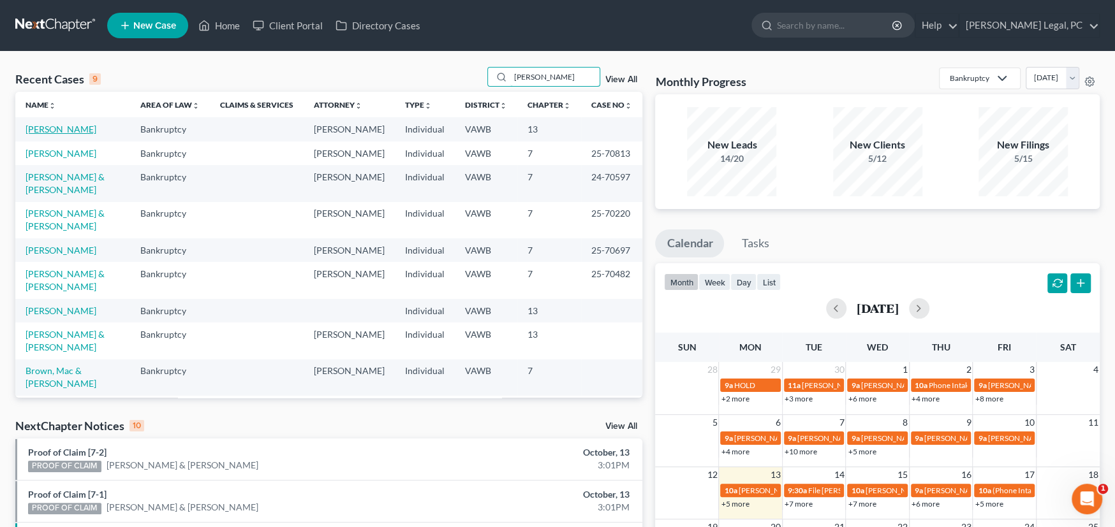
type input "[PERSON_NAME]"
click at [44, 127] on link "[PERSON_NAME]" at bounding box center [61, 129] width 71 height 11
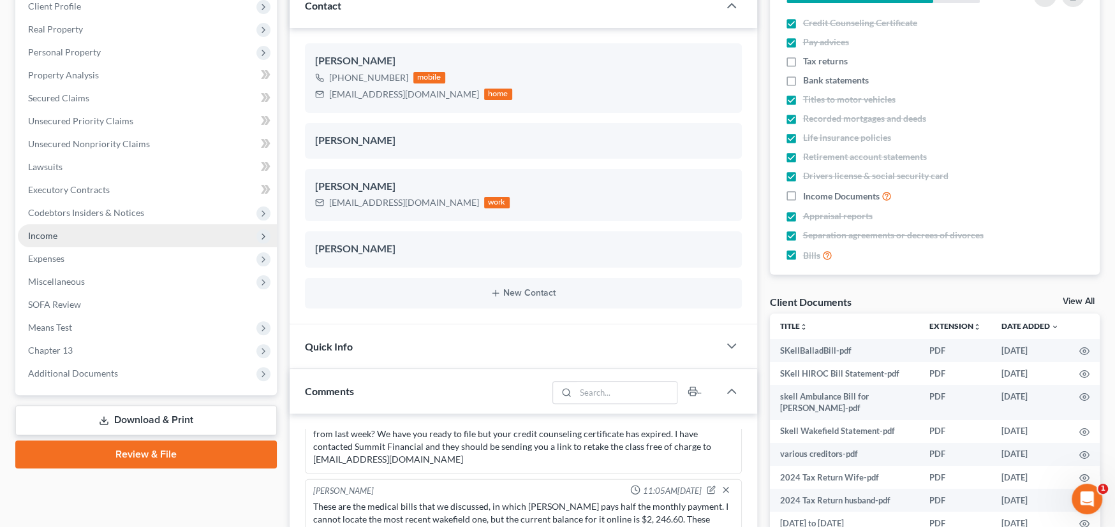
scroll to position [255, 0]
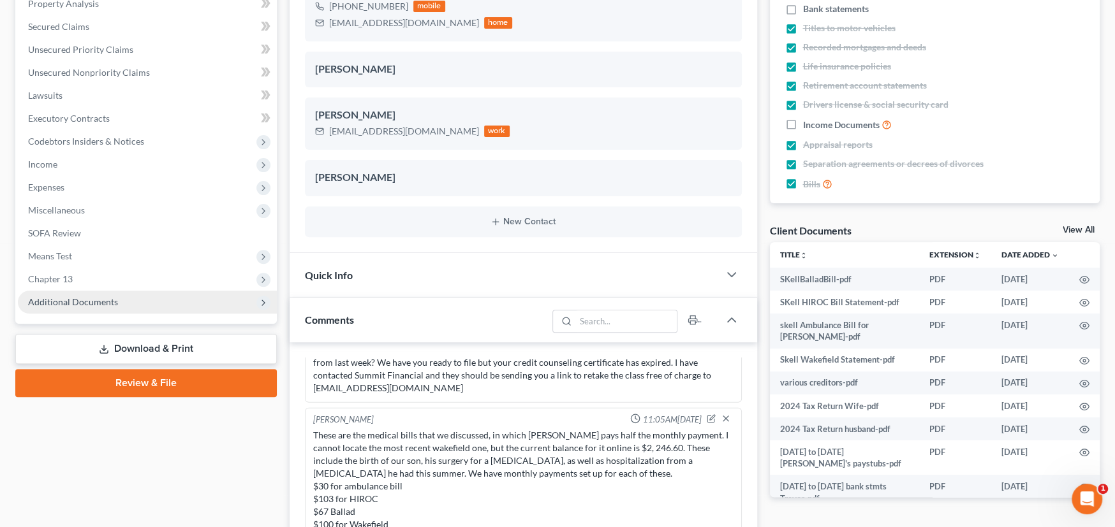
click at [79, 306] on span "Additional Documents" at bounding box center [147, 302] width 259 height 23
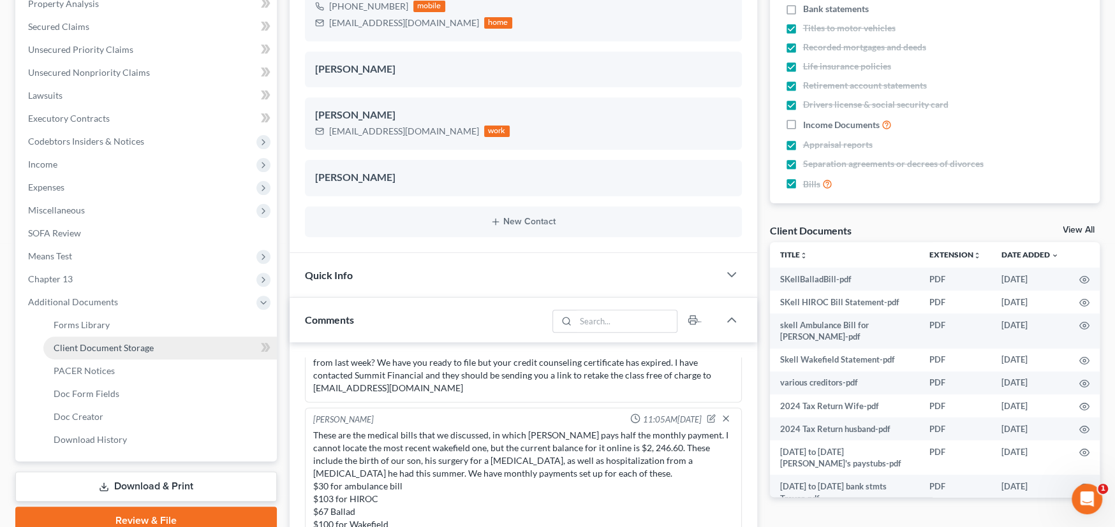
click at [92, 343] on span "Client Document Storage" at bounding box center [104, 348] width 100 height 11
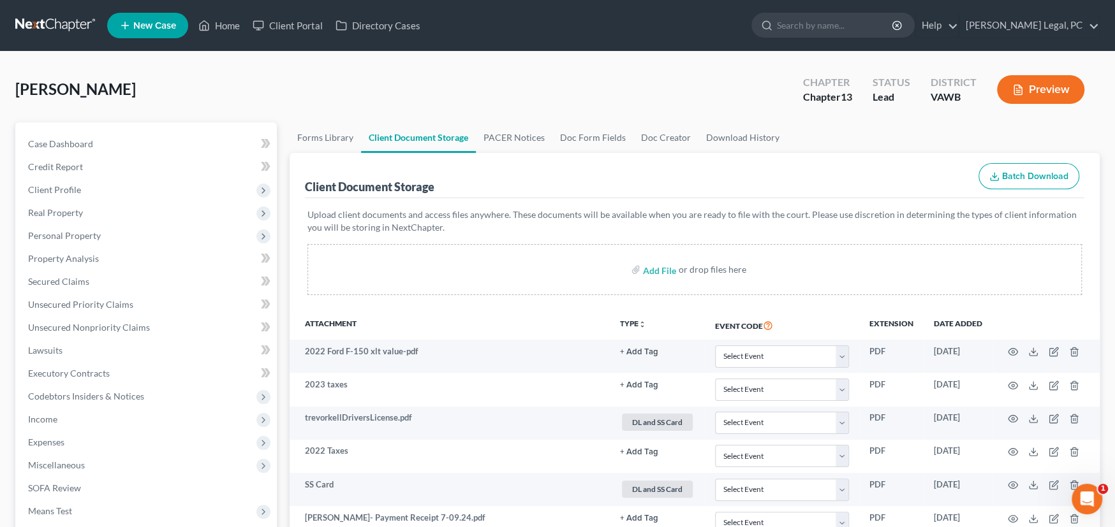
click at [56, 26] on link at bounding box center [56, 25] width 82 height 23
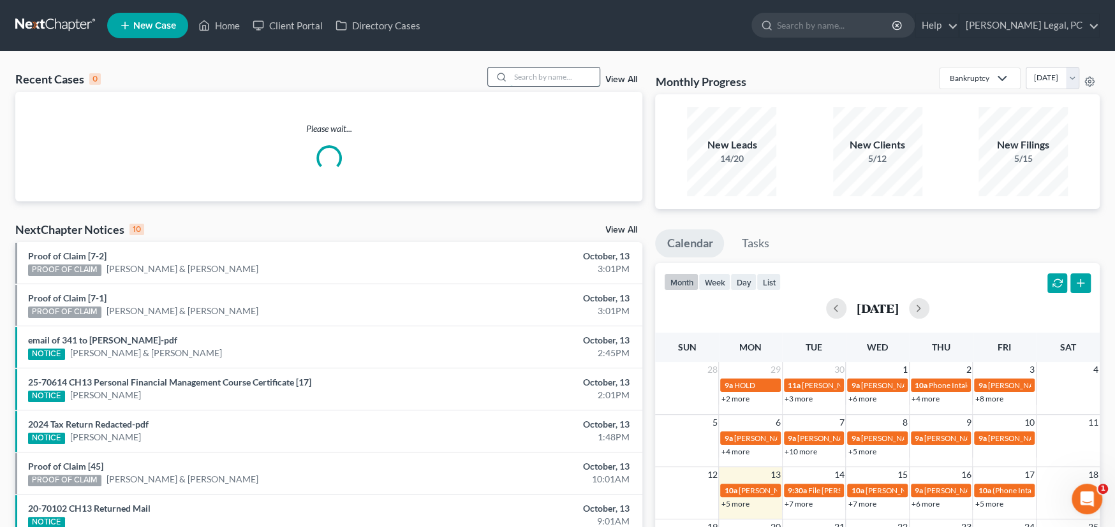
click at [542, 82] on input "search" at bounding box center [554, 77] width 89 height 18
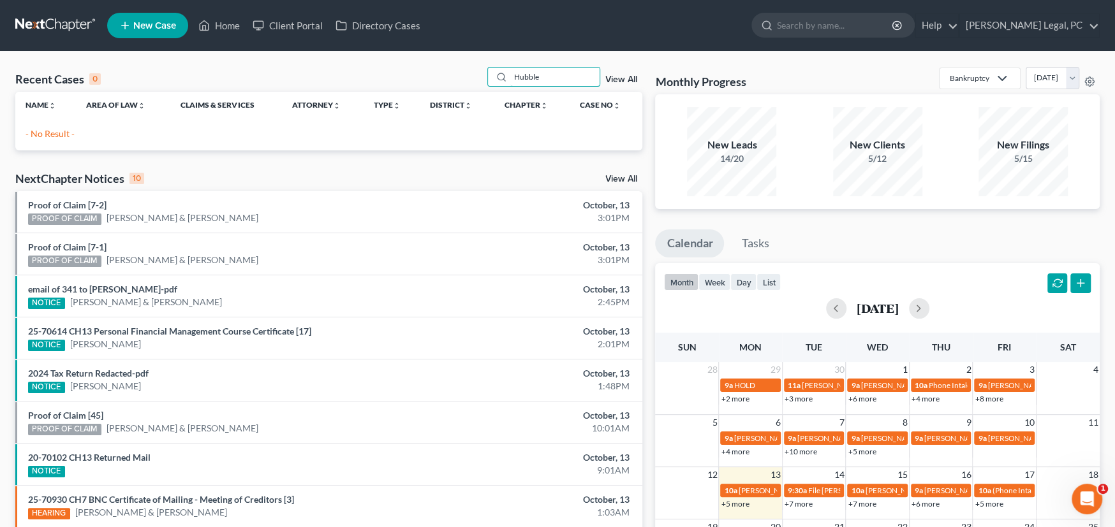
drag, startPoint x: 552, startPoint y: 76, endPoint x: 478, endPoint y: 65, distance: 74.8
click at [487, 69] on div "Hubble" at bounding box center [544, 77] width 114 height 20
type input "Hubble"
